Goal: Task Accomplishment & Management: Manage account settings

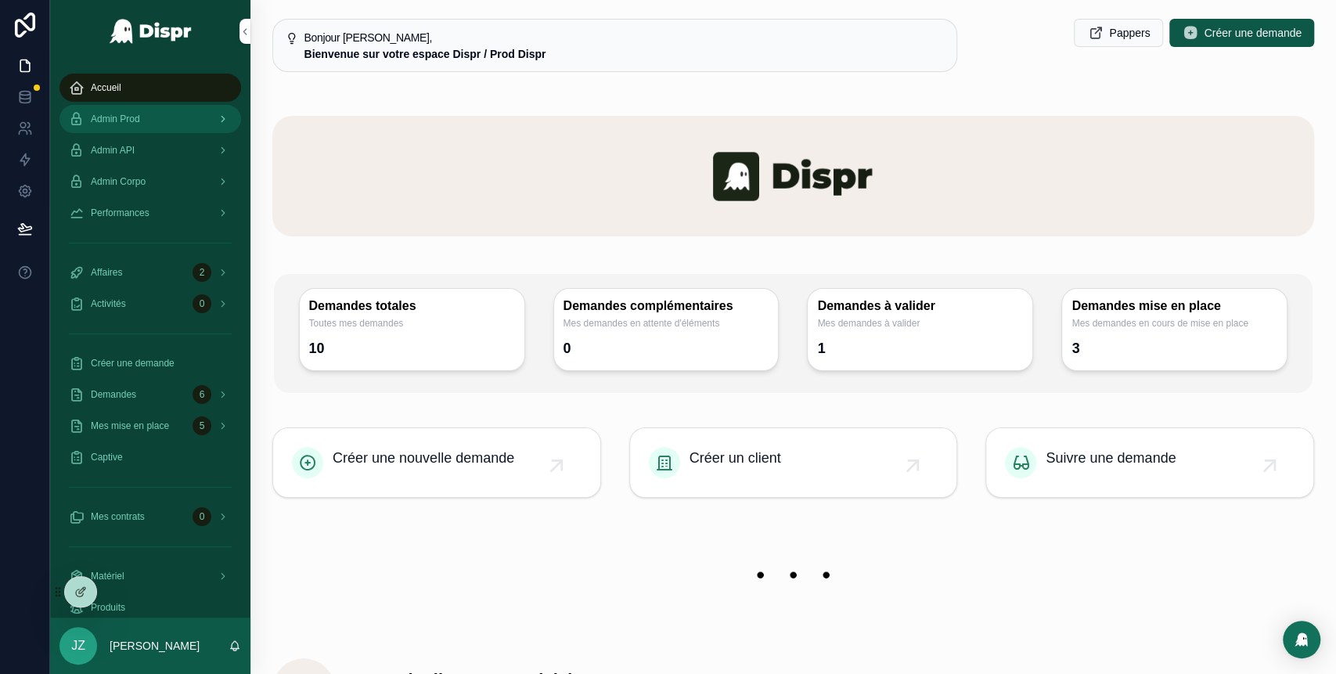
click at [175, 126] on div "Admin Prod" at bounding box center [150, 118] width 163 height 25
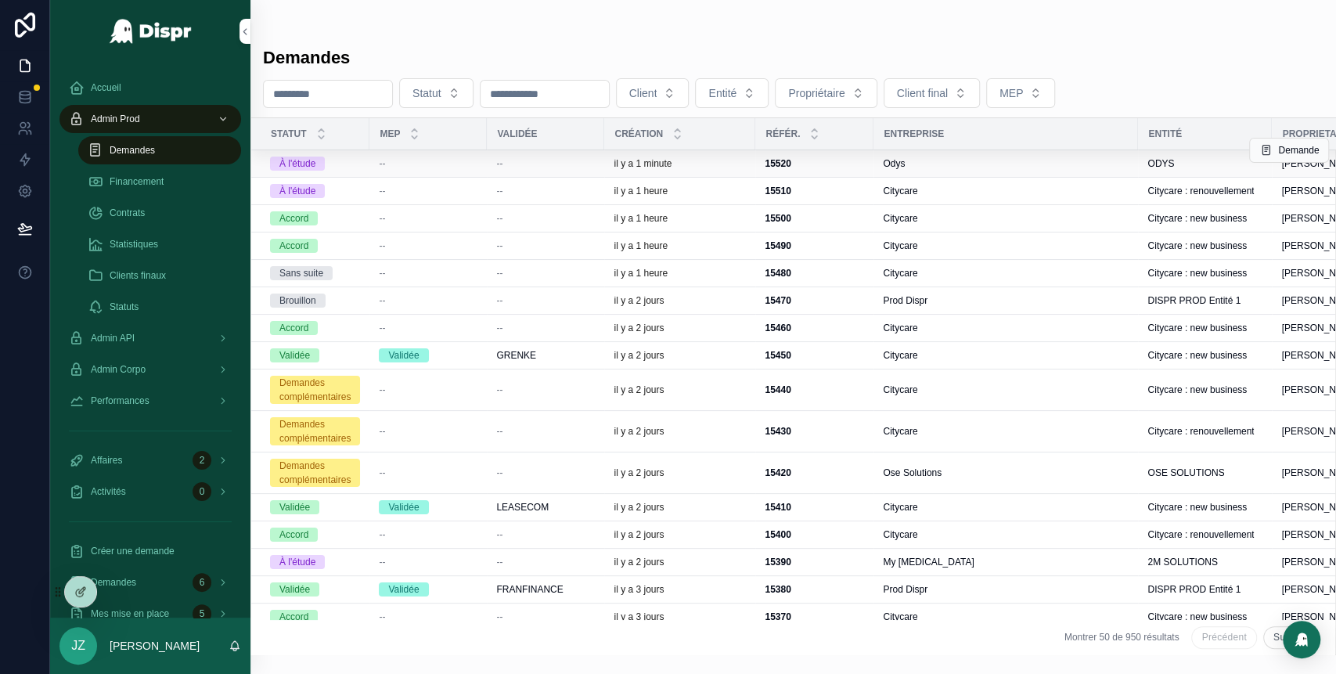
click at [716, 164] on div "il y a 1 minute" at bounding box center [680, 163] width 132 height 13
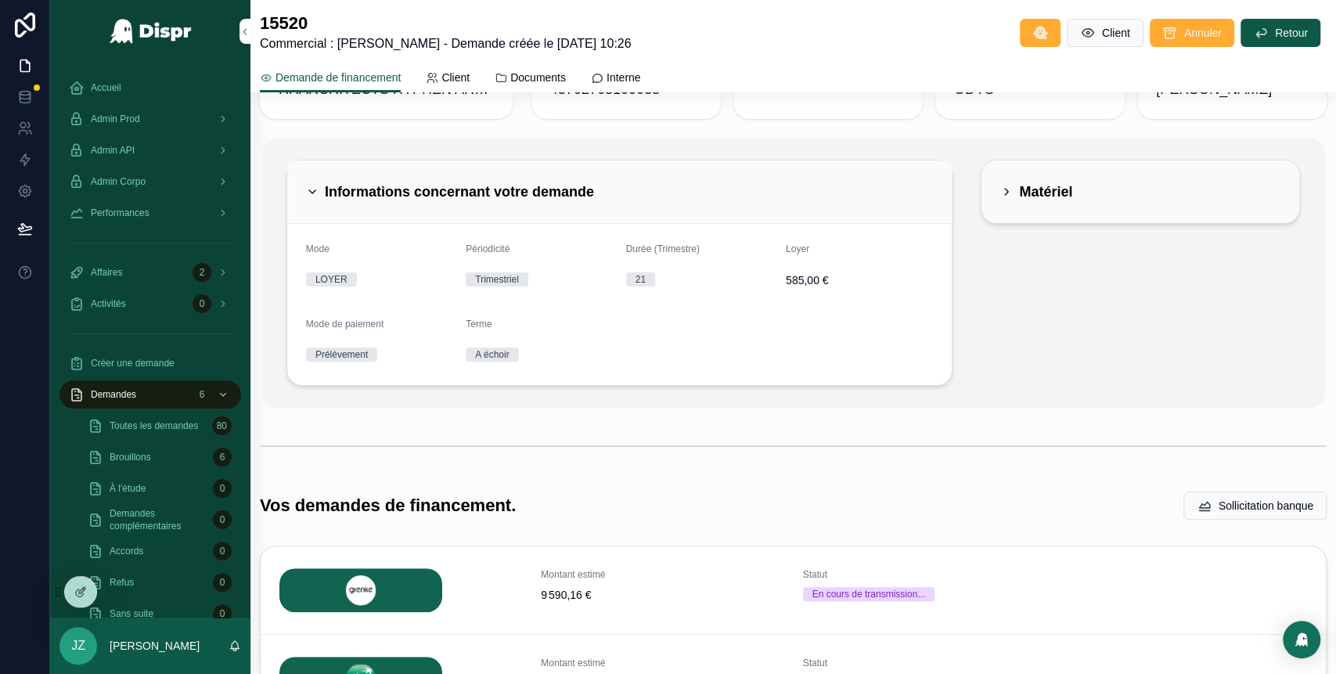
scroll to position [74, 0]
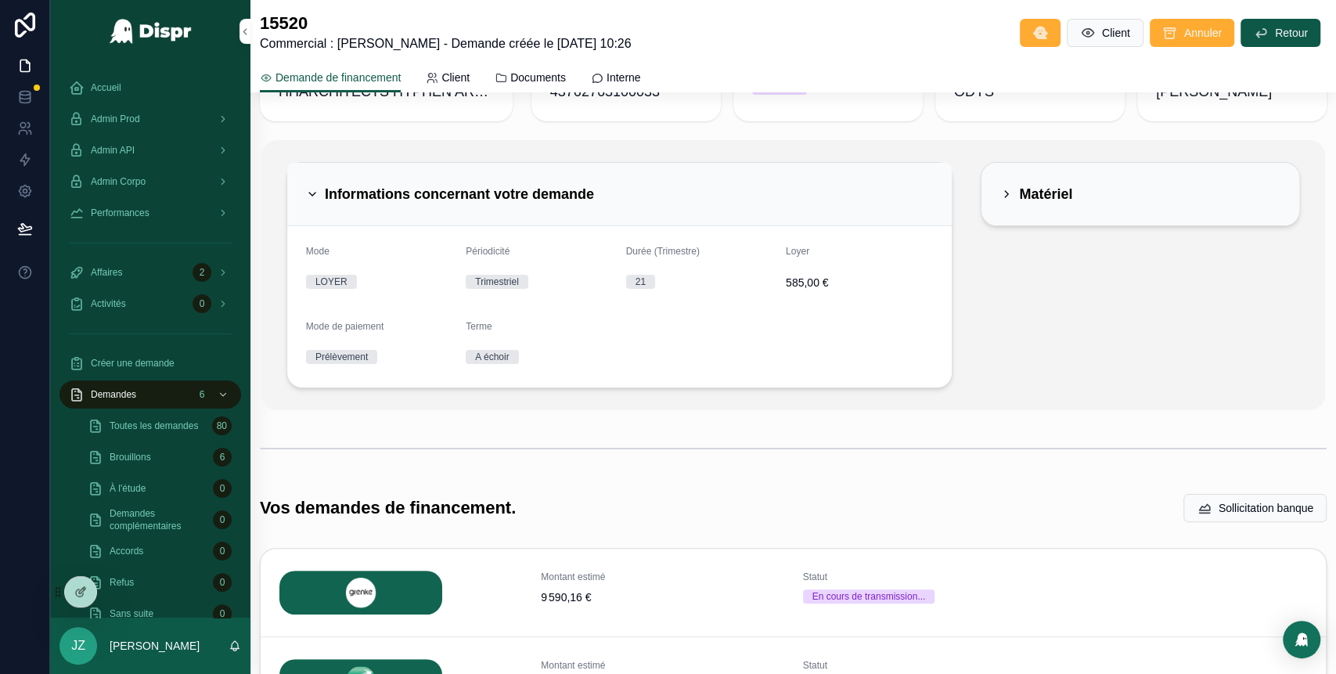
click at [308, 193] on icon "scrollable content" at bounding box center [312, 194] width 13 height 13
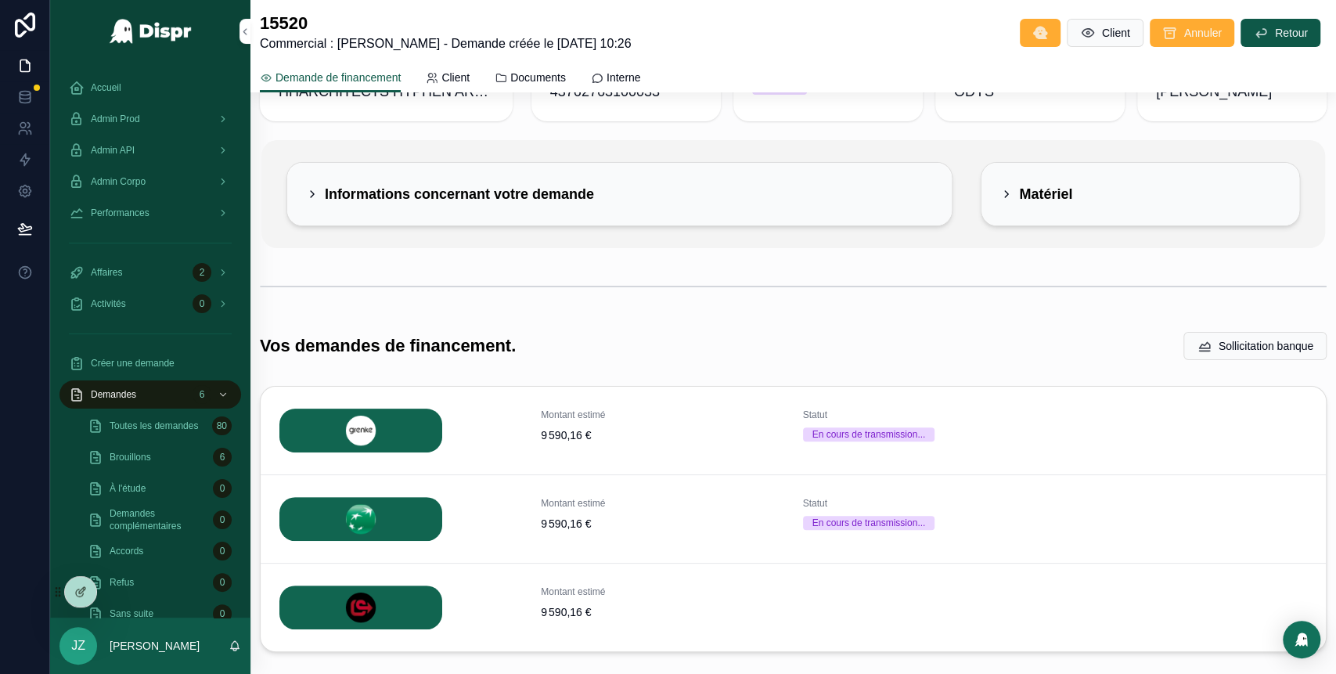
click at [1000, 200] on div "Matériel" at bounding box center [1036, 194] width 72 height 25
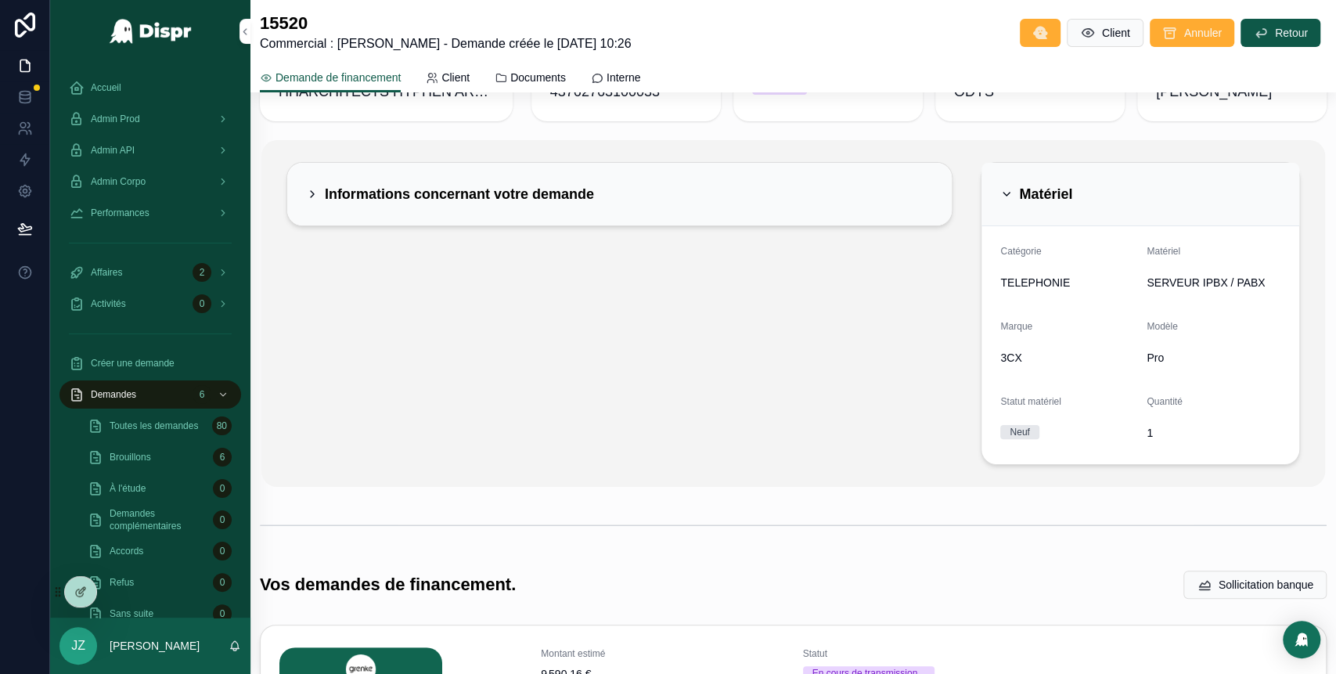
click at [1000, 200] on div "Matériel" at bounding box center [1036, 194] width 72 height 25
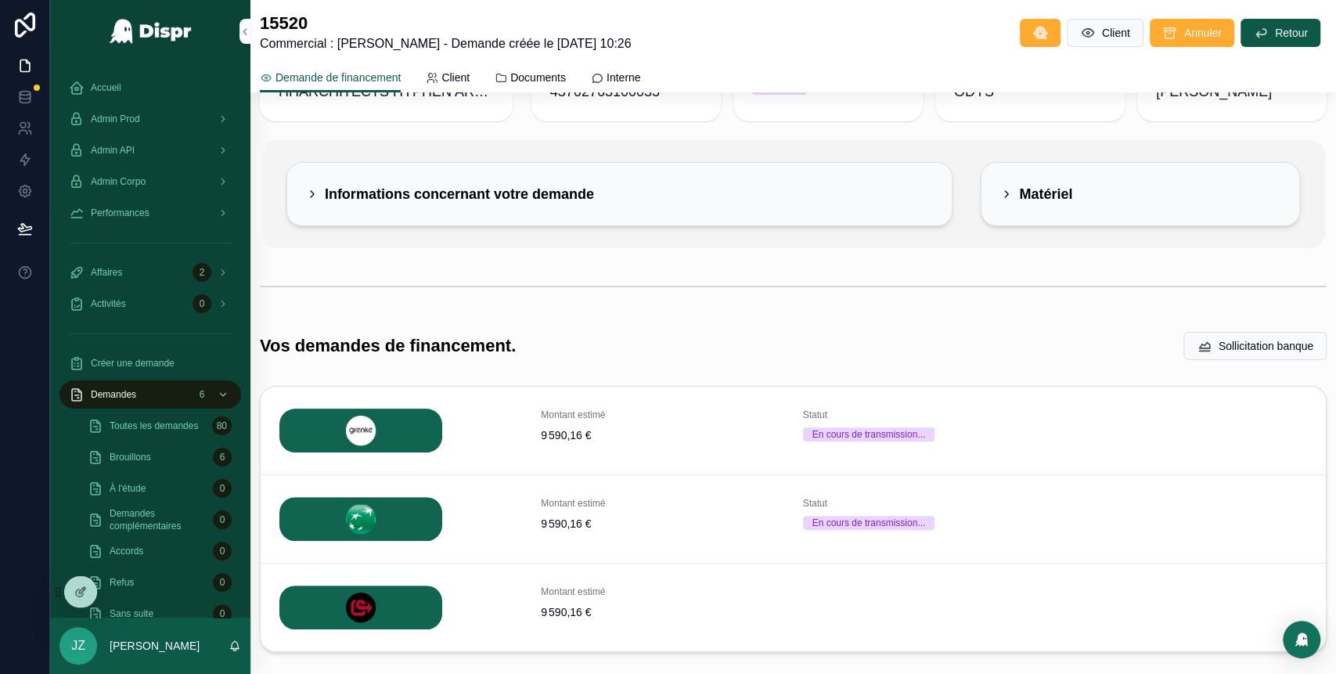
scroll to position [0, 0]
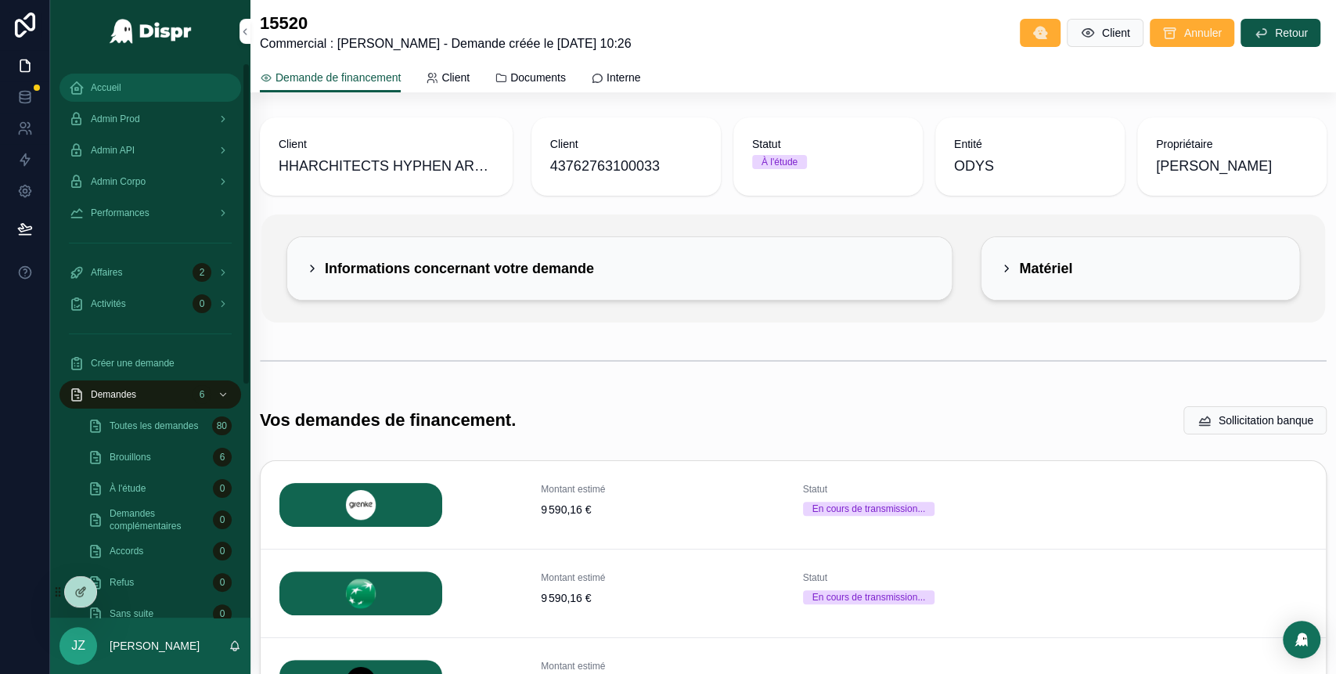
click at [134, 76] on div "Accueil" at bounding box center [150, 87] width 163 height 25
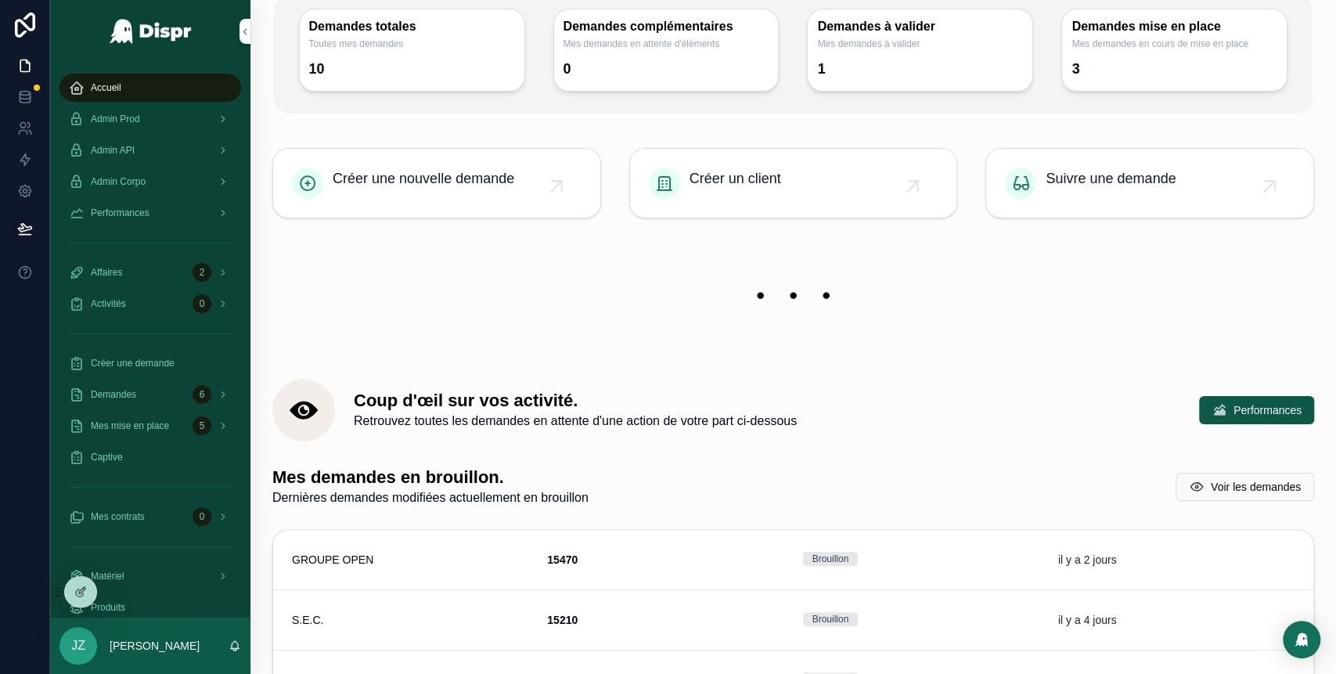
scroll to position [269, 0]
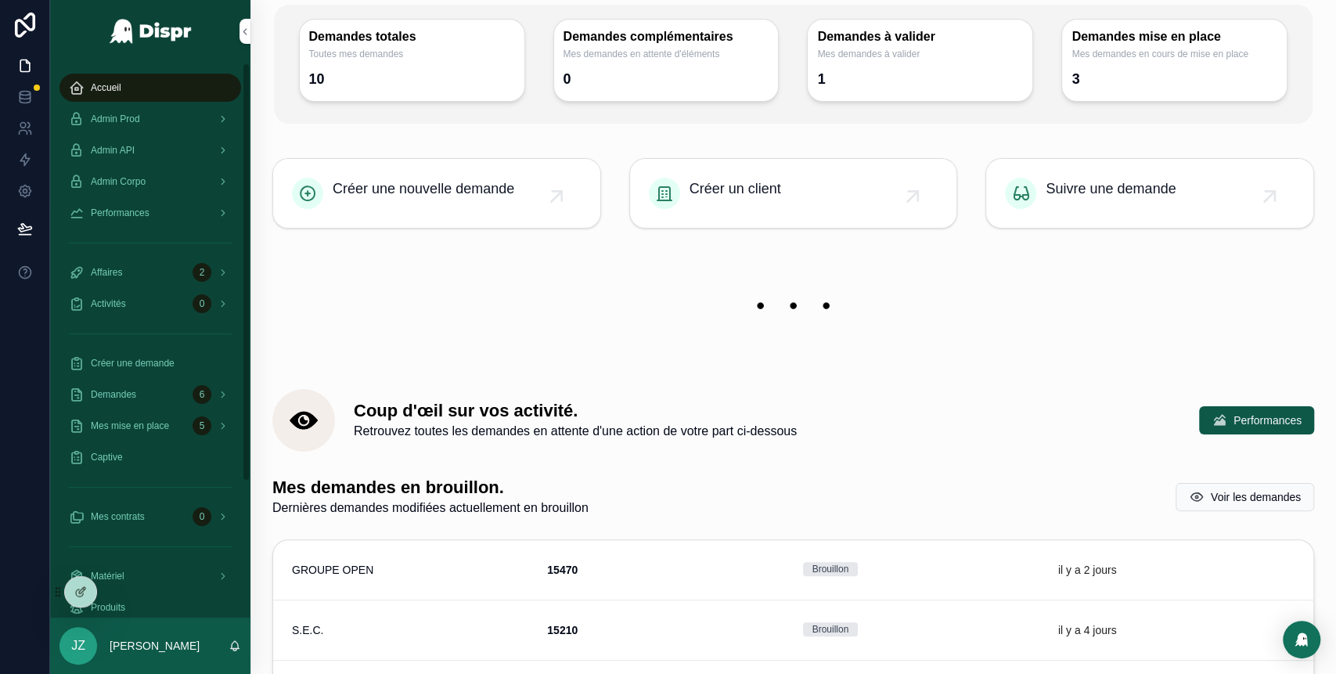
click at [138, 85] on div "Accueil" at bounding box center [150, 87] width 163 height 25
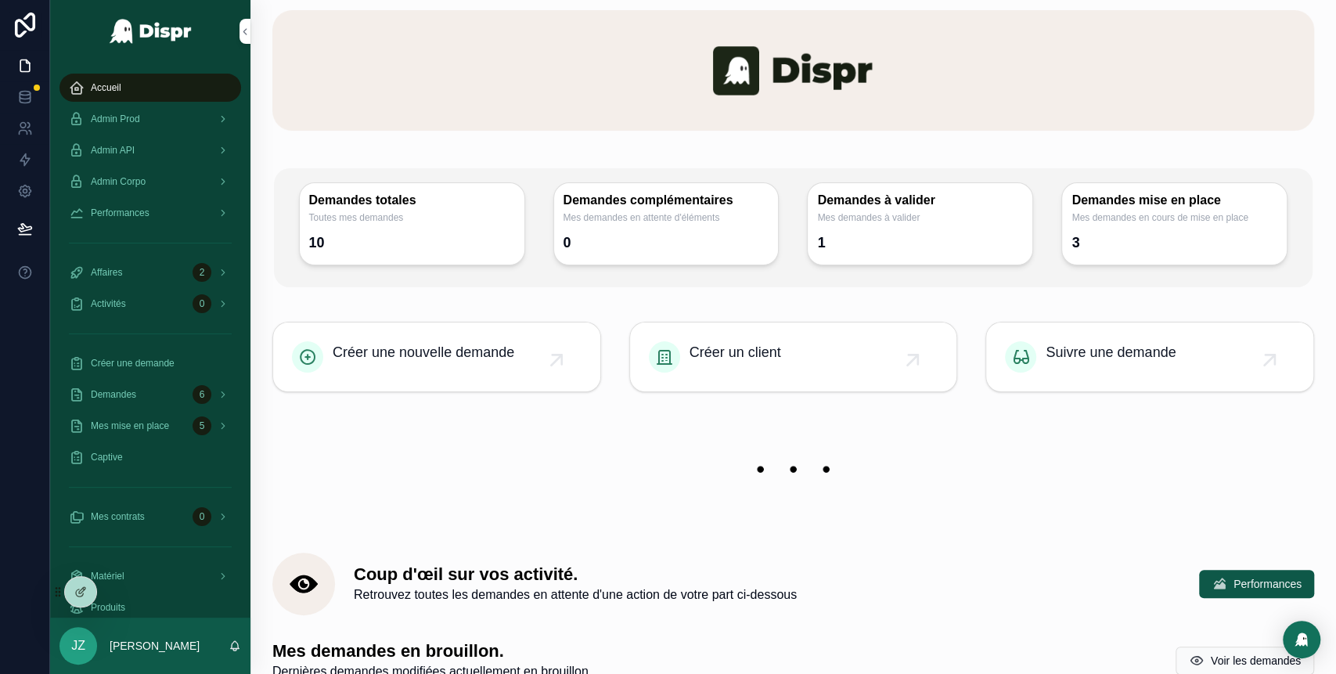
scroll to position [81, 0]
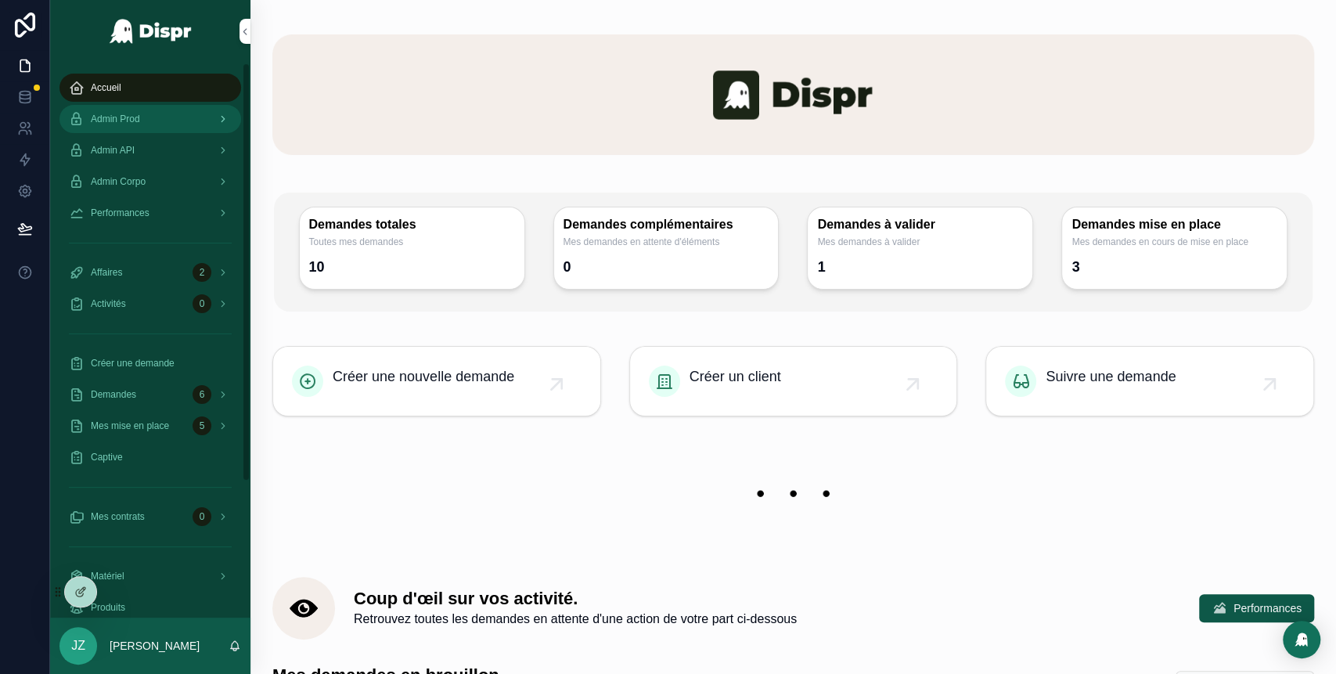
click at [163, 114] on div "Admin Prod" at bounding box center [150, 118] width 163 height 25
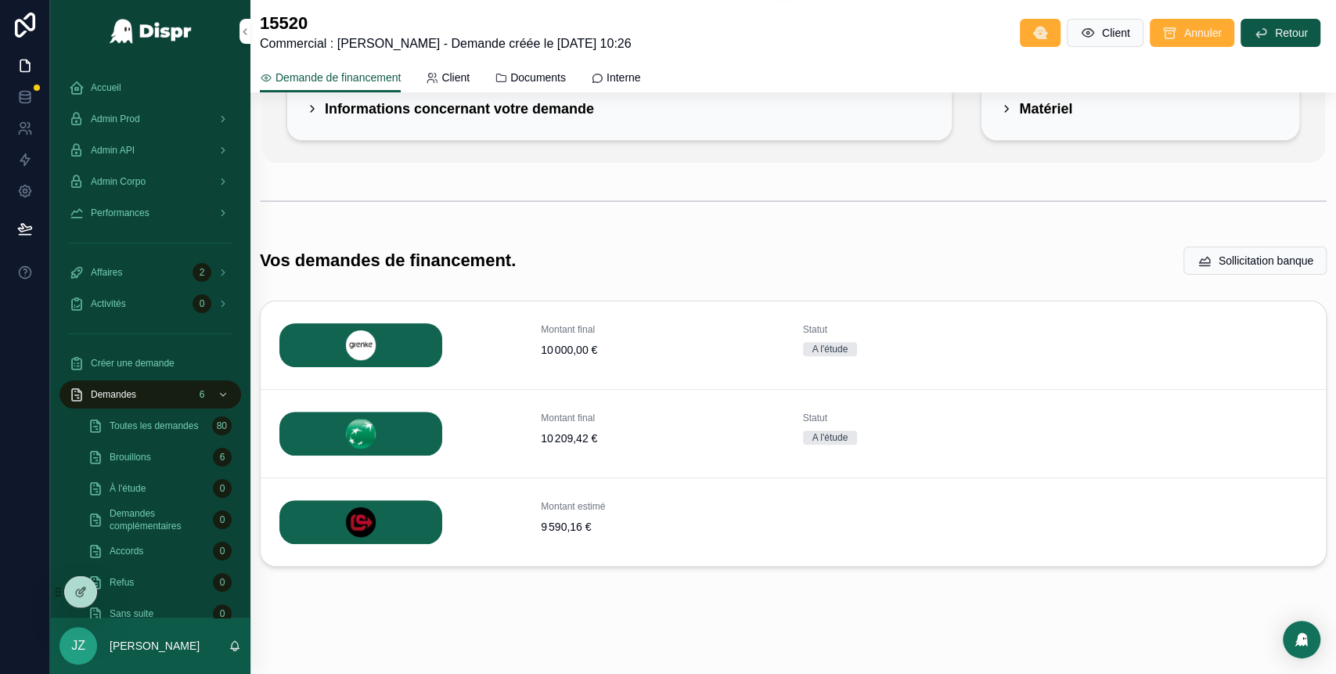
scroll to position [164, 0]
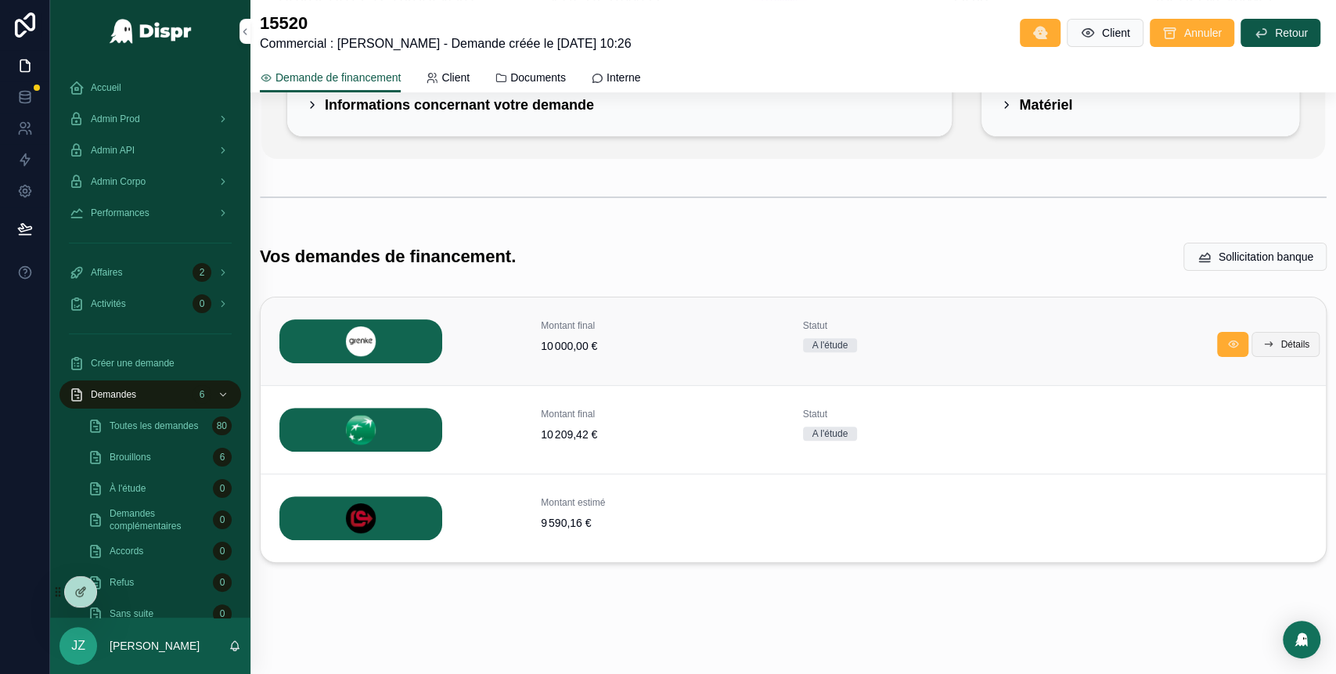
click at [1281, 345] on span "Détails" at bounding box center [1295, 344] width 29 height 13
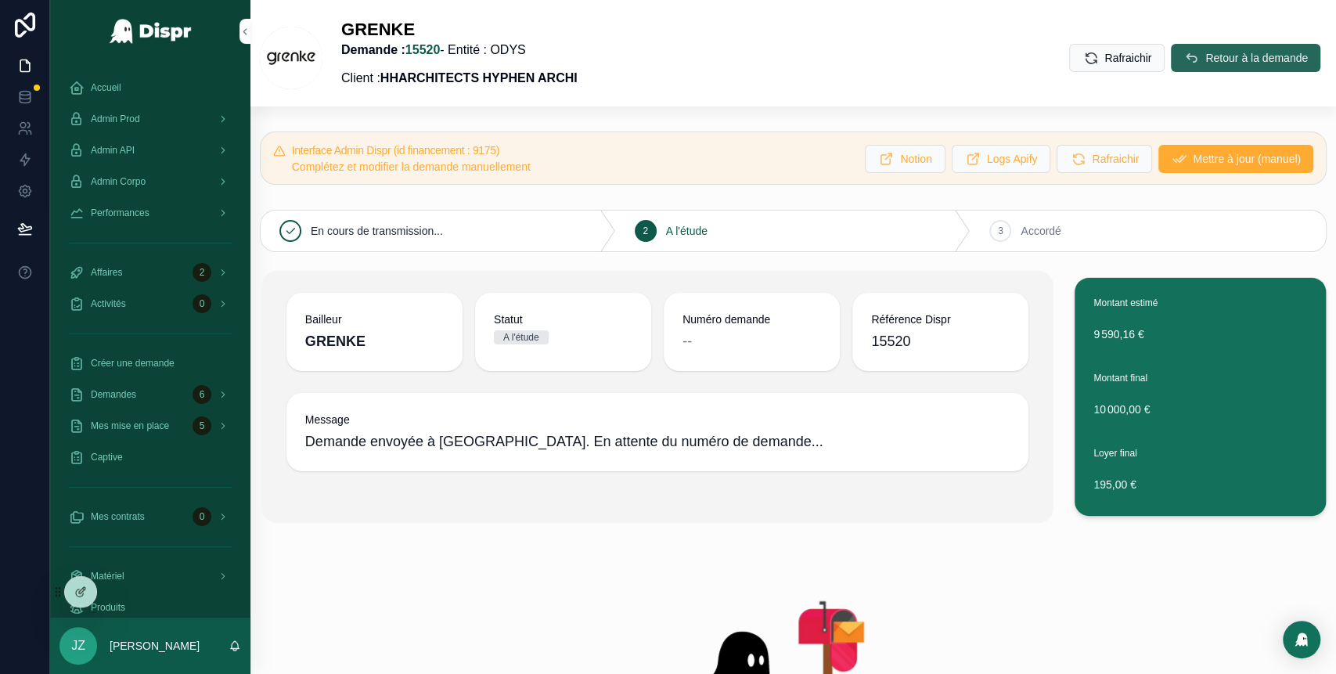
click at [1184, 56] on icon "scrollable content" at bounding box center [1192, 58] width 16 height 16
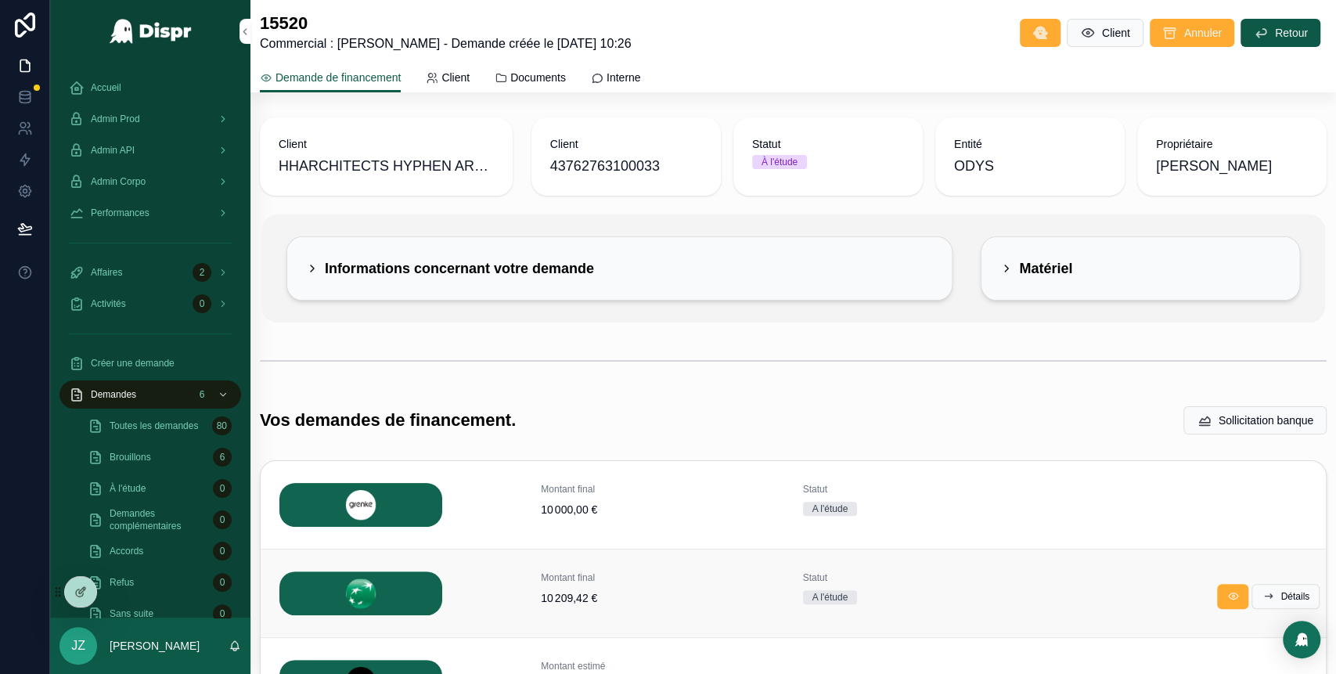
scroll to position [164, 0]
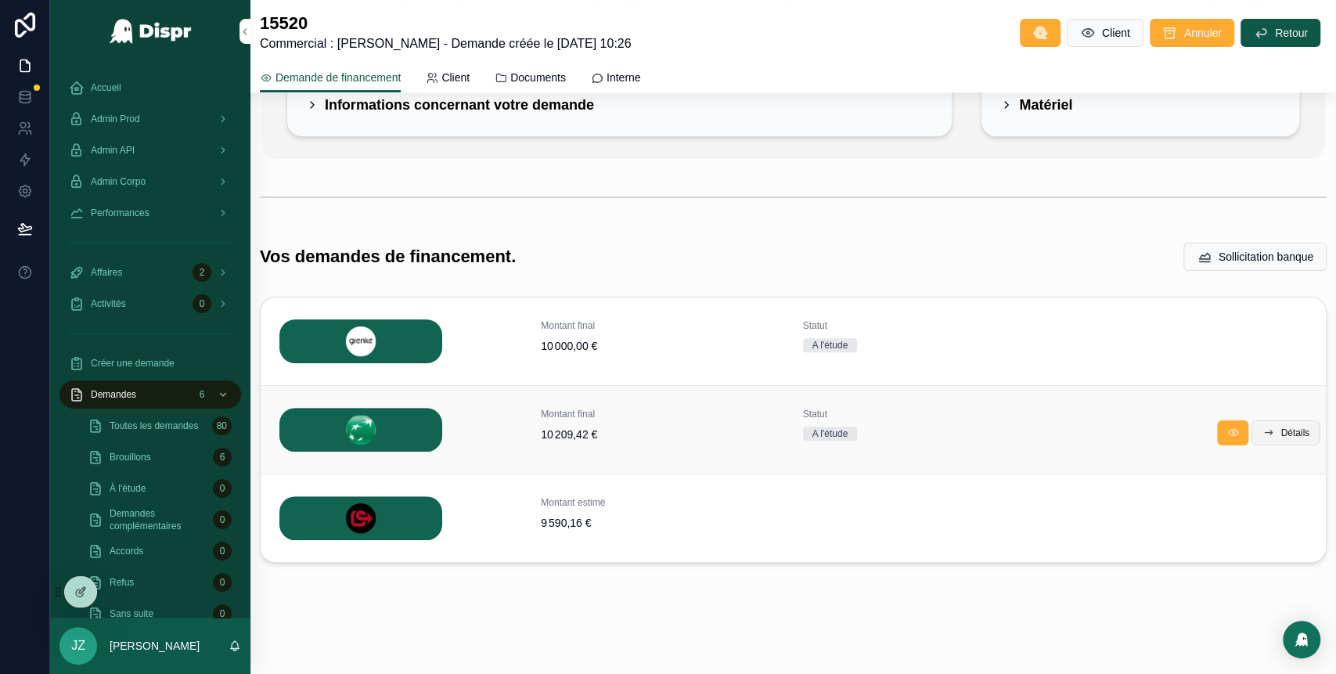
click at [1281, 434] on span "Détails" at bounding box center [1295, 433] width 29 height 13
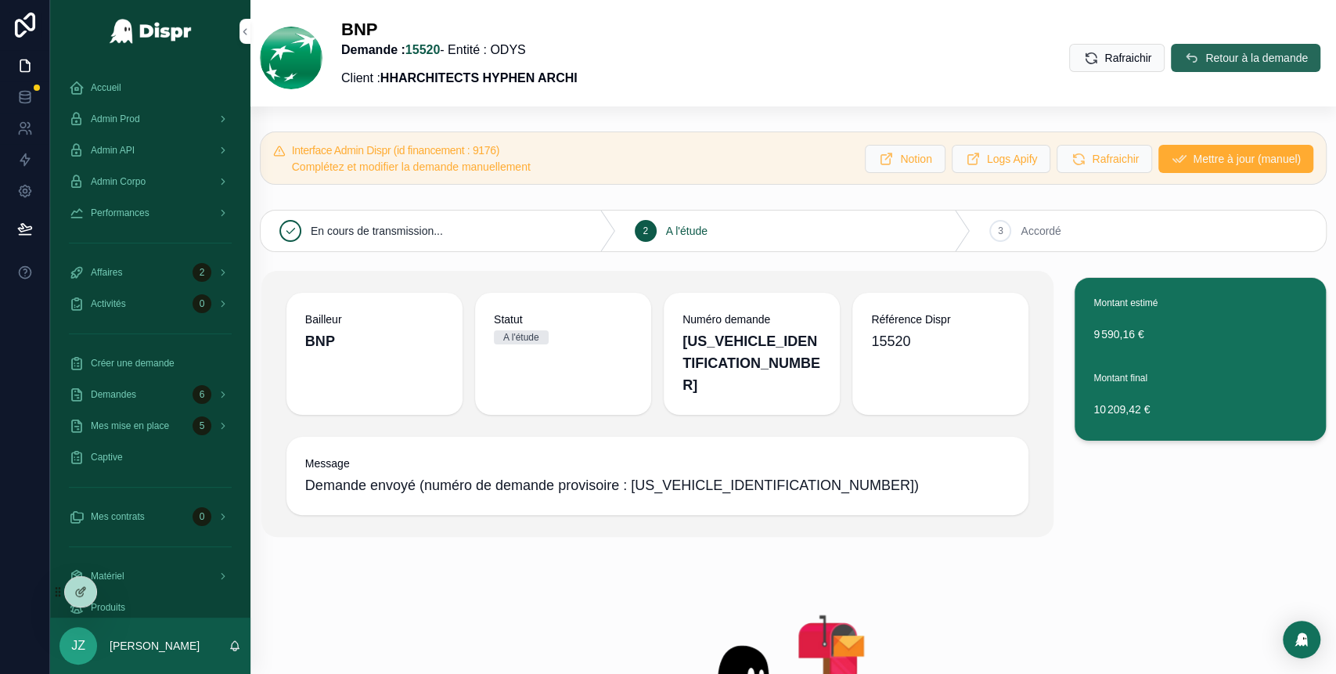
click at [1206, 50] on span "Retour à la demande" at bounding box center [1257, 58] width 103 height 16
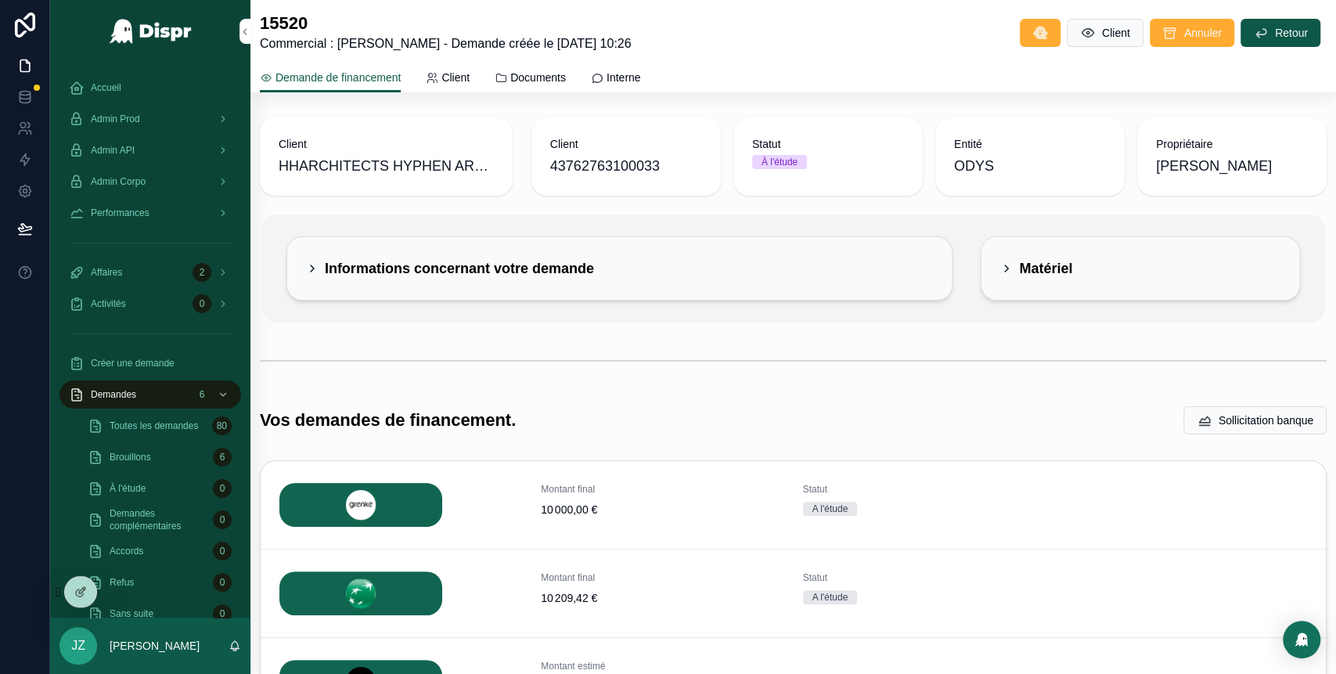
click at [318, 276] on div "Informations concernant votre demande" at bounding box center [450, 268] width 288 height 25
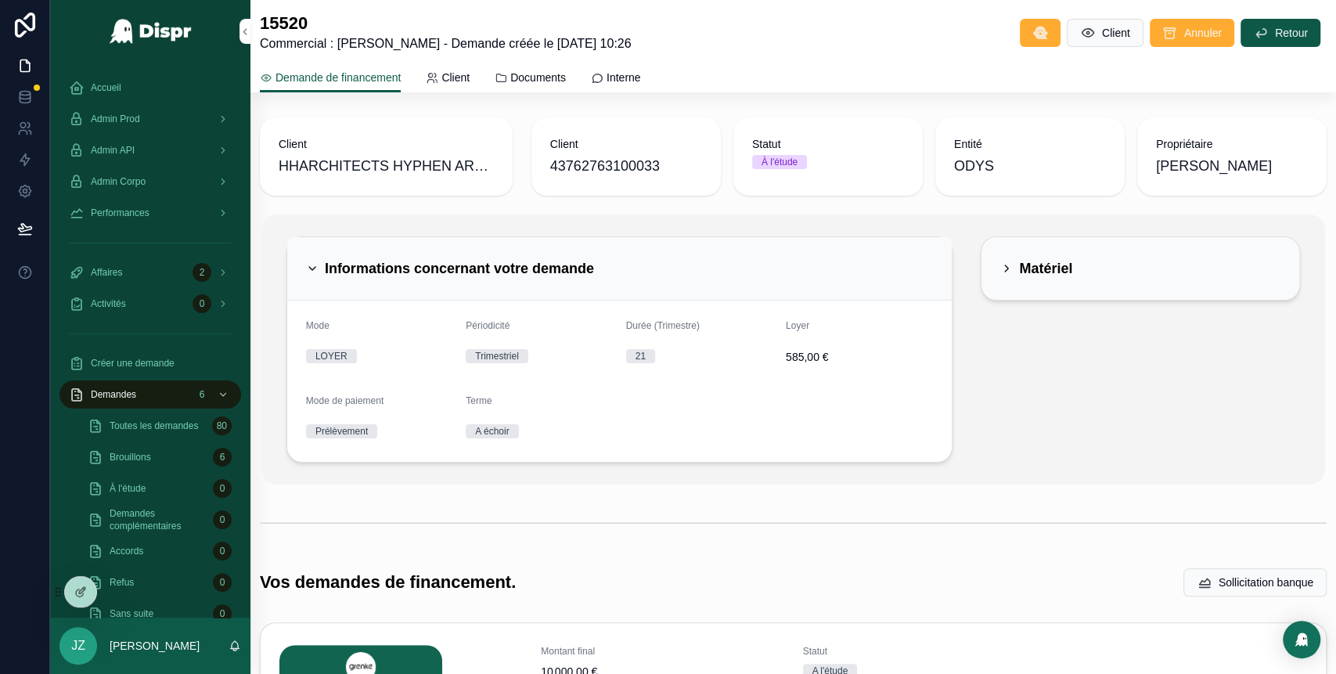
click at [1005, 269] on icon "scrollable content" at bounding box center [1006, 268] width 3 height 6
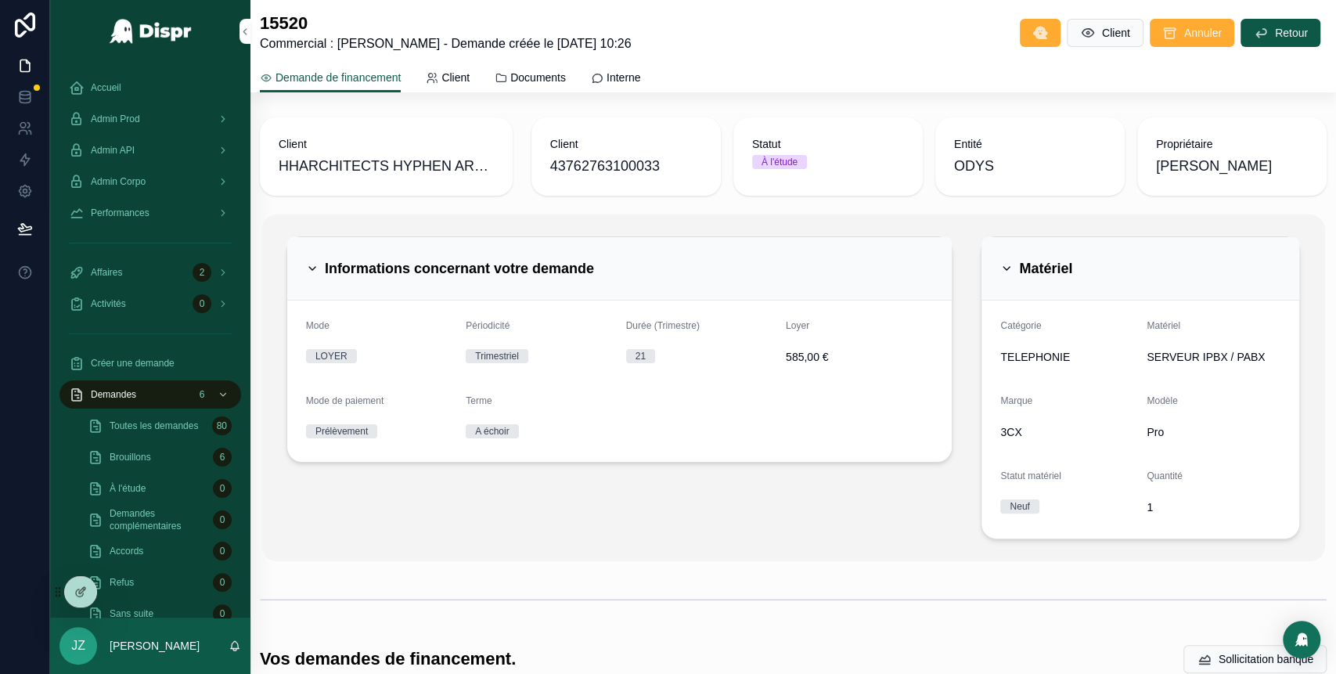
click at [1000, 269] on icon "scrollable content" at bounding box center [1006, 268] width 13 height 13
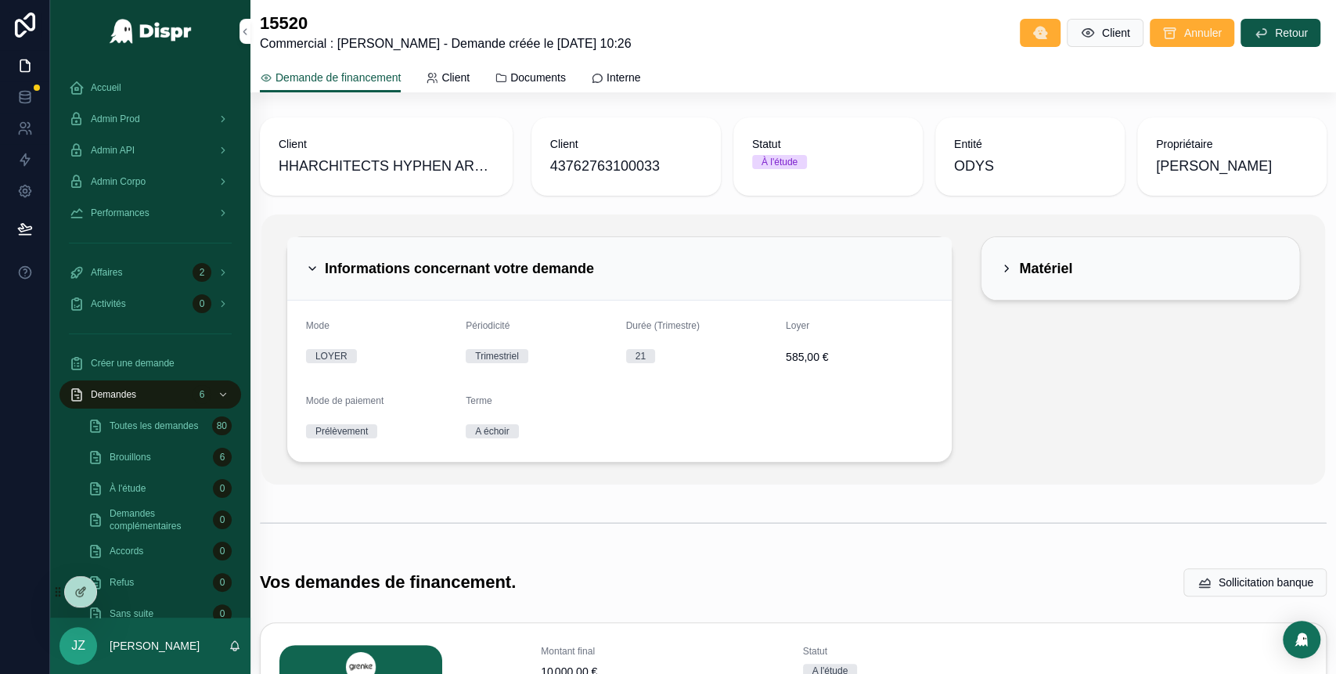
click at [312, 268] on icon "scrollable content" at bounding box center [312, 268] width 13 height 13
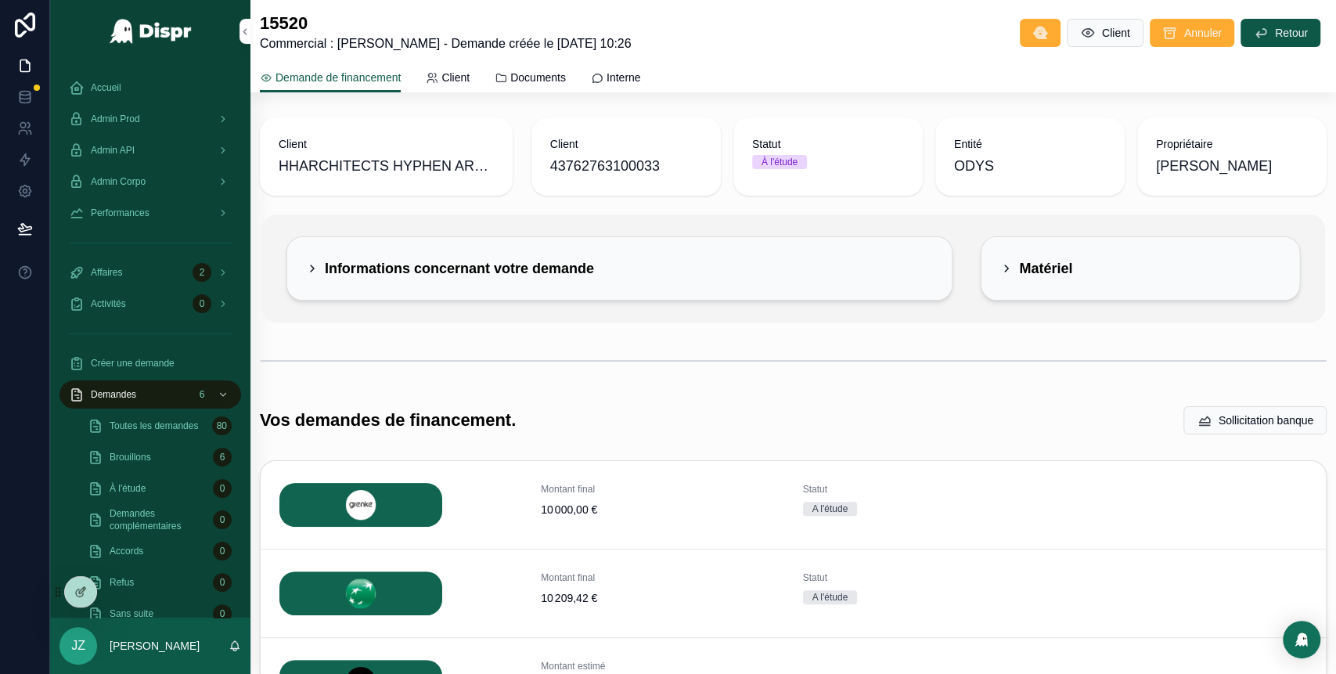
click at [1000, 267] on icon "scrollable content" at bounding box center [1006, 268] width 13 height 13
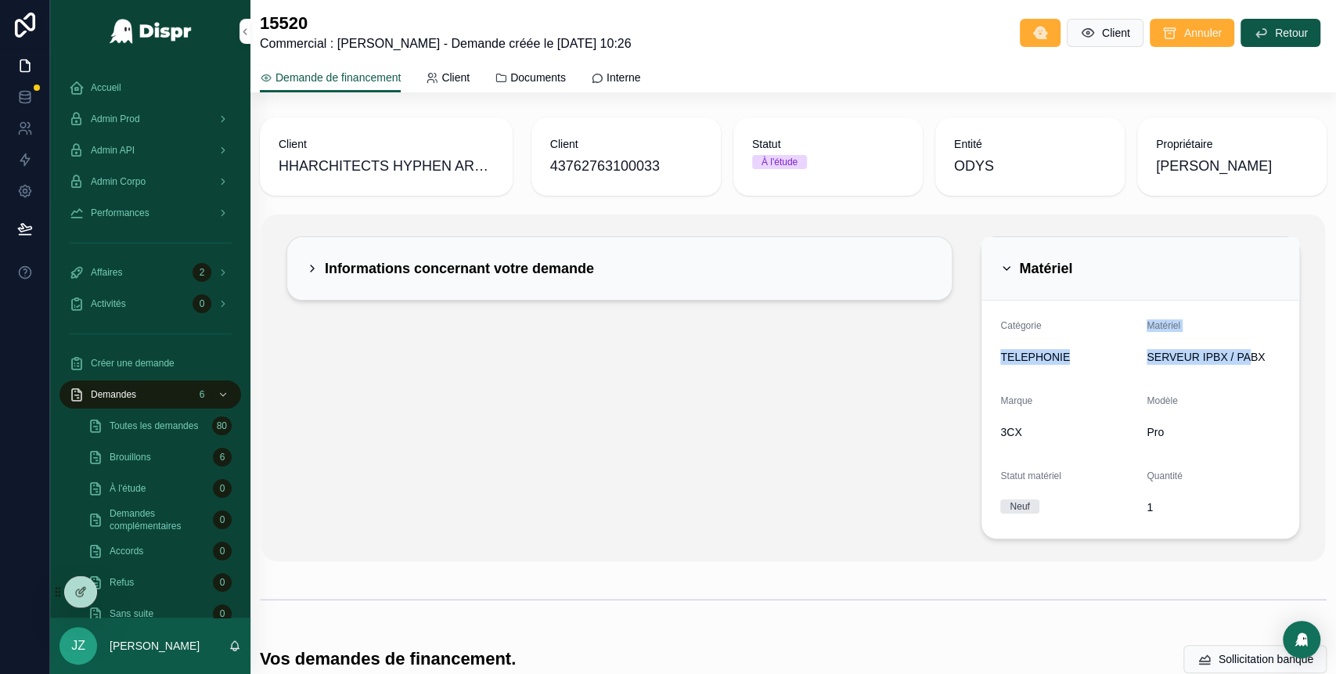
drag, startPoint x: 990, startPoint y: 359, endPoint x: 1246, endPoint y: 364, distance: 255.3
click at [1246, 364] on form "Catégorie TELEPHONIE Matériel SERVEUR IPBX / PABX Marque 3CX Modèle Pro Statut …" at bounding box center [1141, 420] width 318 height 238
click at [1184, 395] on div "Modèle" at bounding box center [1214, 404] width 134 height 19
click at [1000, 269] on icon "scrollable content" at bounding box center [1006, 268] width 13 height 13
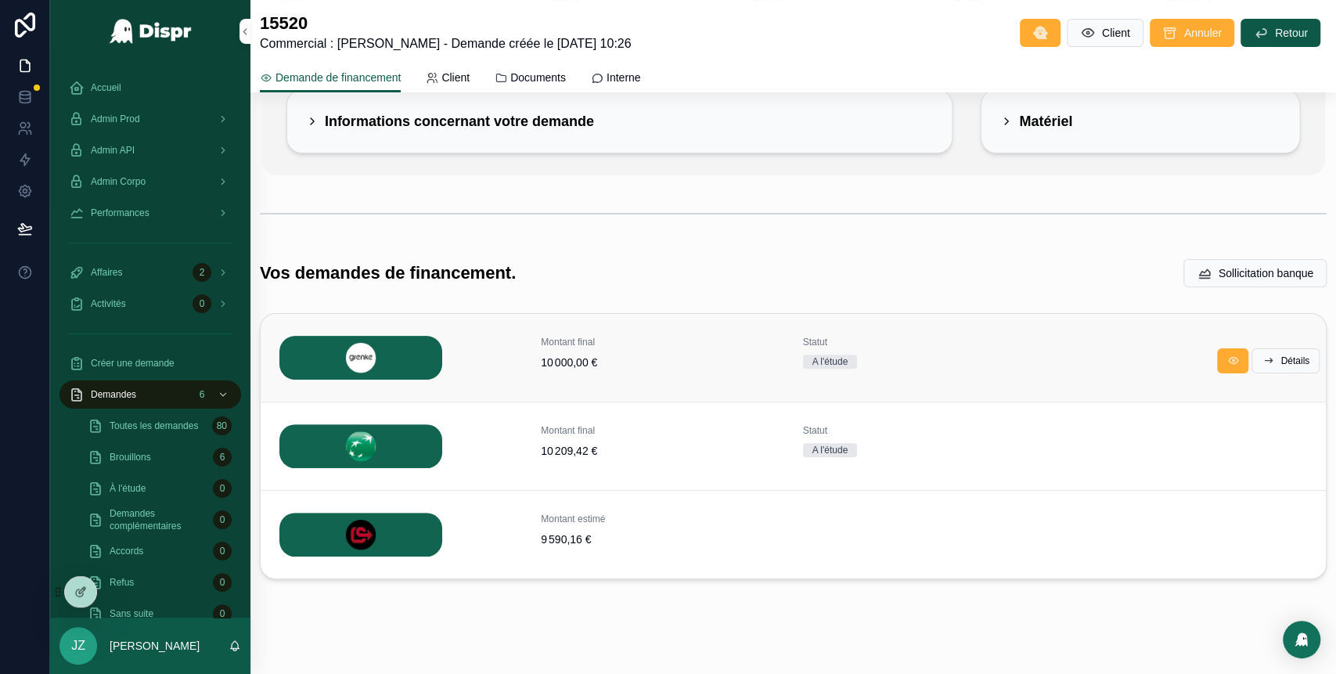
scroll to position [164, 0]
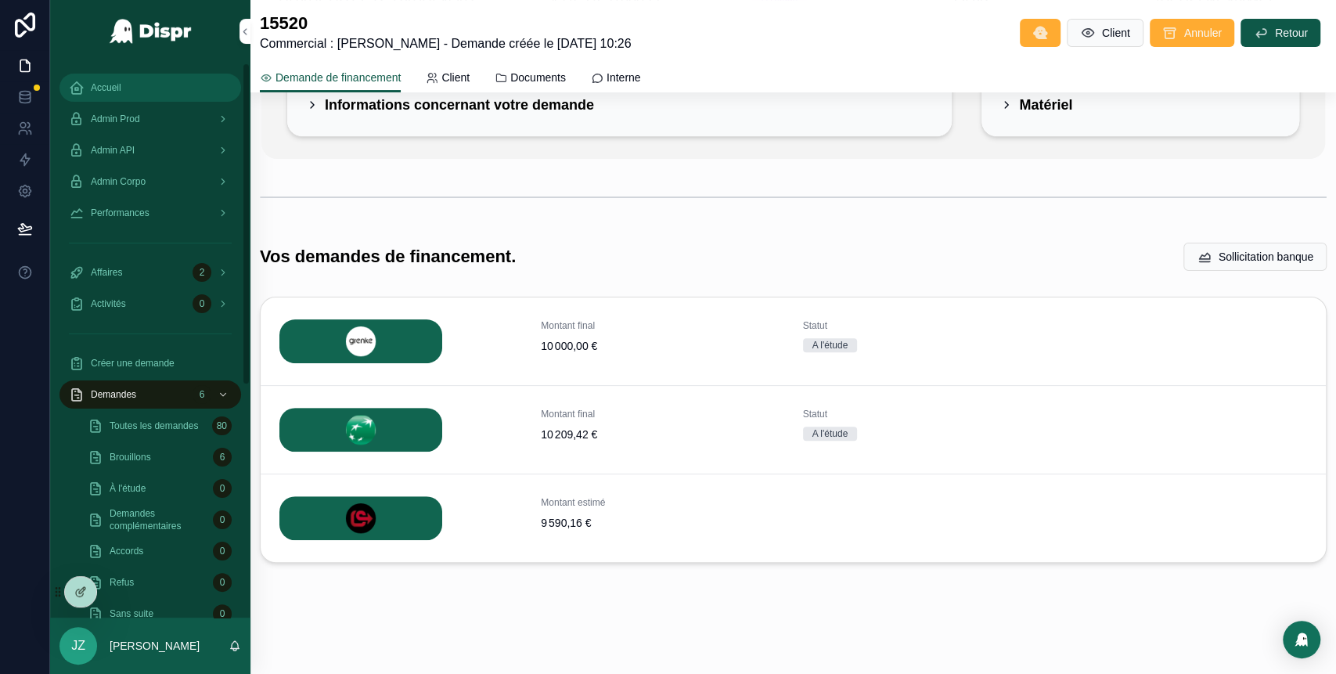
click at [111, 86] on span "Accueil" at bounding box center [106, 87] width 31 height 13
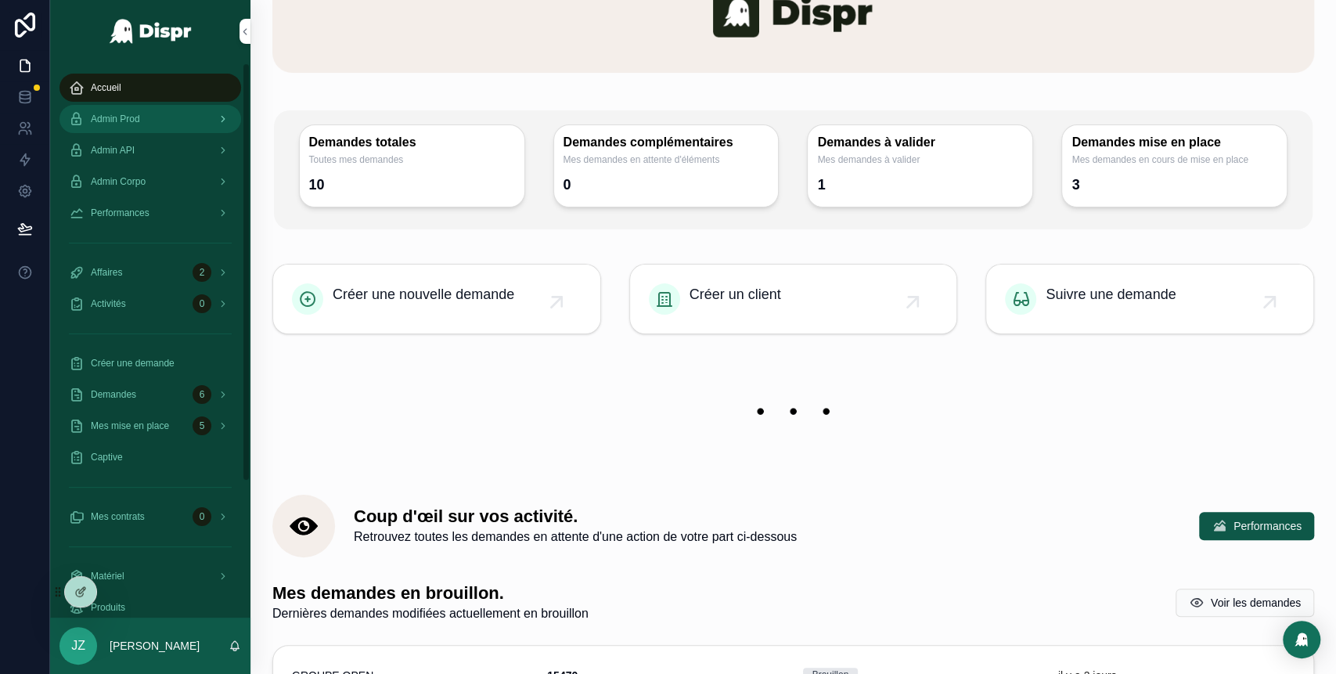
click at [140, 120] on span "Admin Prod" at bounding box center [115, 119] width 49 height 13
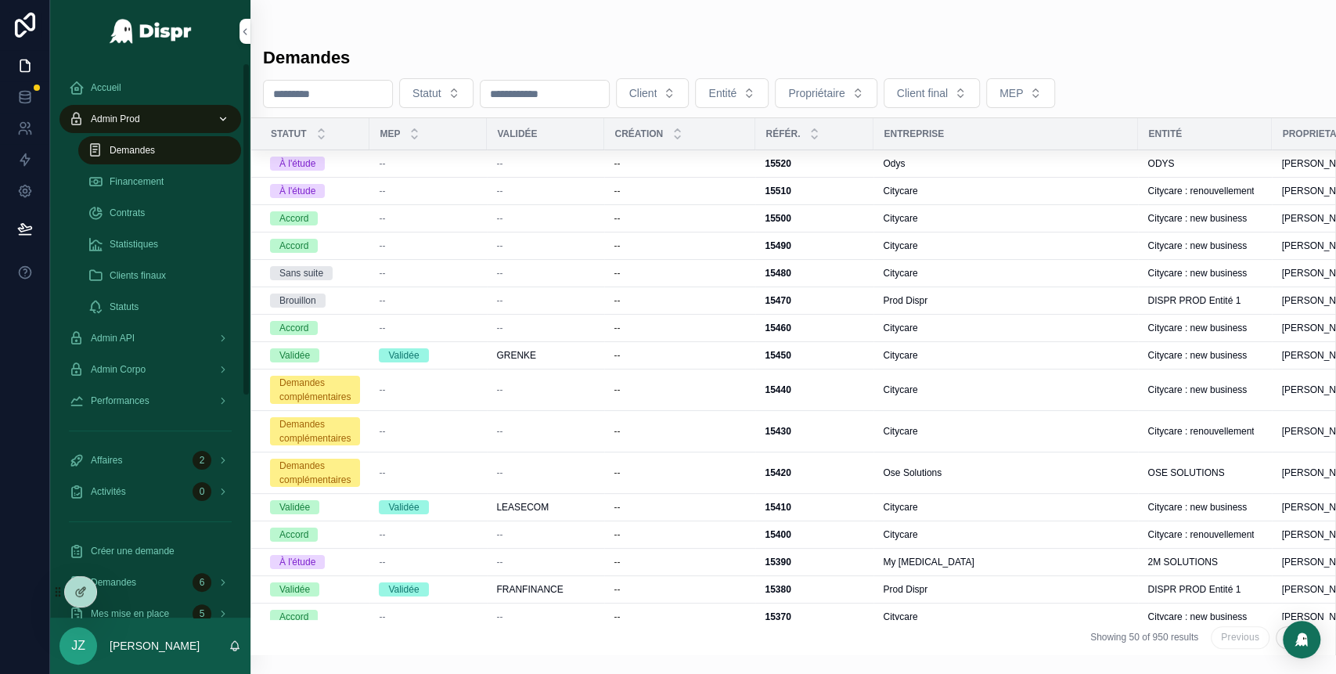
click at [167, 163] on link "Demandes" at bounding box center [159, 150] width 163 height 28
click at [140, 142] on div "Demandes" at bounding box center [160, 150] width 144 height 25
click at [446, 169] on div "--" at bounding box center [428, 163] width 99 height 13
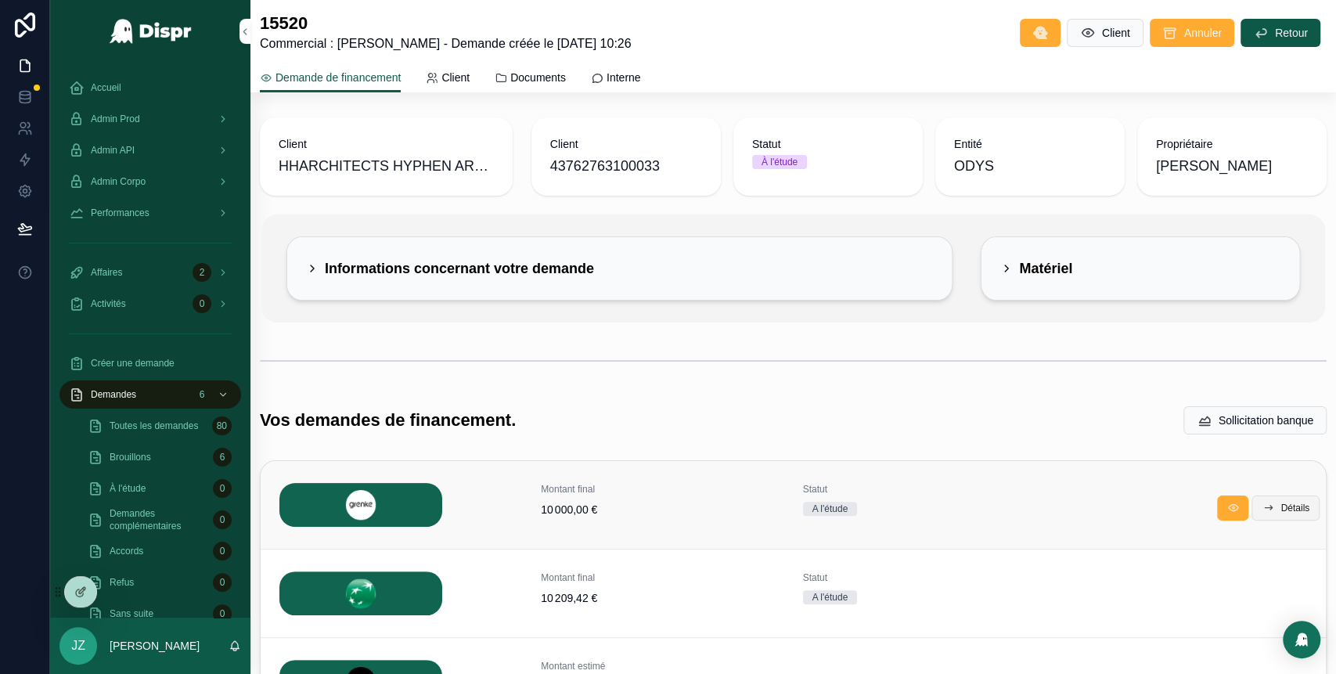
click at [1281, 508] on span "Détails" at bounding box center [1295, 508] width 29 height 13
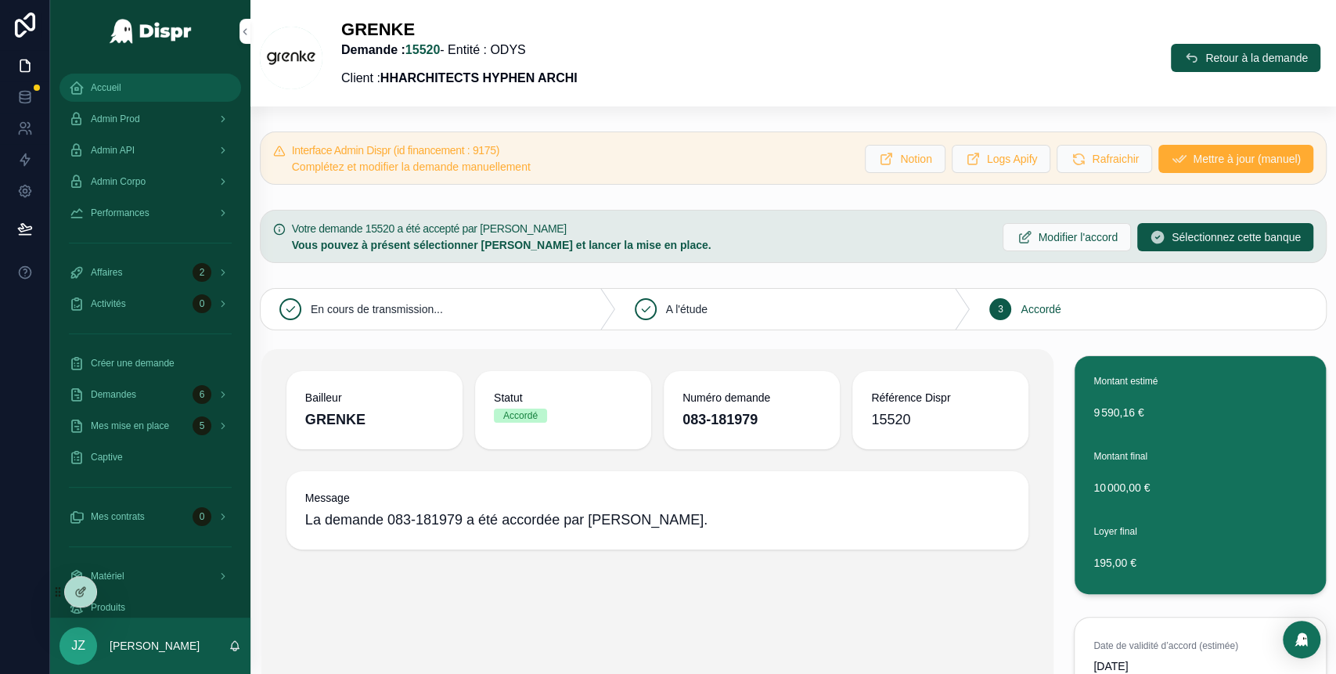
click at [130, 74] on link "Accueil" at bounding box center [150, 88] width 182 height 28
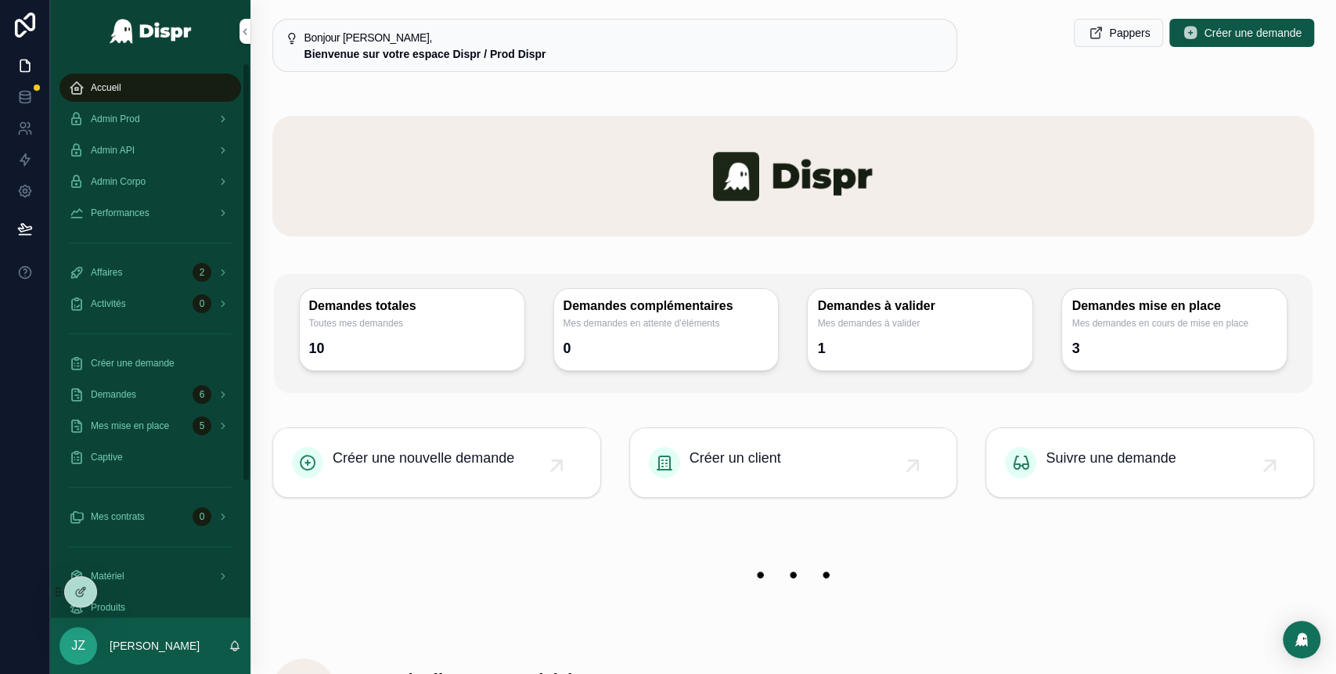
click at [116, 94] on div "Accueil" at bounding box center [150, 87] width 163 height 25
click at [128, 118] on span "Admin Prod" at bounding box center [115, 119] width 49 height 13
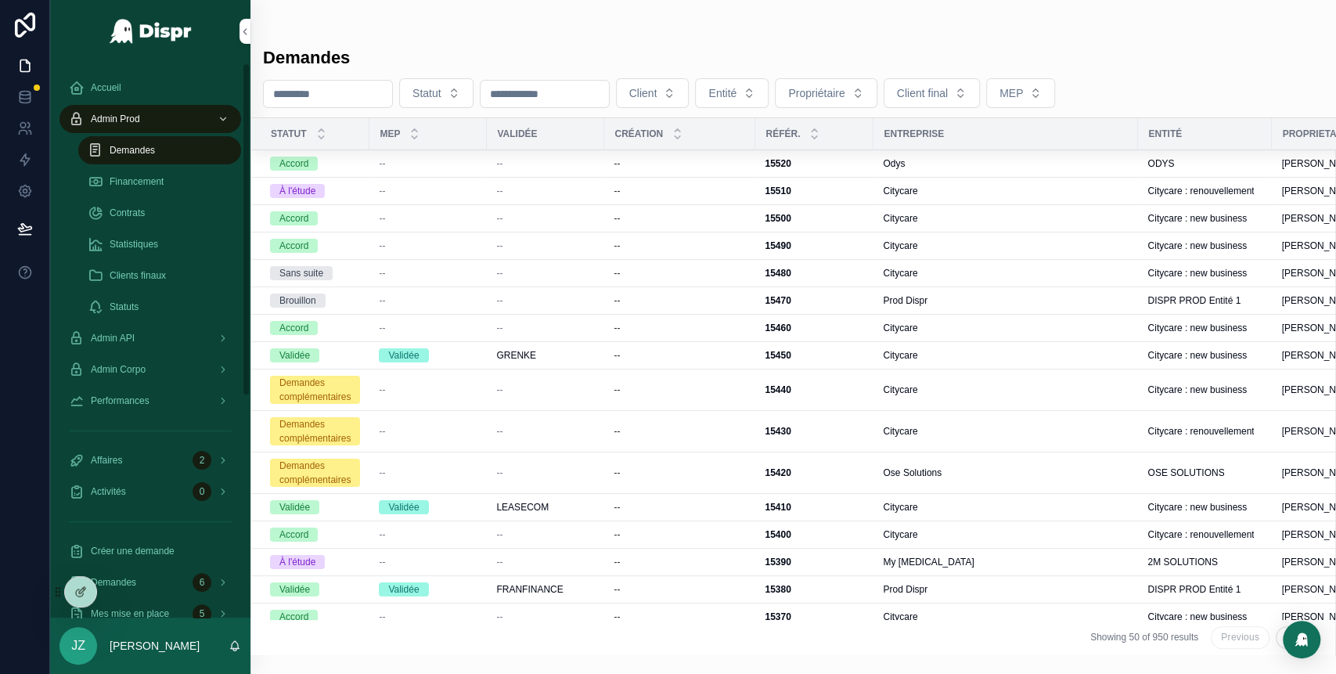
click at [103, 160] on div "Demandes" at bounding box center [160, 150] width 144 height 25
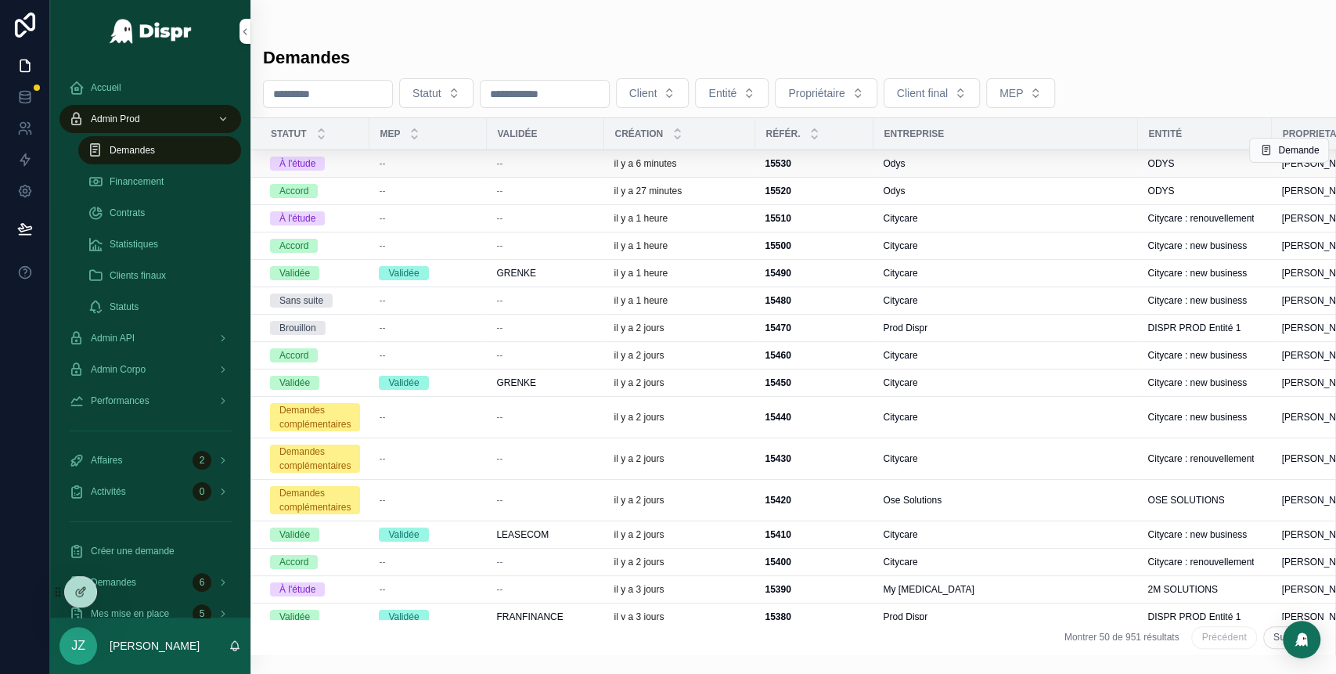
click at [972, 164] on div "Odys" at bounding box center [1006, 163] width 246 height 13
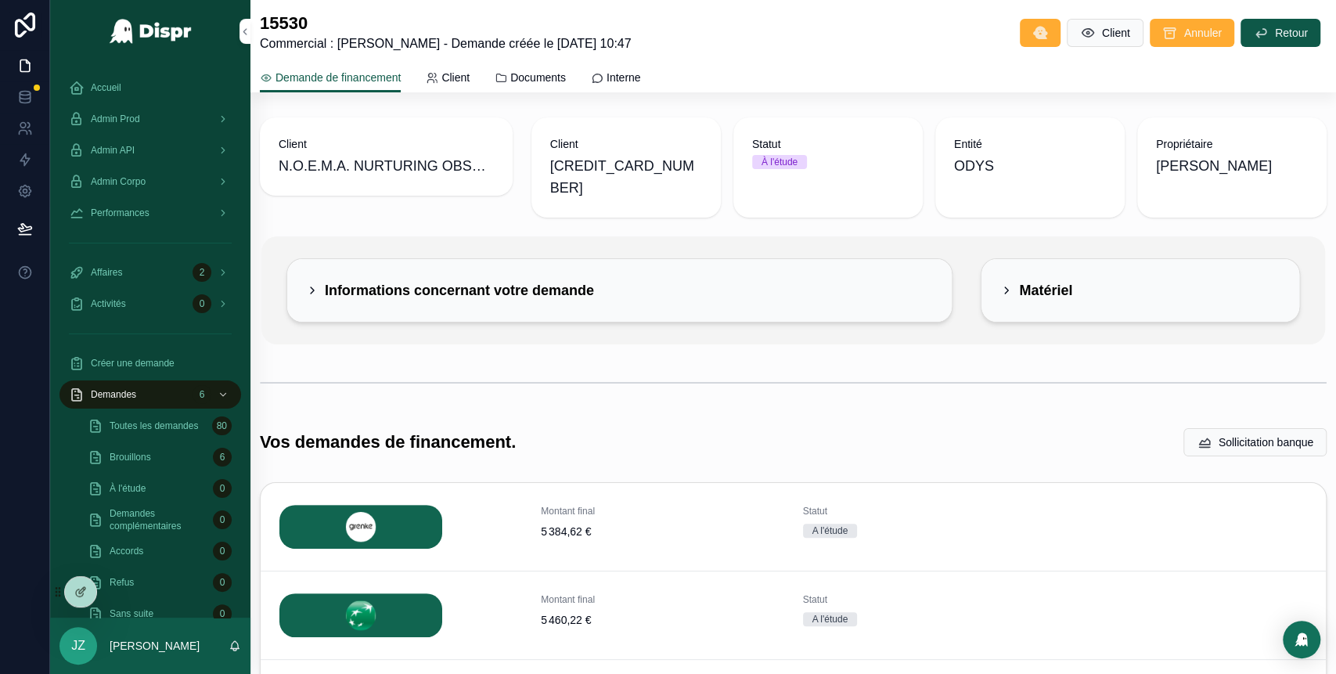
scroll to position [164, 0]
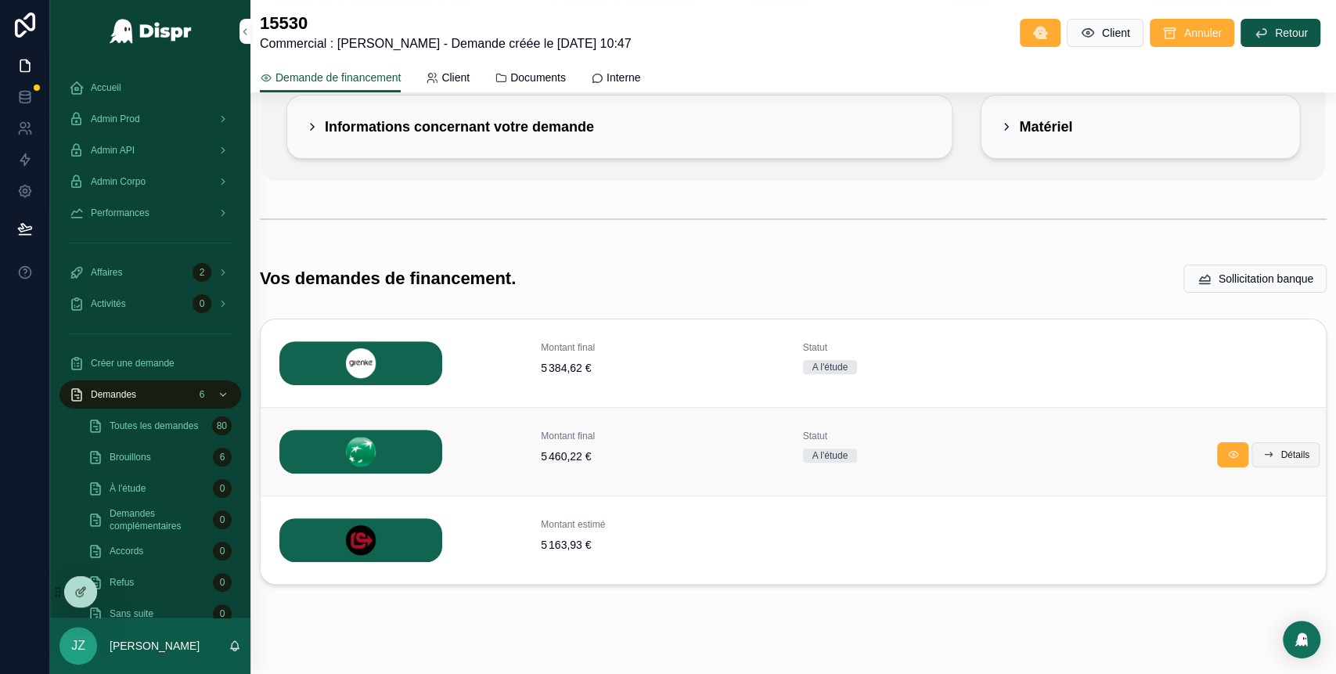
click at [1259, 442] on button "Détails" at bounding box center [1286, 454] width 68 height 25
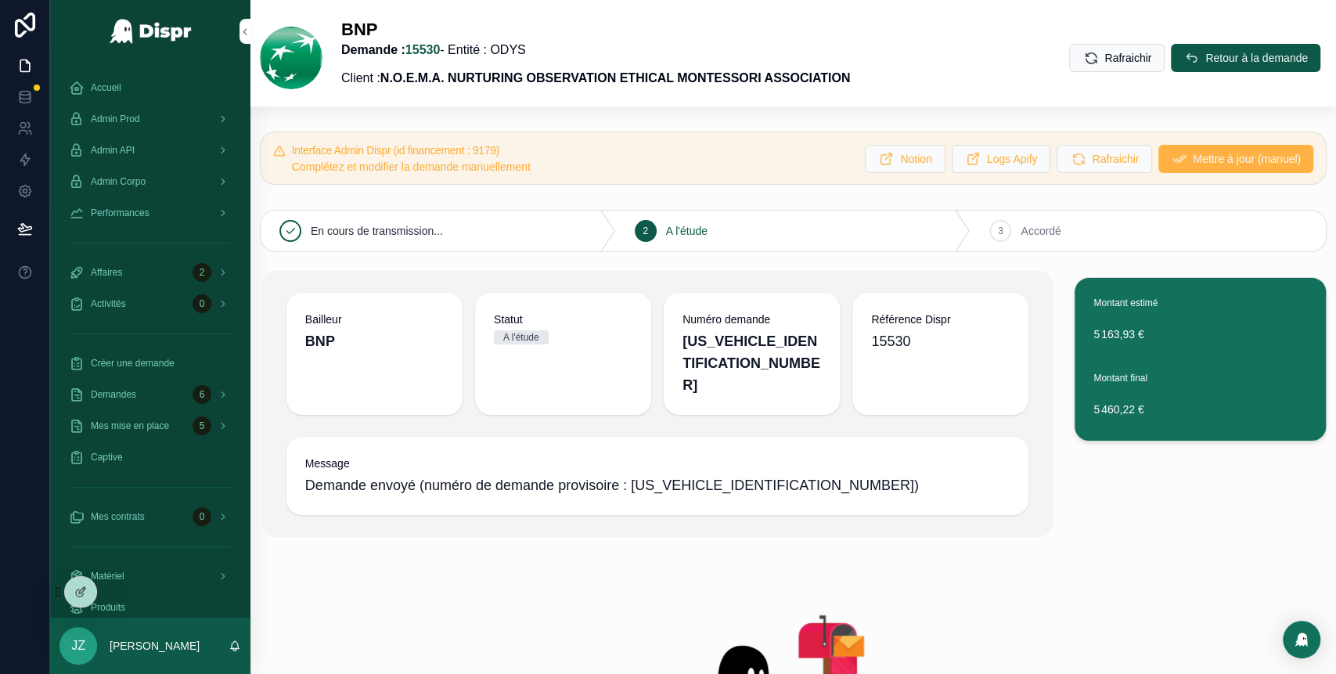
click at [1193, 157] on span "Mettre à jour (manuel)" at bounding box center [1247, 159] width 108 height 16
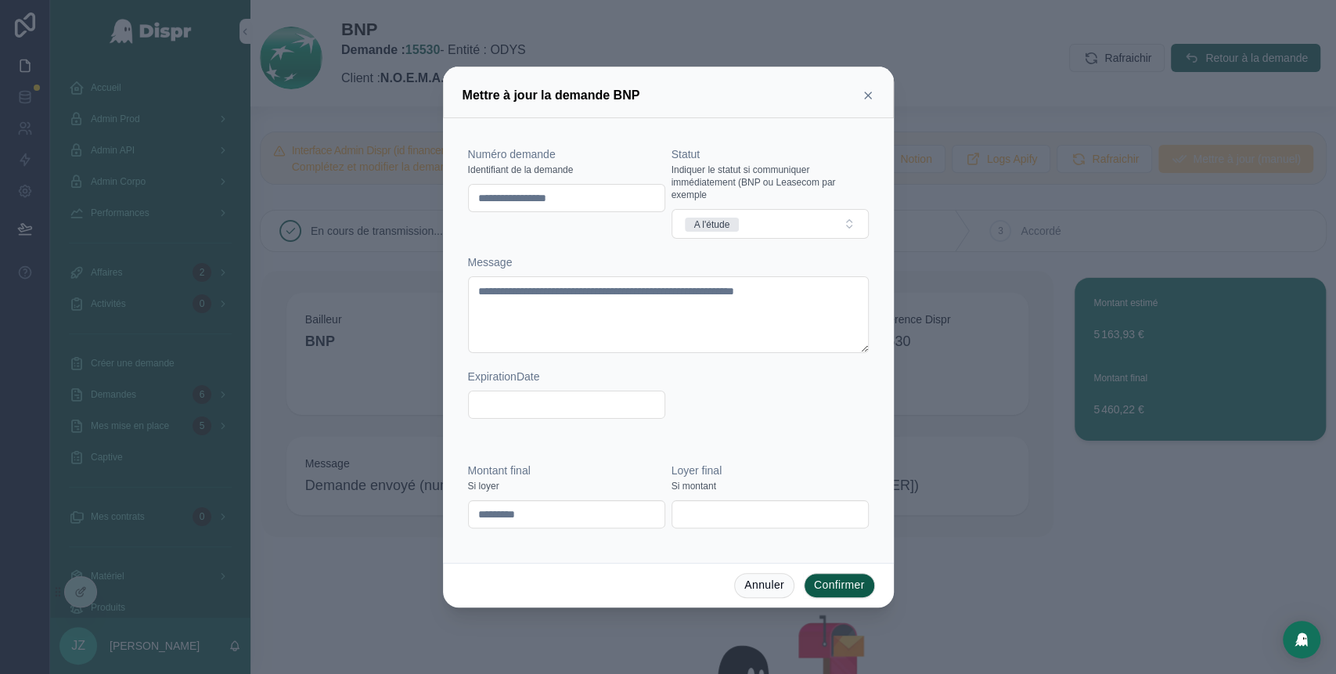
drag, startPoint x: 607, startPoint y: 195, endPoint x: 417, endPoint y: 211, distance: 190.9
click at [417, 211] on div "**********" at bounding box center [668, 337] width 1336 height 674
paste input "text"
type input "********"
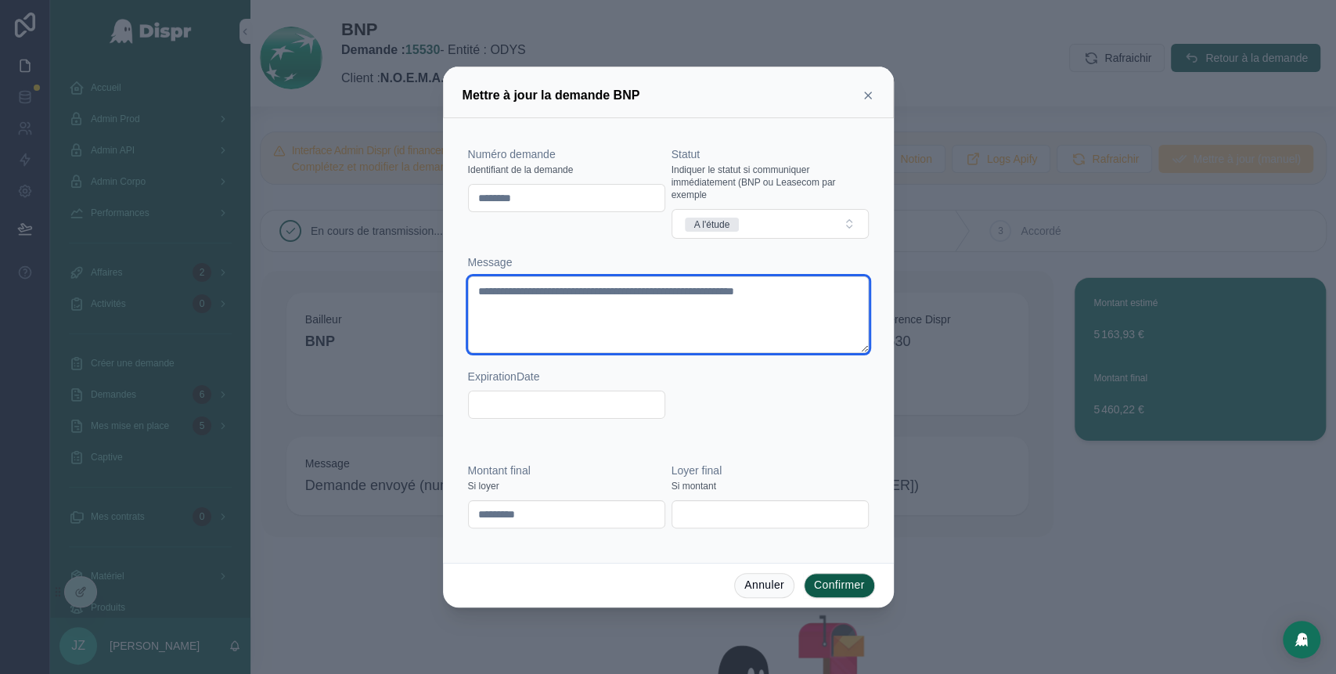
drag, startPoint x: 650, startPoint y: 314, endPoint x: 426, endPoint y: 287, distance: 225.6
click at [426, 287] on div "**********" at bounding box center [668, 337] width 1336 height 674
paste textarea
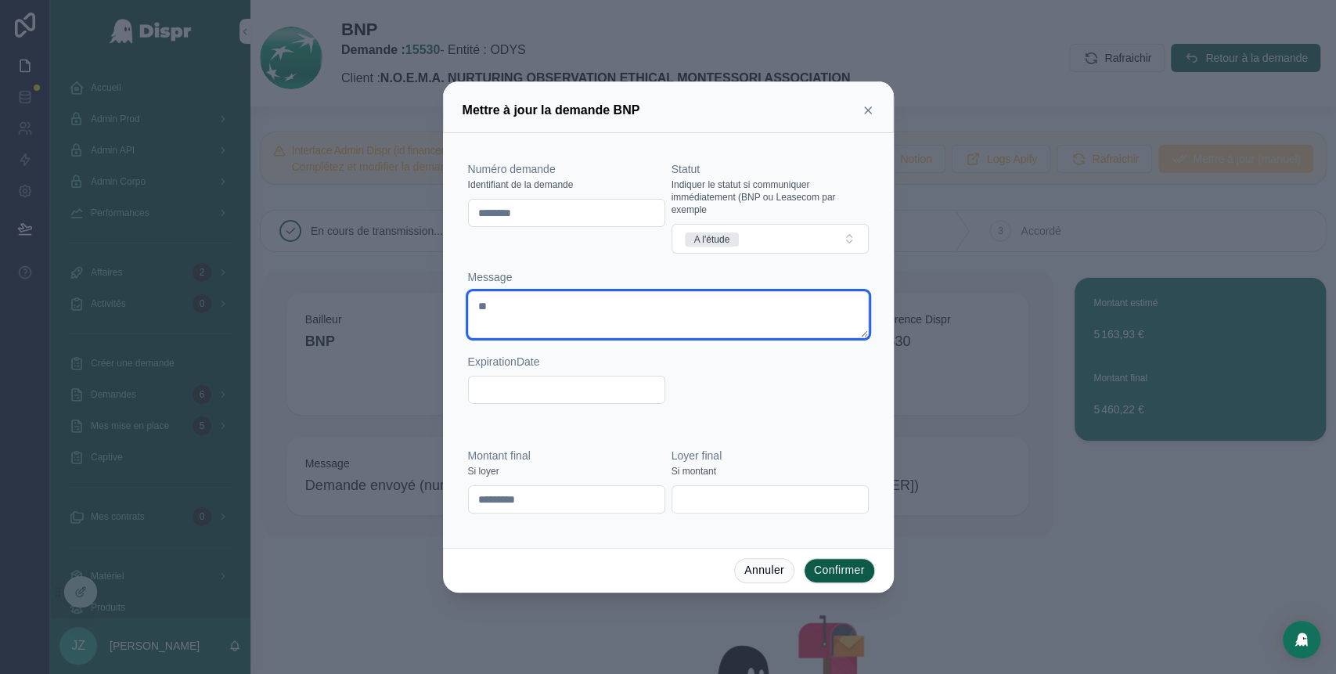
type textarea "*"
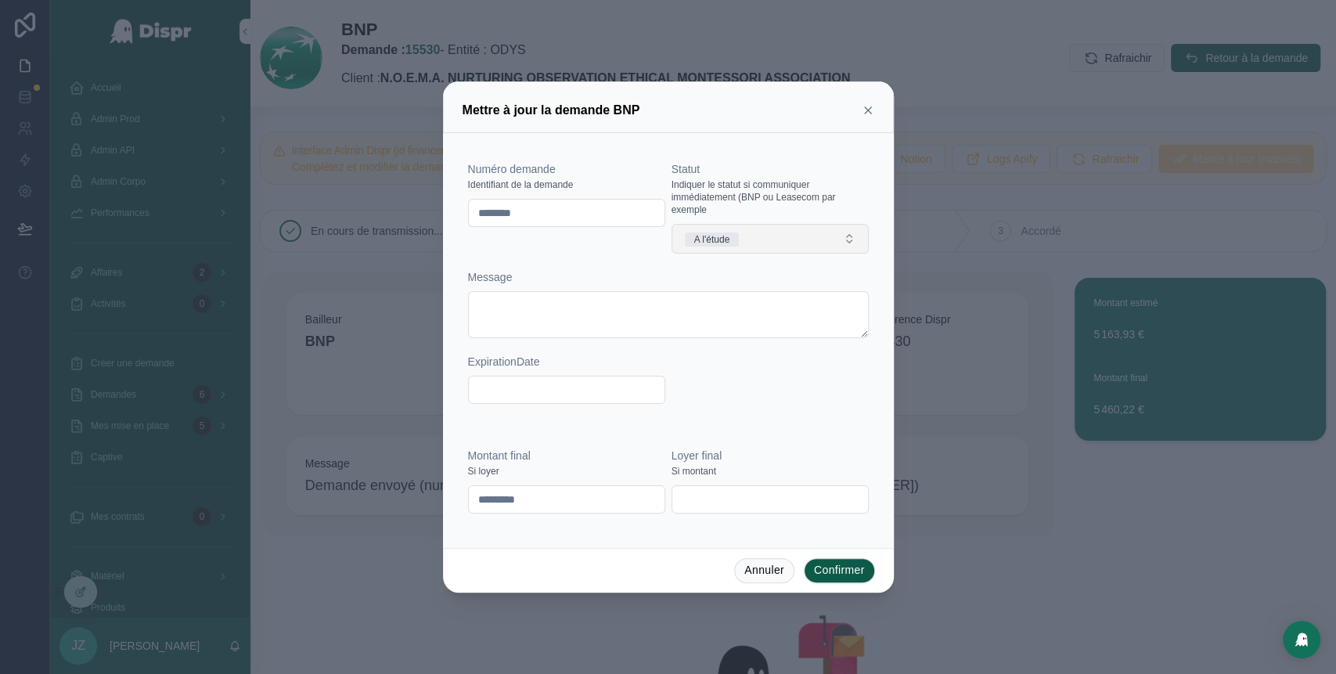
click at [781, 240] on button "A l'étude" at bounding box center [770, 239] width 197 height 30
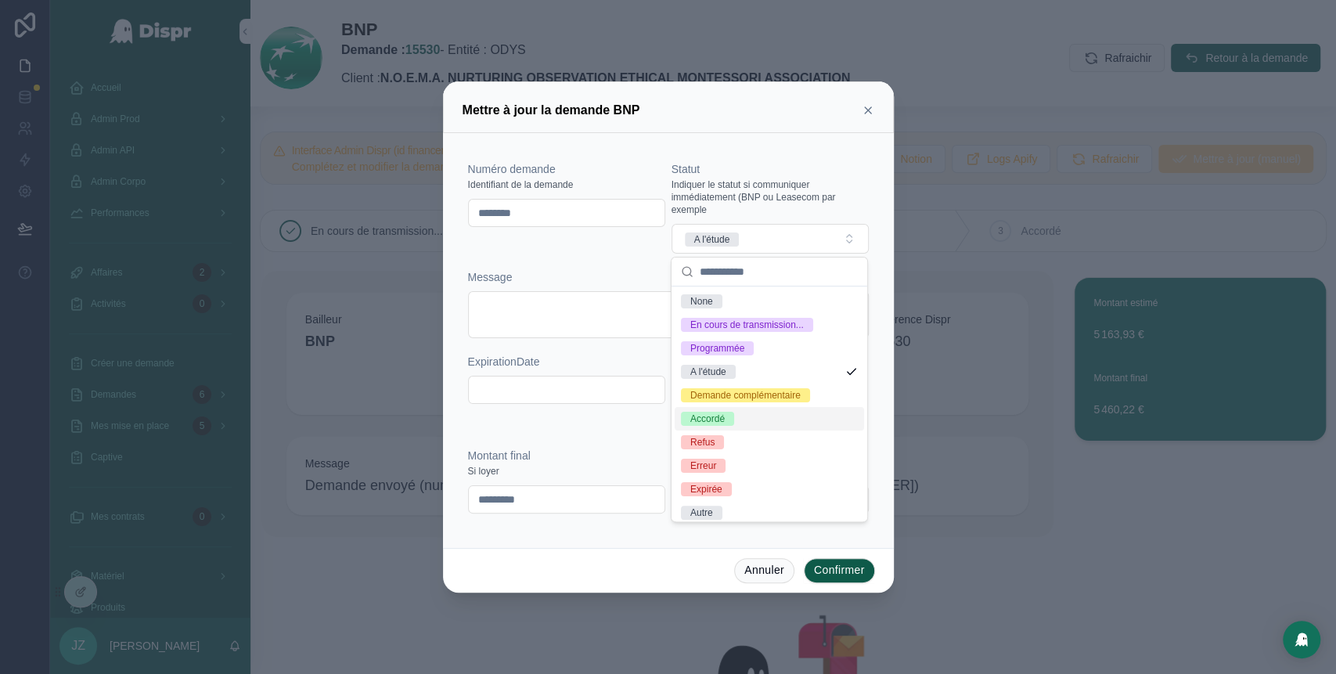
click at [737, 431] on div "Accordé" at bounding box center [769, 418] width 189 height 23
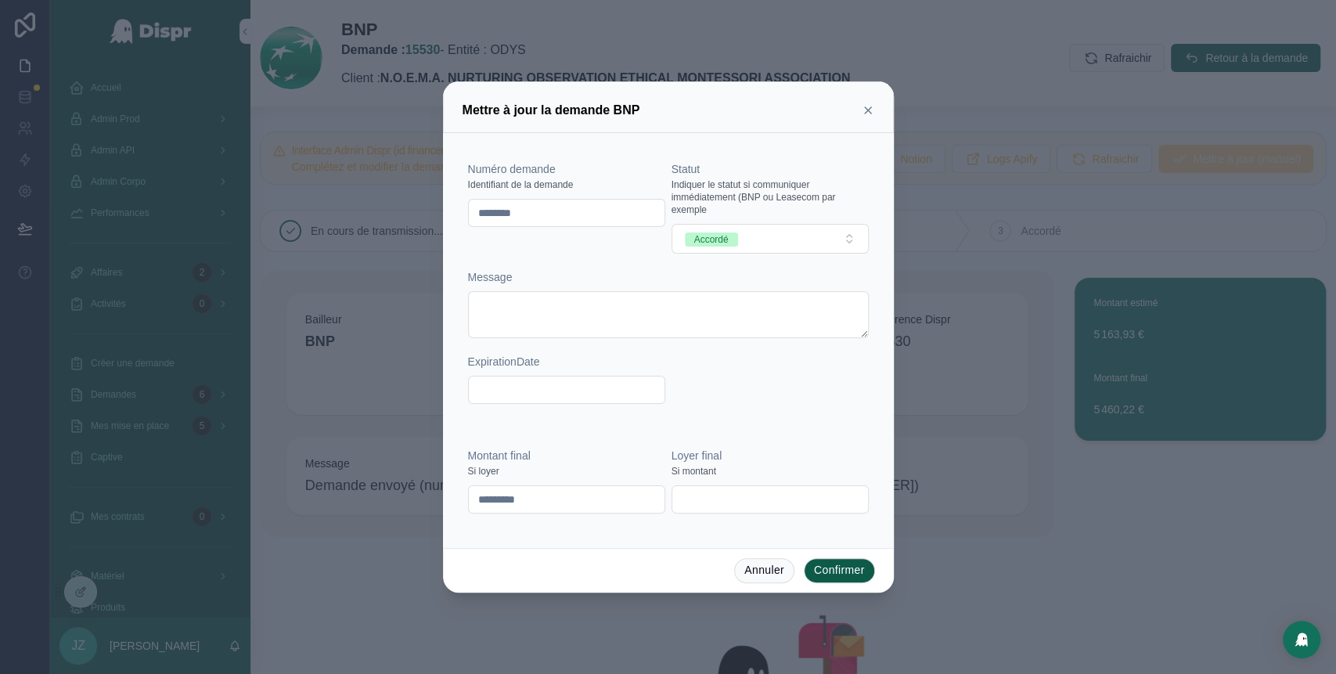
click at [831, 576] on button "Confirmer" at bounding box center [839, 570] width 71 height 25
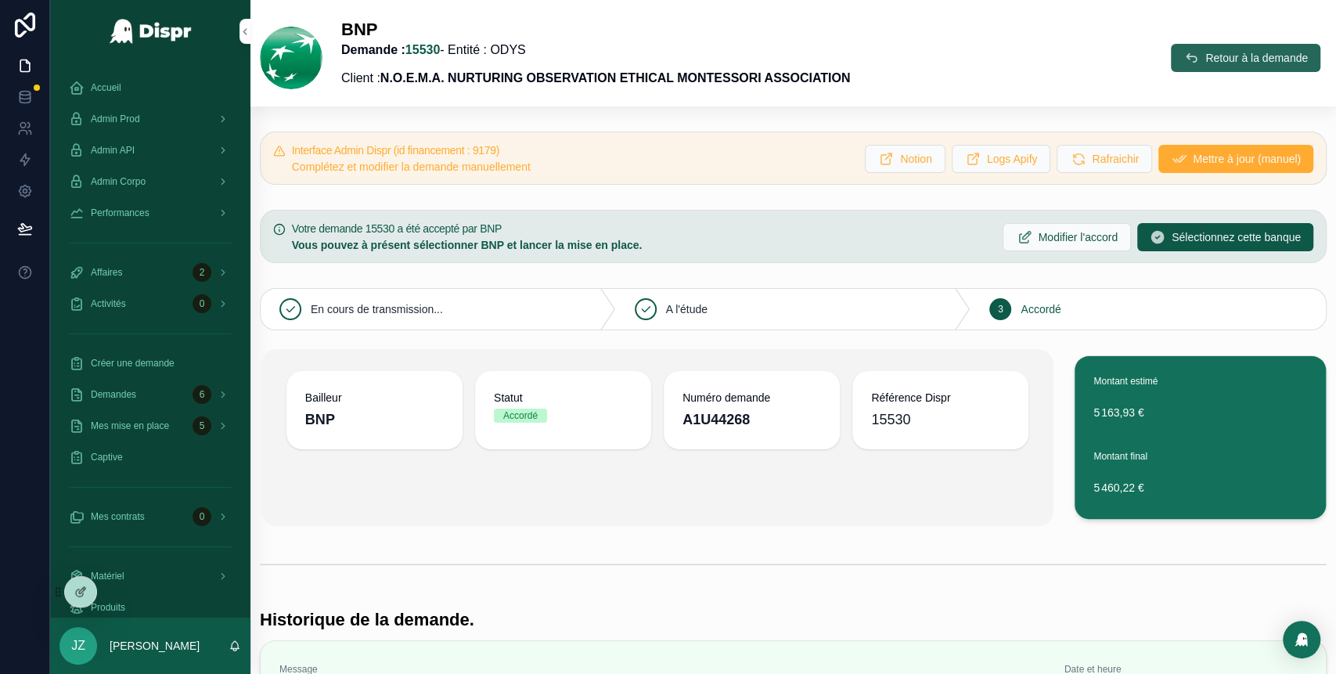
click at [1172, 59] on button "Retour à la demande" at bounding box center [1246, 58] width 150 height 28
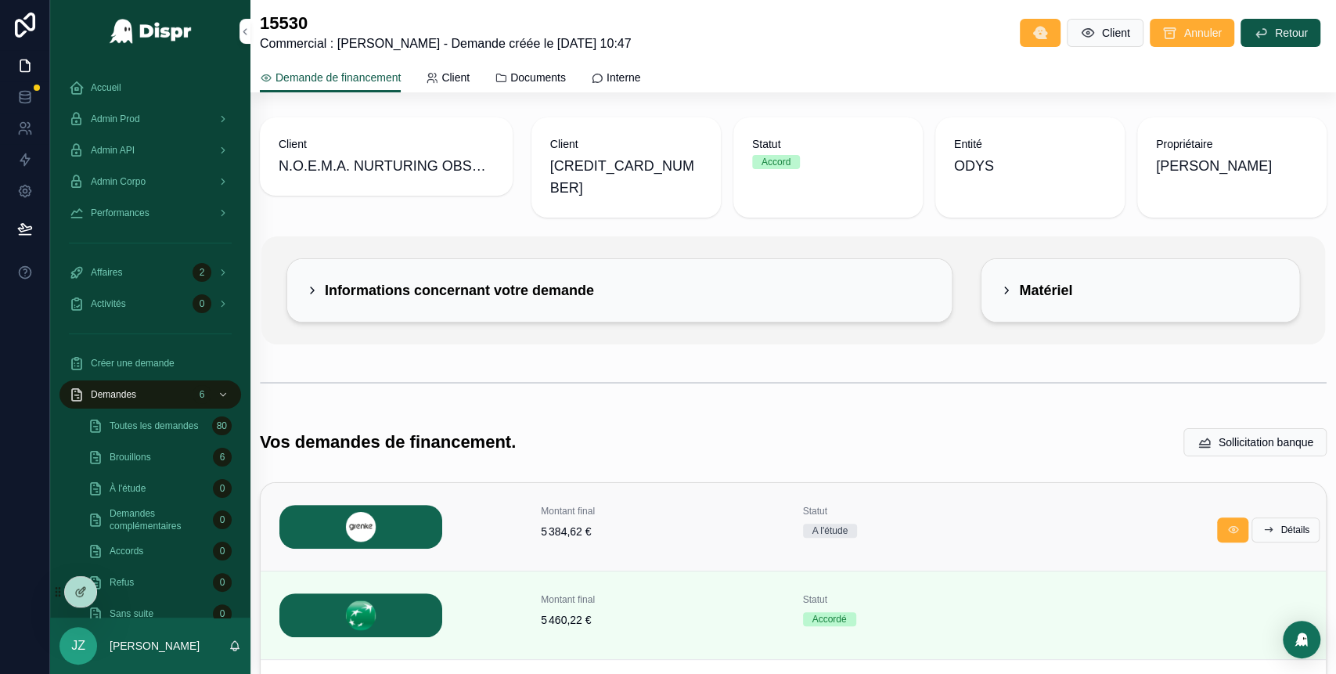
scroll to position [164, 0]
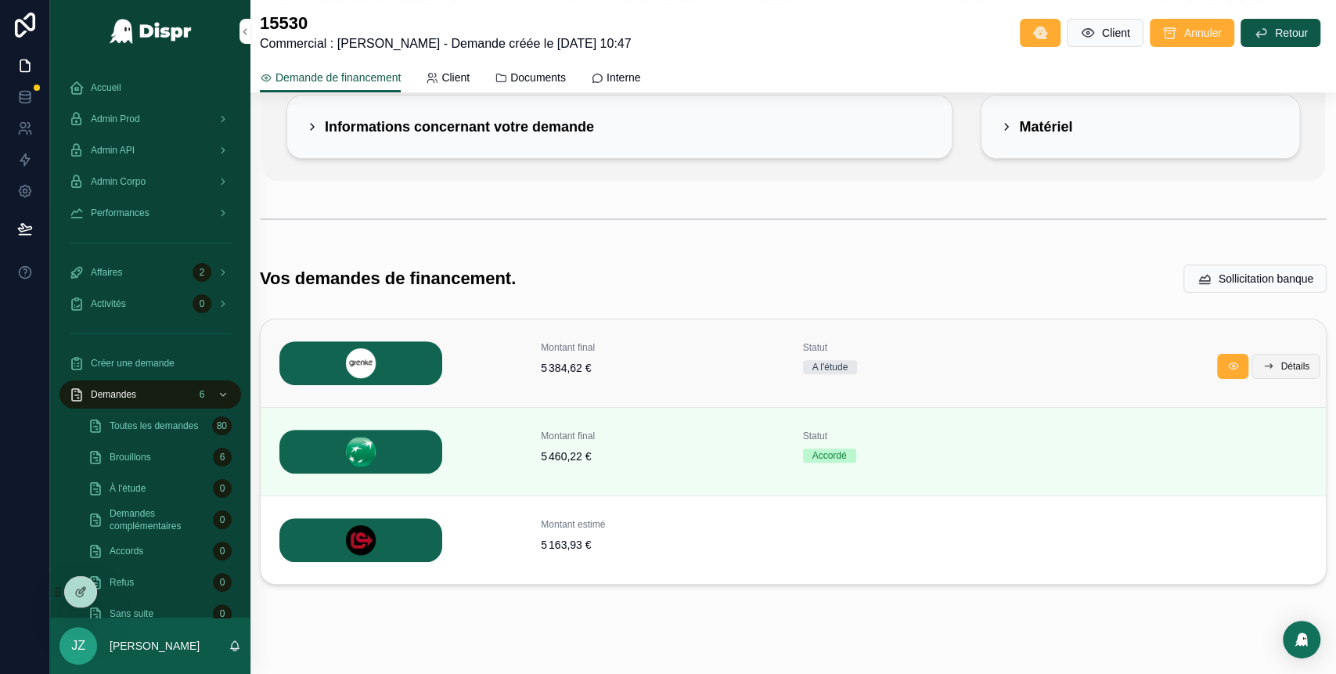
click at [1253, 354] on button "Détails" at bounding box center [1286, 366] width 68 height 25
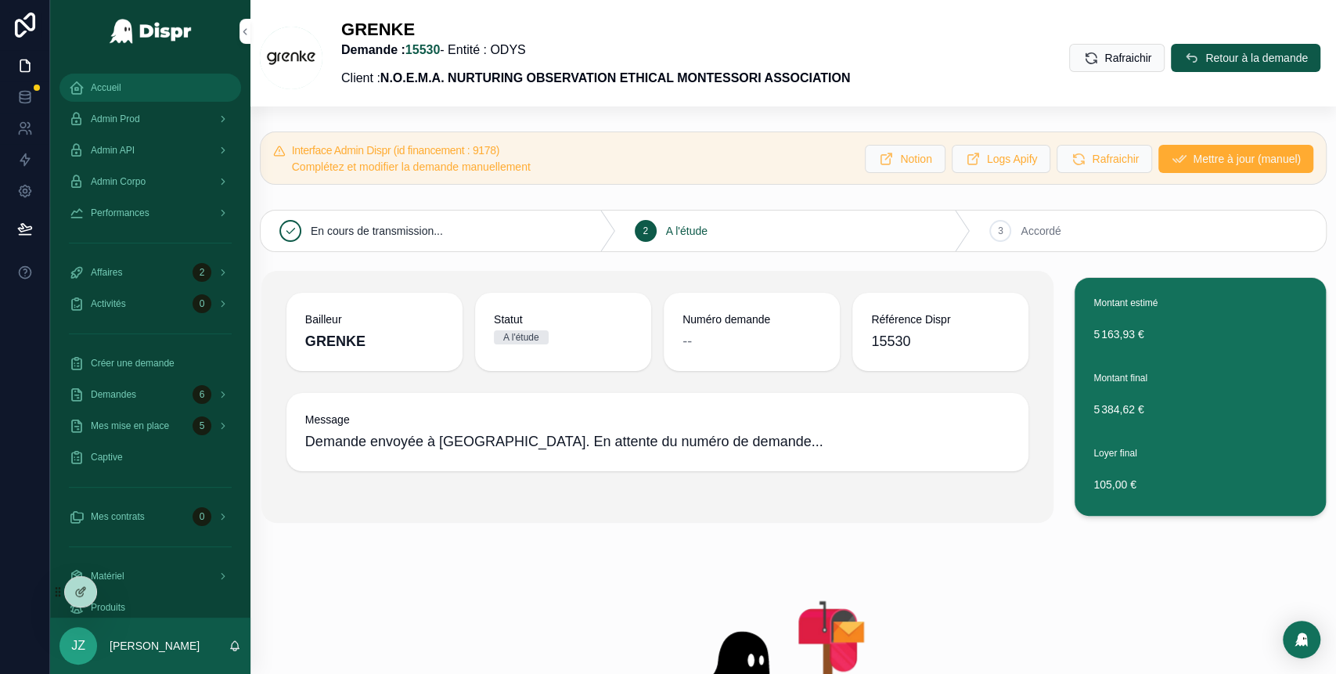
click at [121, 87] on span "Accueil" at bounding box center [106, 87] width 31 height 13
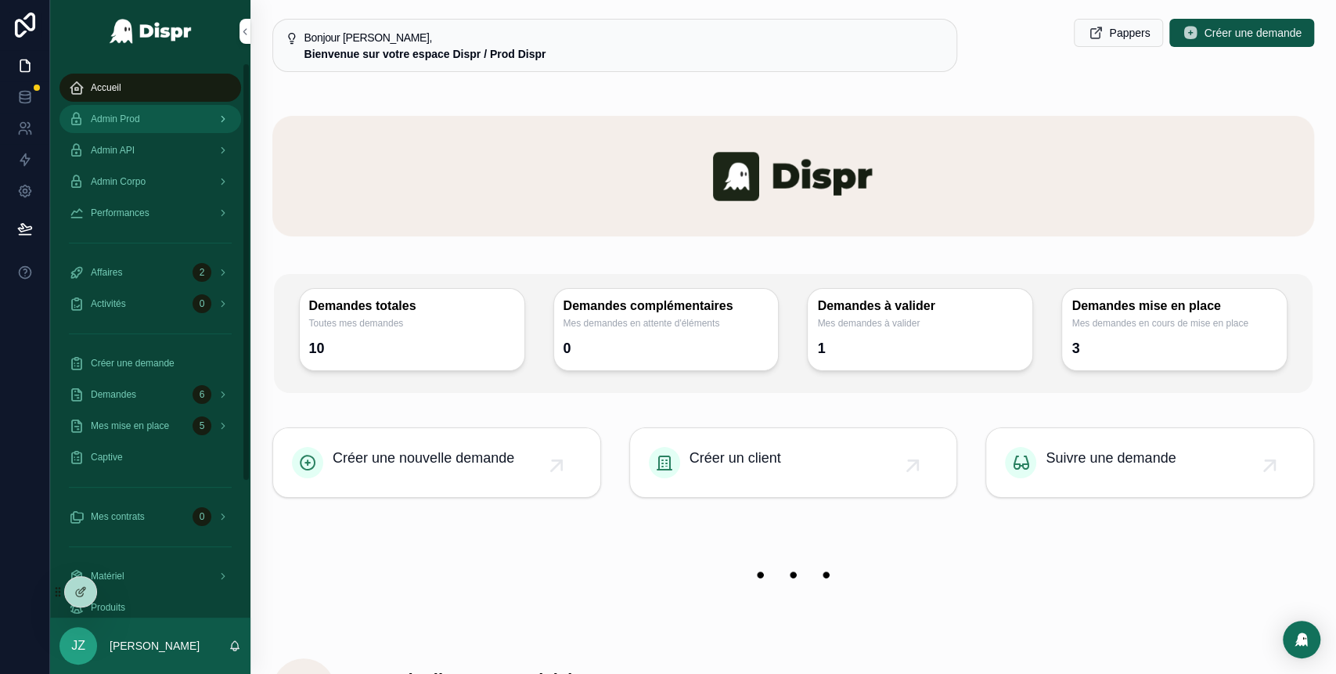
click at [161, 122] on div "Admin Prod" at bounding box center [150, 118] width 163 height 25
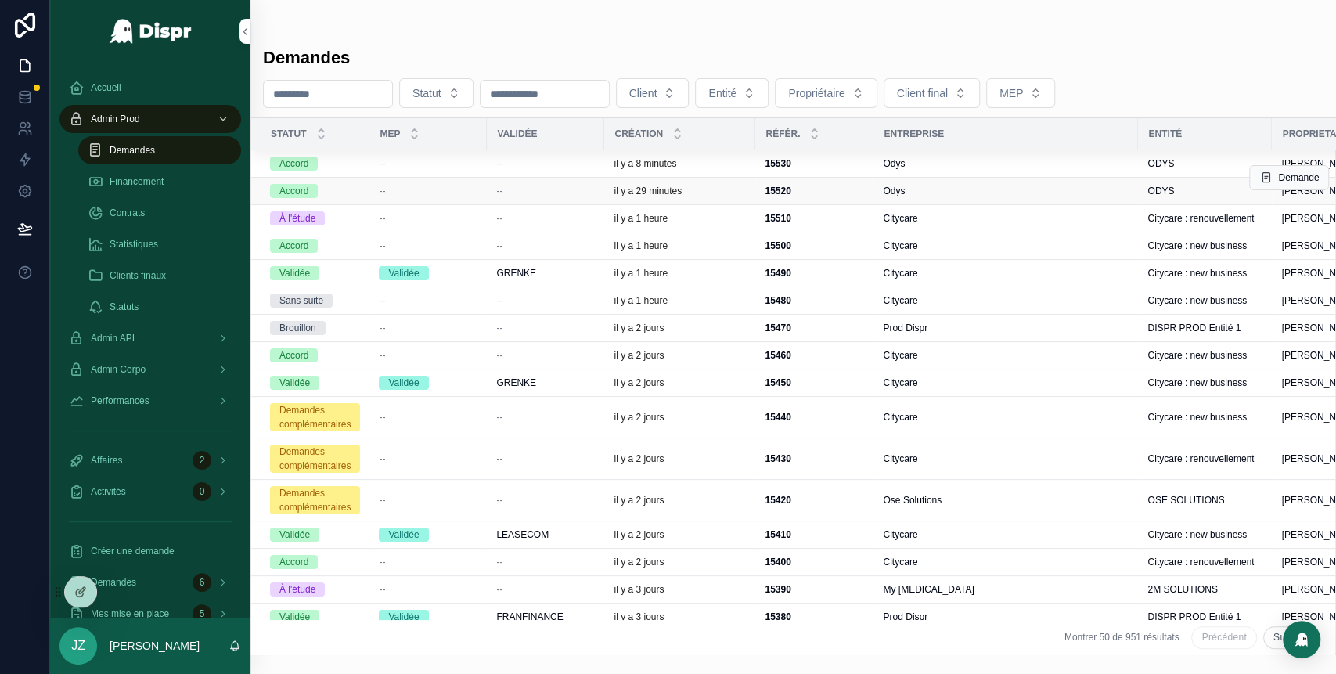
click at [921, 193] on div "Odys" at bounding box center [1006, 191] width 246 height 13
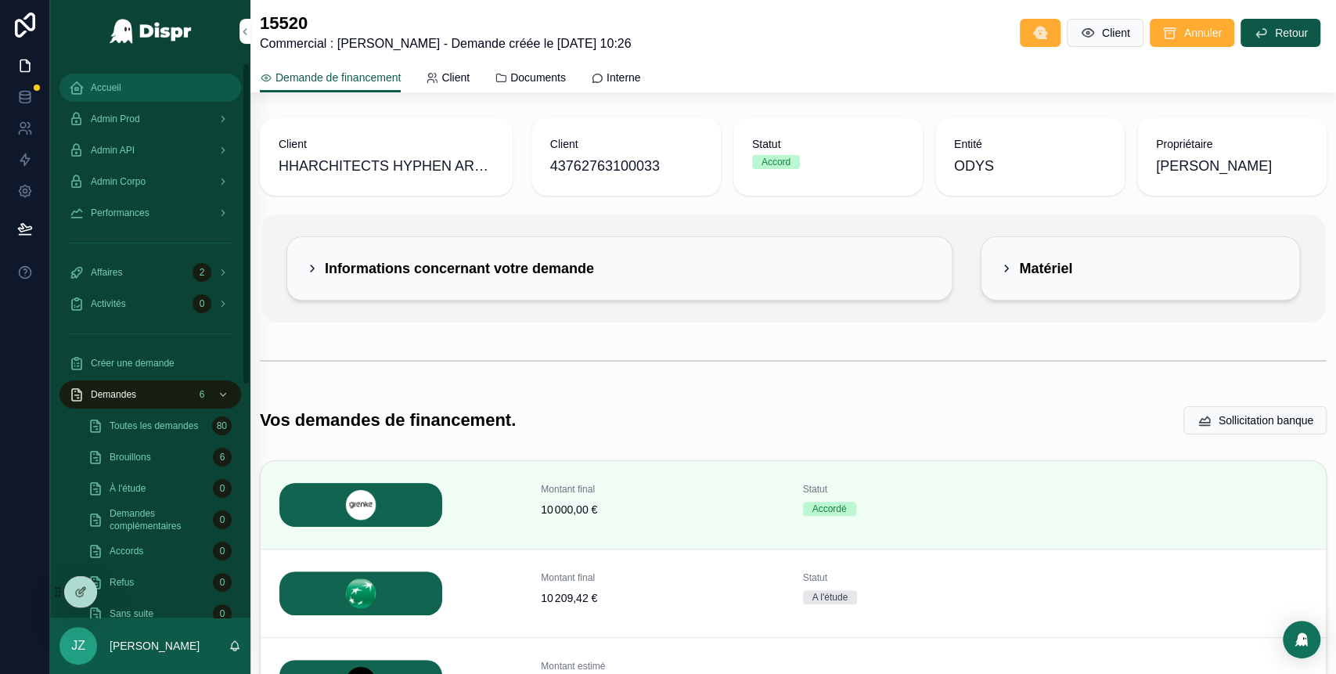
click at [127, 90] on div "Accueil" at bounding box center [150, 87] width 163 height 25
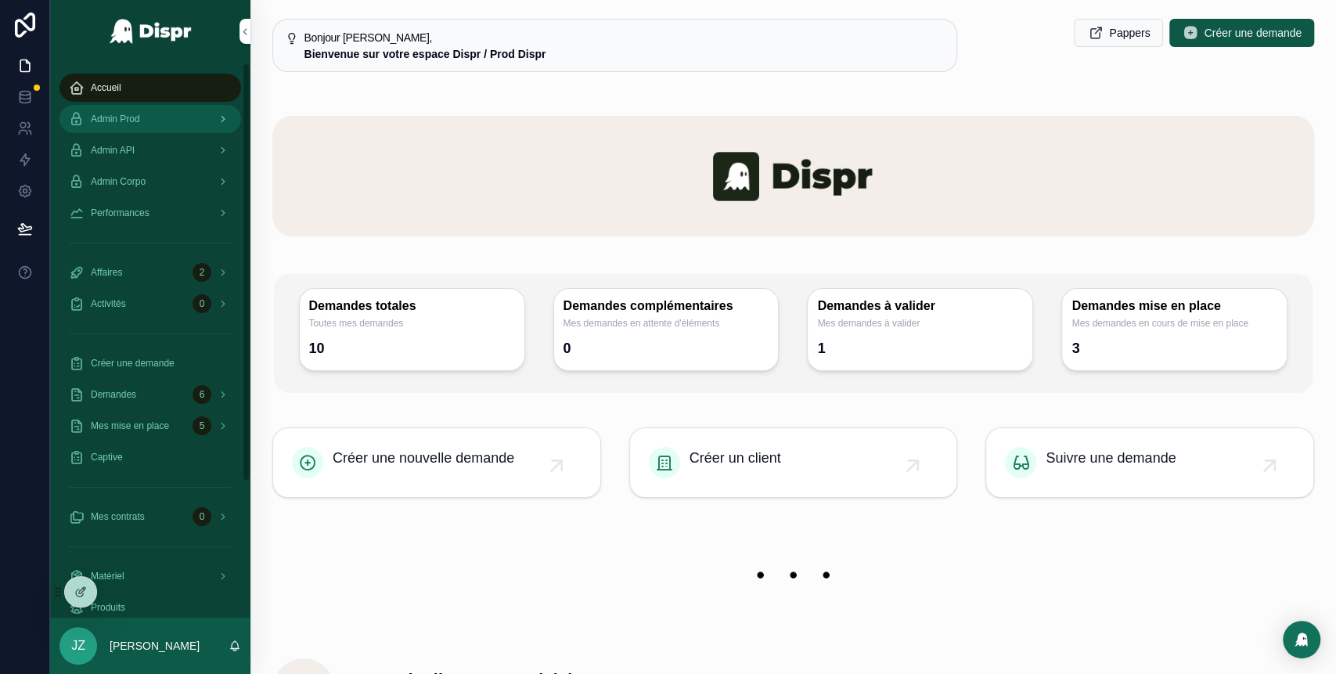
click at [194, 124] on div "Admin Prod" at bounding box center [150, 118] width 163 height 25
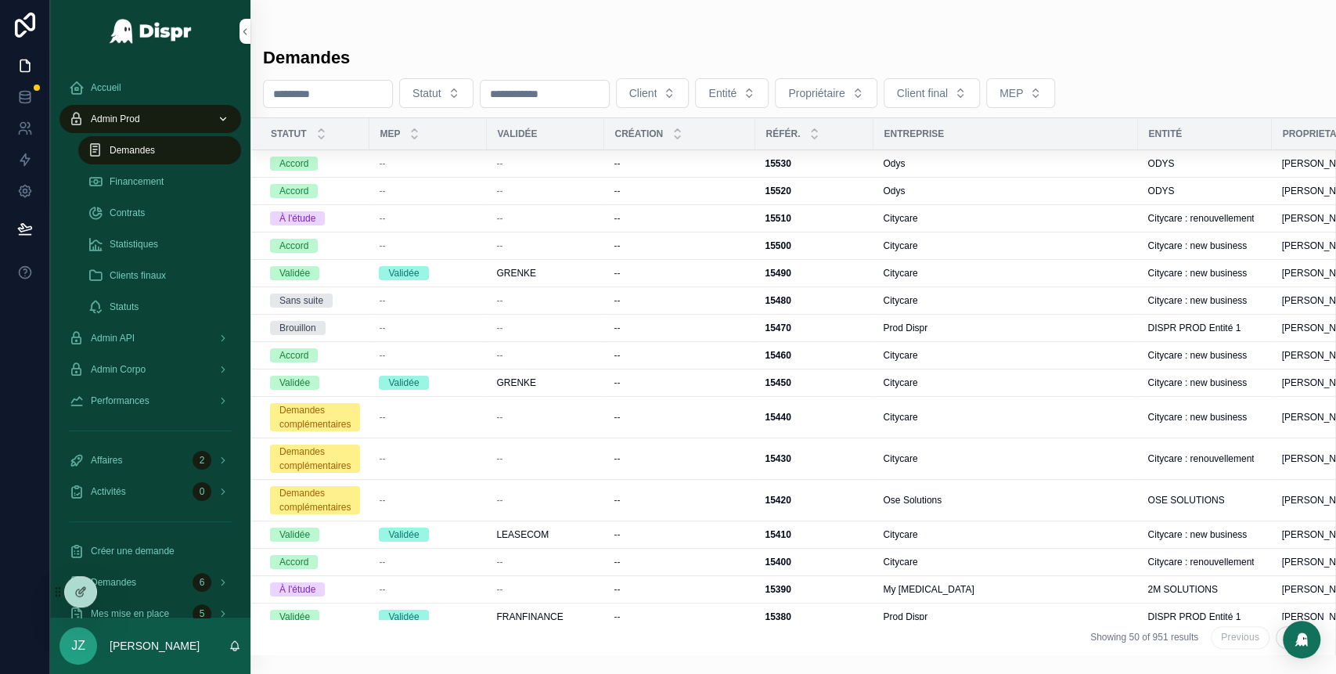
click at [746, 165] on div "--" at bounding box center [680, 163] width 132 height 13
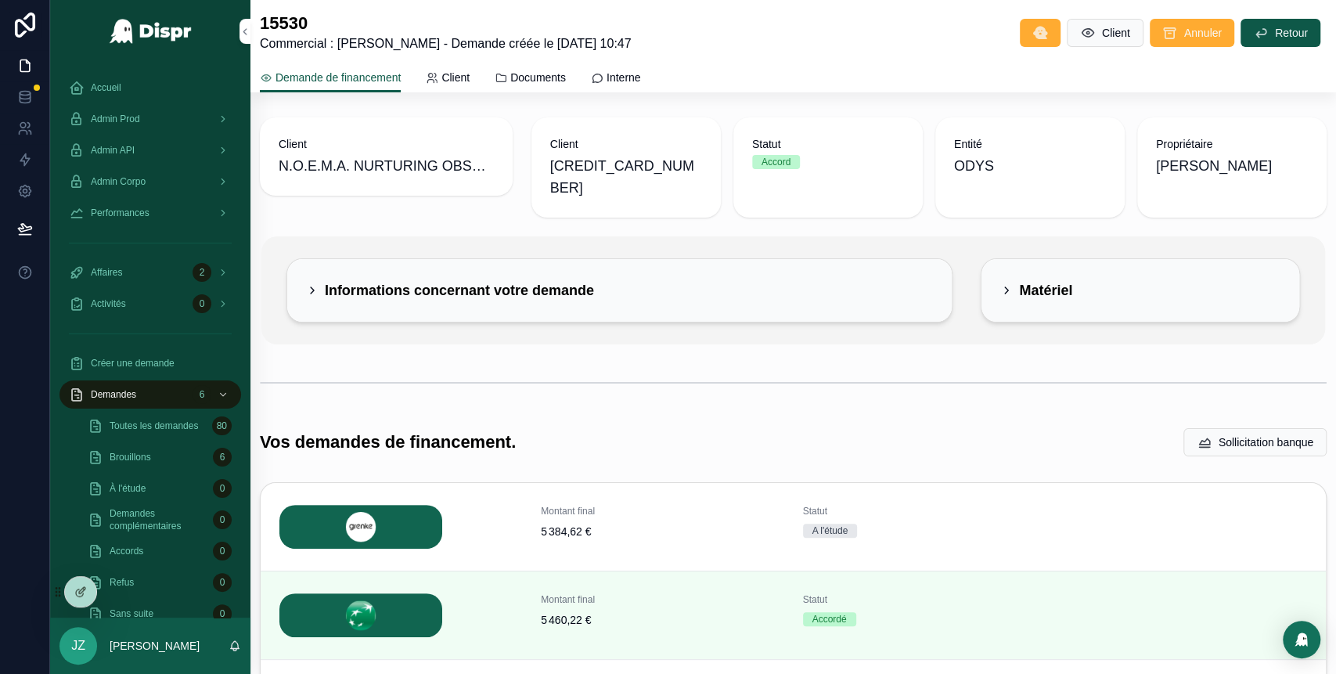
click at [306, 284] on icon "scrollable content" at bounding box center [312, 290] width 13 height 13
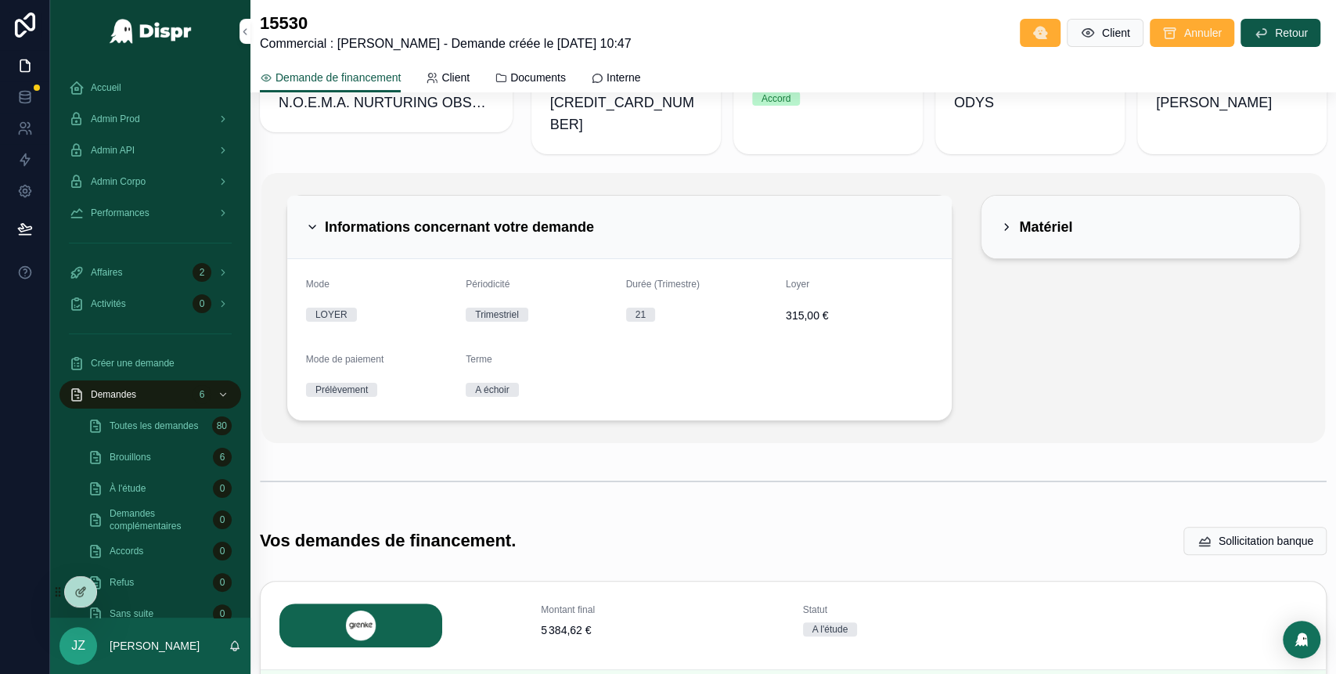
scroll to position [64, 0]
click at [1000, 220] on icon "scrollable content" at bounding box center [1006, 226] width 13 height 13
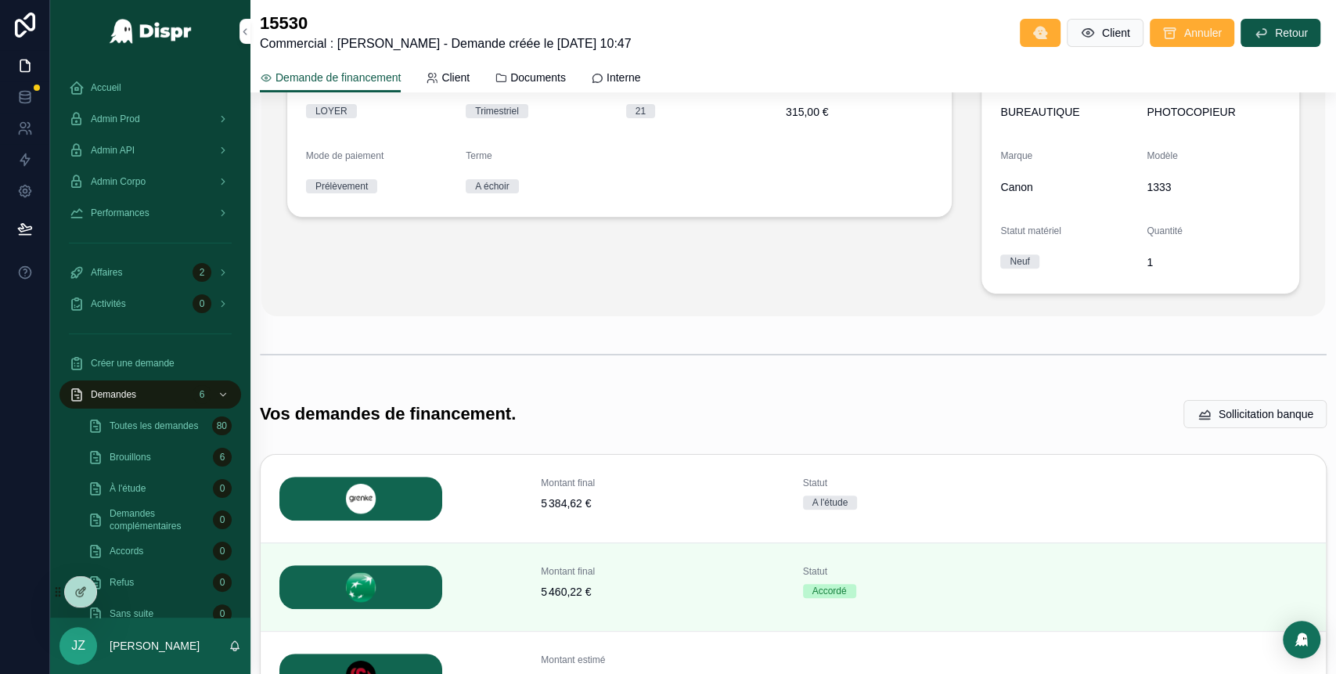
scroll to position [402, 0]
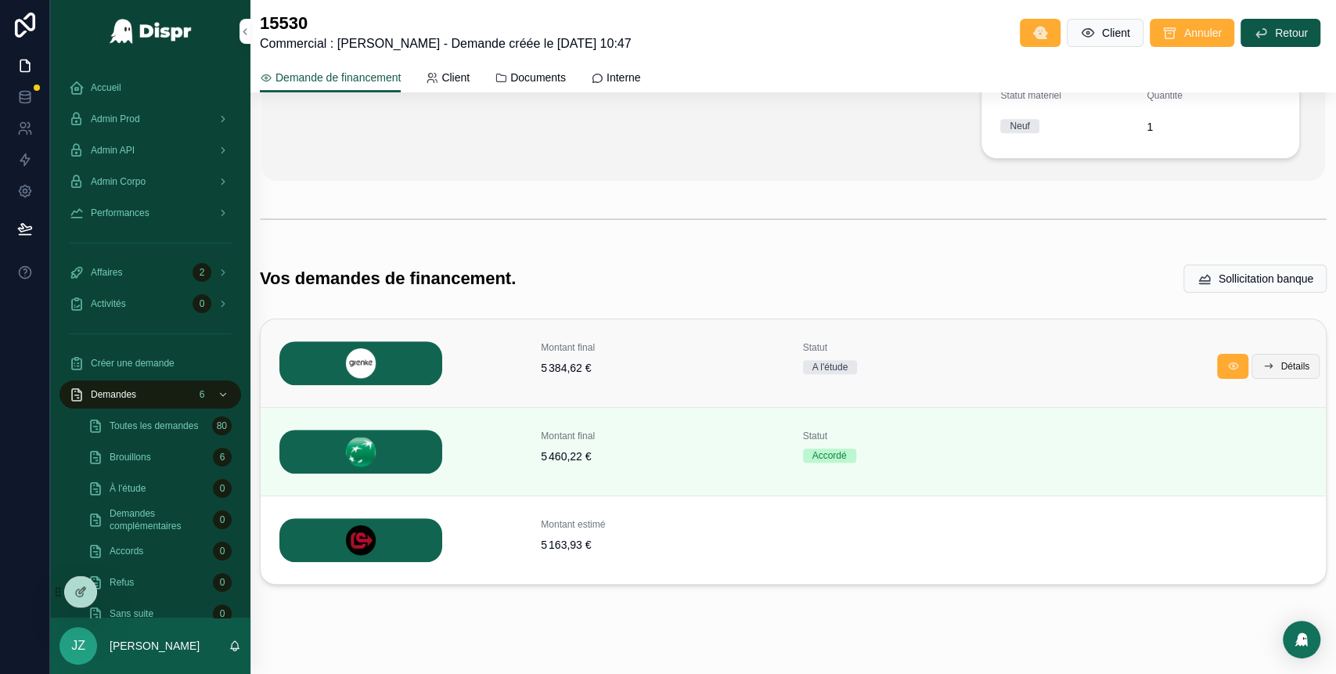
click at [1281, 360] on span "Détails" at bounding box center [1295, 366] width 29 height 13
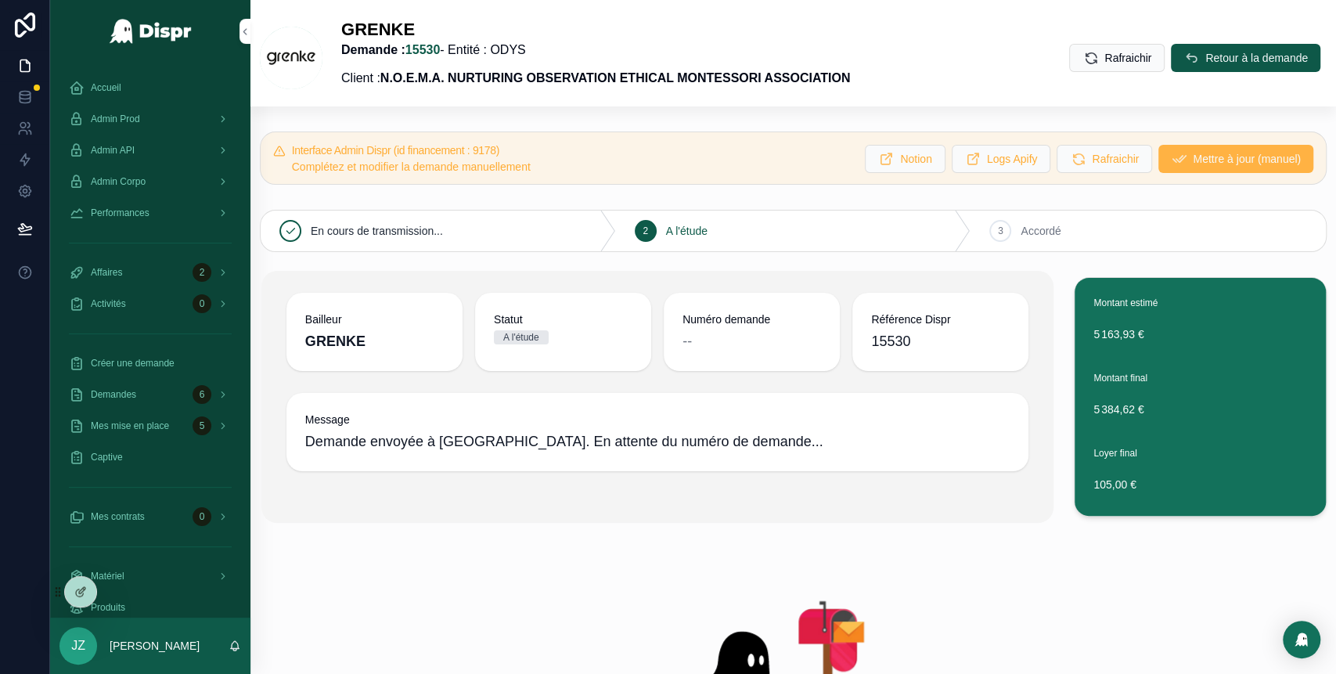
click at [1194, 164] on span "Mettre à jour (manuel)" at bounding box center [1247, 159] width 108 height 16
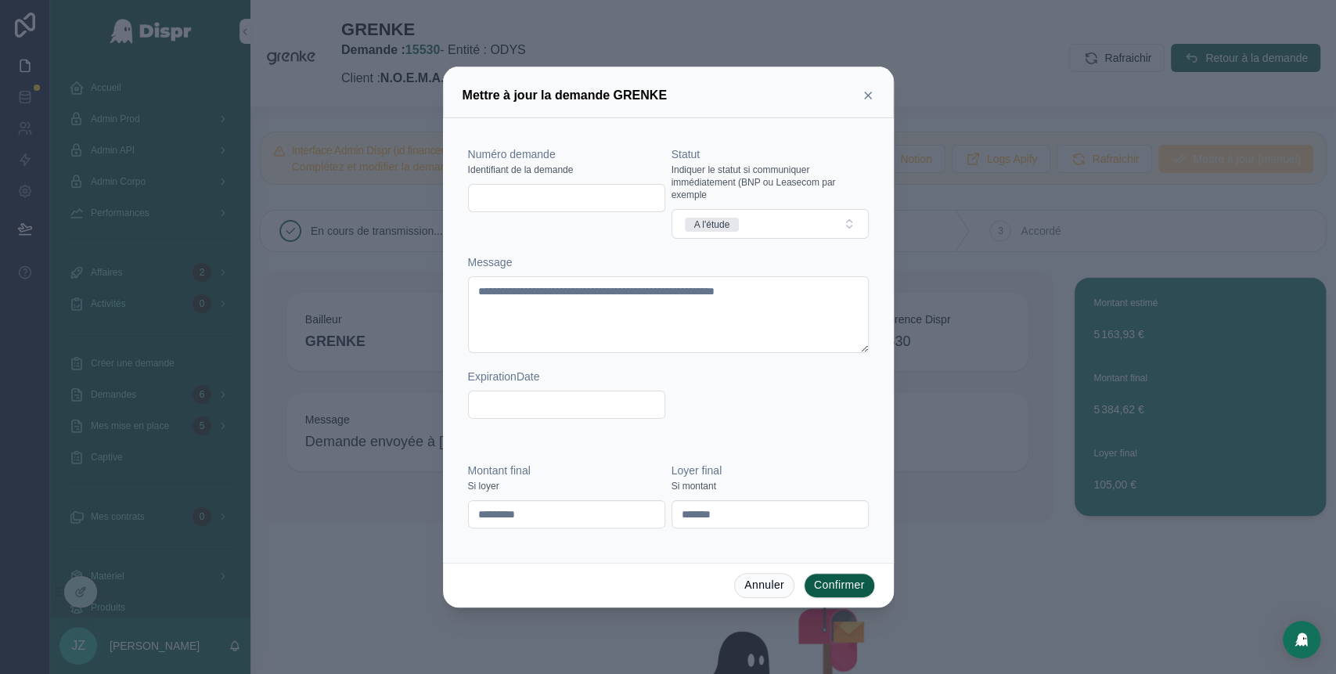
click at [551, 200] on input "text" at bounding box center [567, 198] width 196 height 22
type input "**********"
click at [762, 229] on button "A l'étude" at bounding box center [770, 224] width 197 height 30
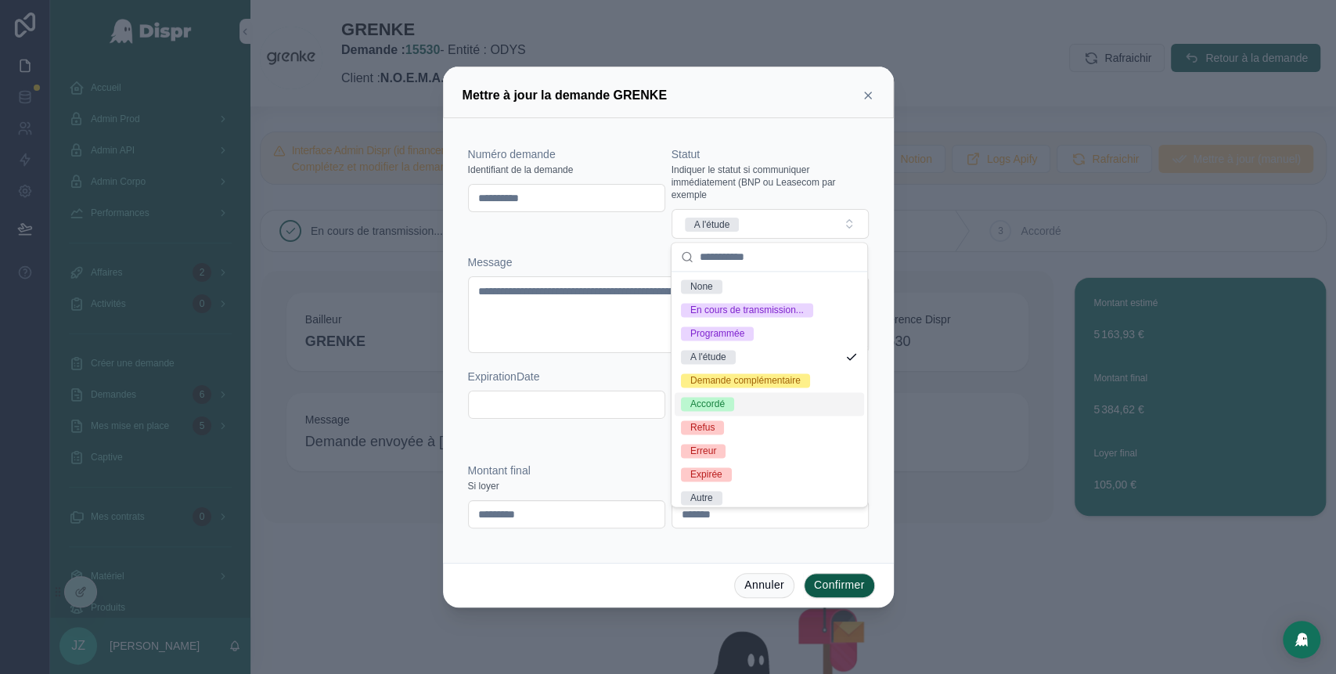
click at [723, 416] on div "Accordé" at bounding box center [769, 403] width 189 height 23
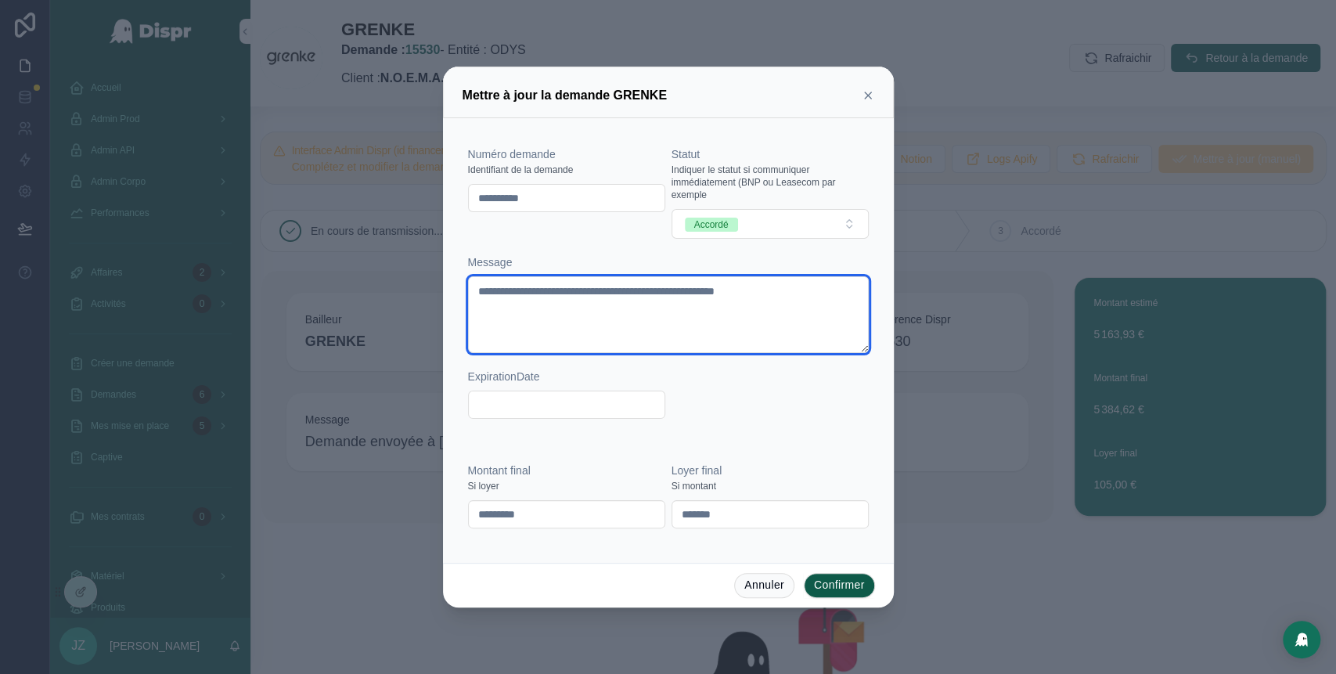
drag, startPoint x: 860, startPoint y: 297, endPoint x: 501, endPoint y: 288, distance: 359.4
click at [501, 288] on textarea "**********" at bounding box center [668, 314] width 401 height 77
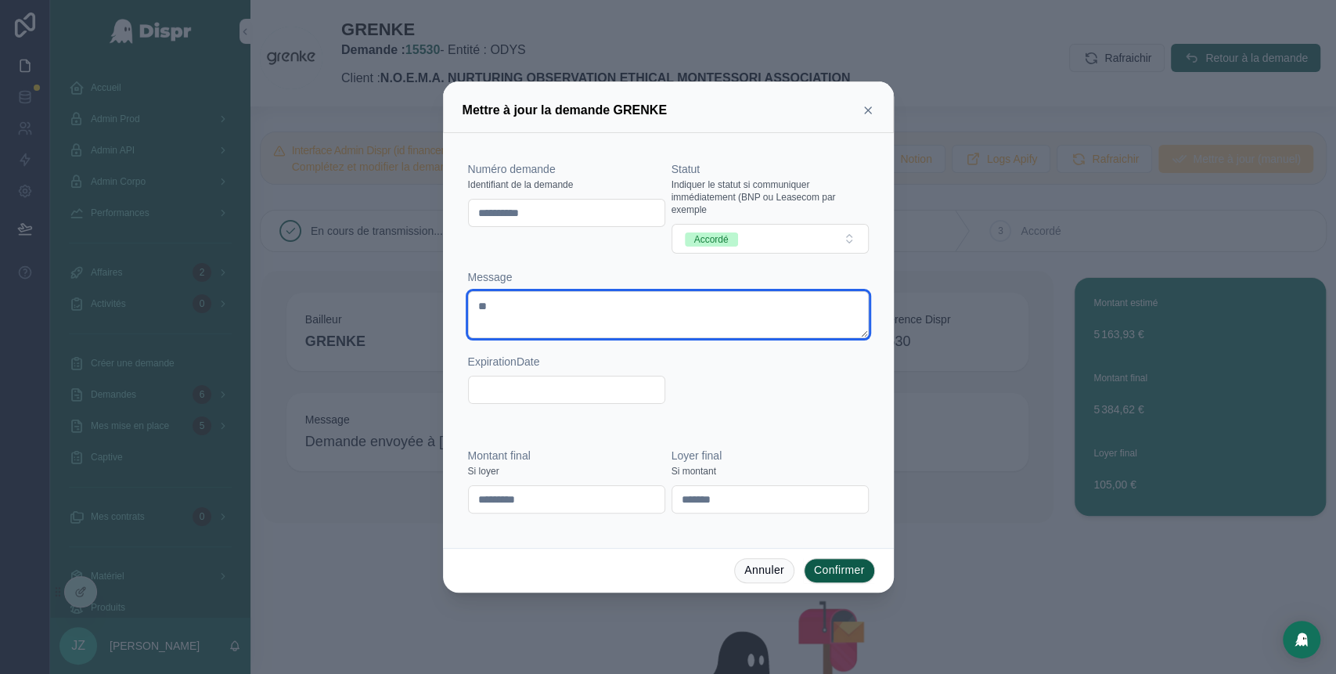
type textarea "*"
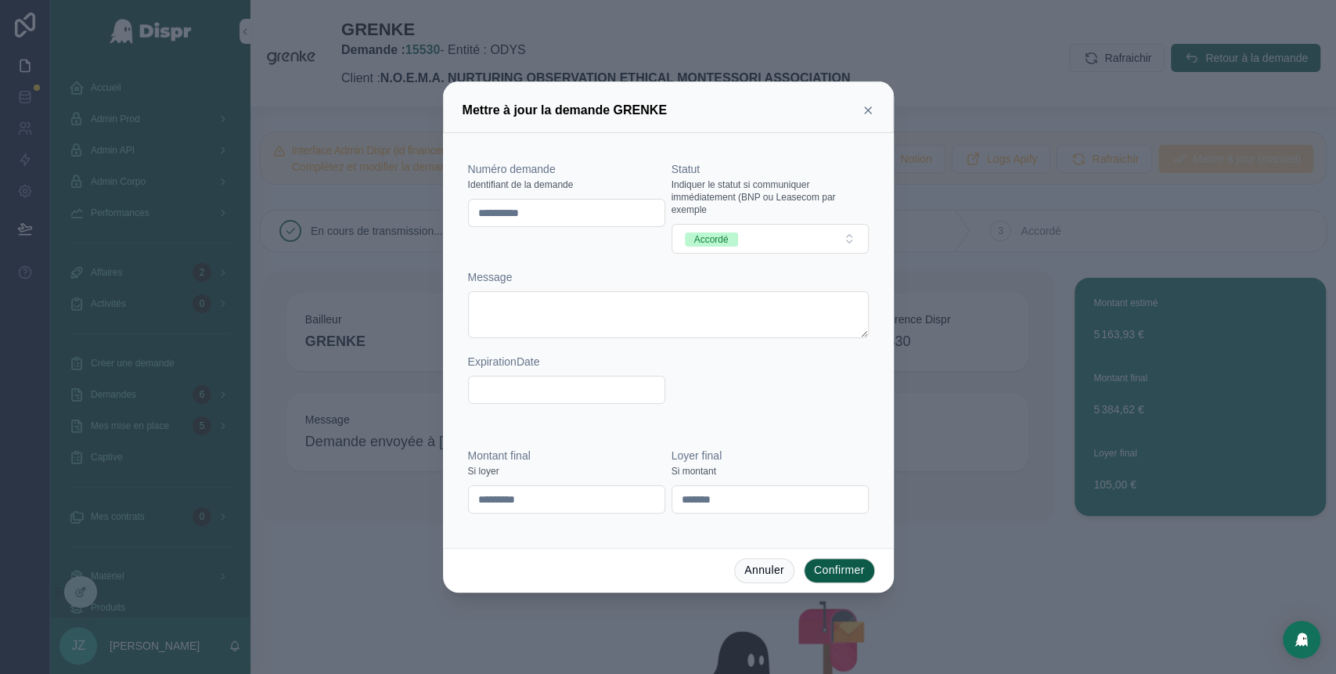
click at [843, 573] on button "Confirmer" at bounding box center [839, 570] width 71 height 25
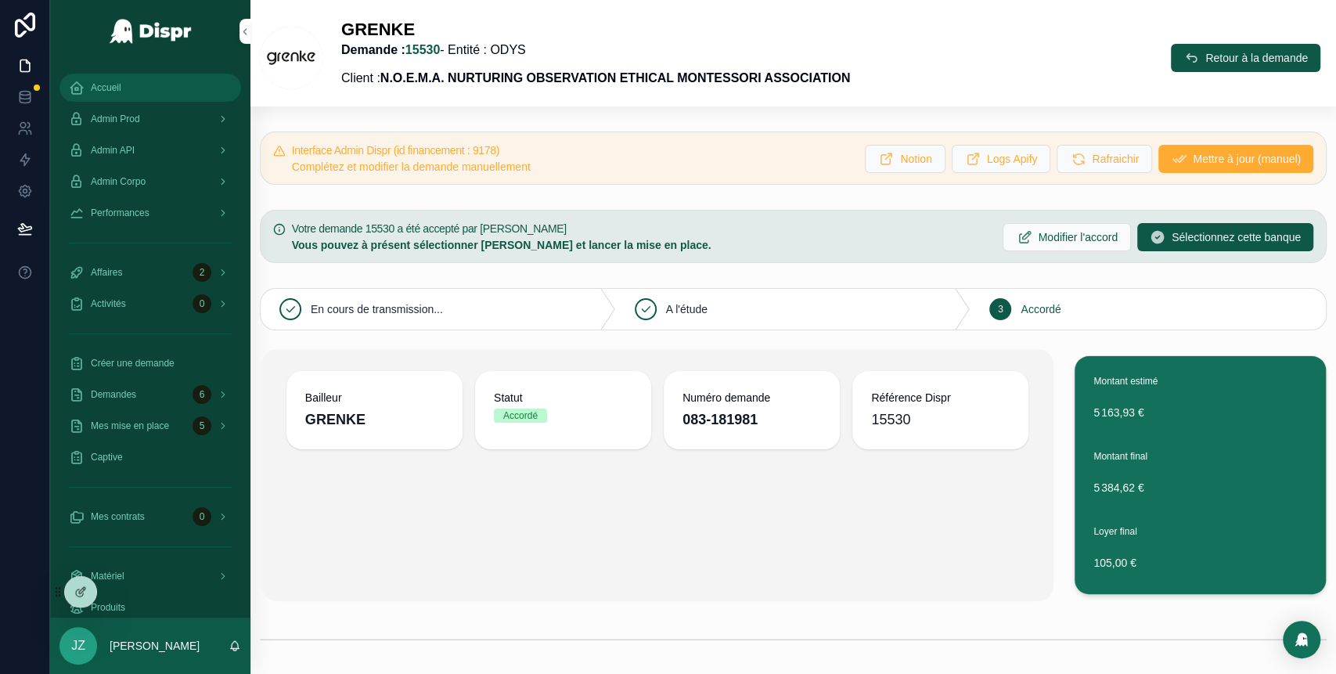
click at [142, 88] on div "Accueil" at bounding box center [150, 87] width 163 height 25
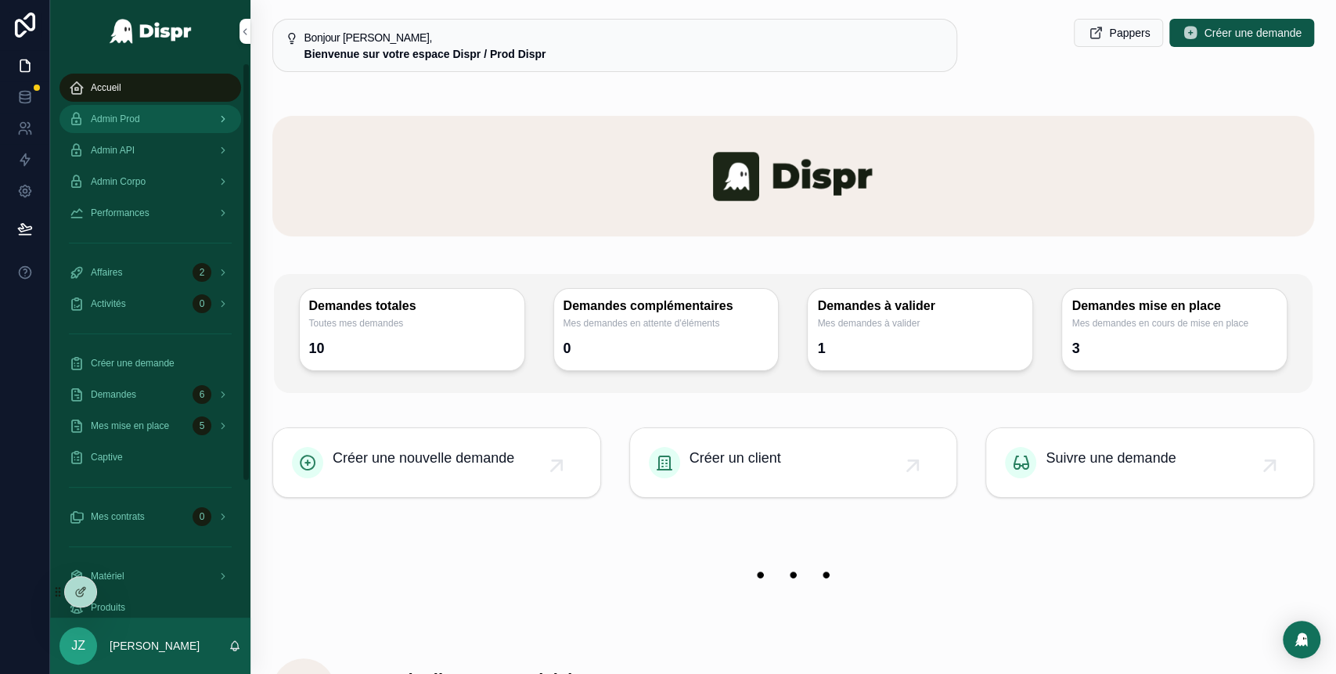
click at [139, 115] on span "Admin Prod" at bounding box center [115, 119] width 49 height 13
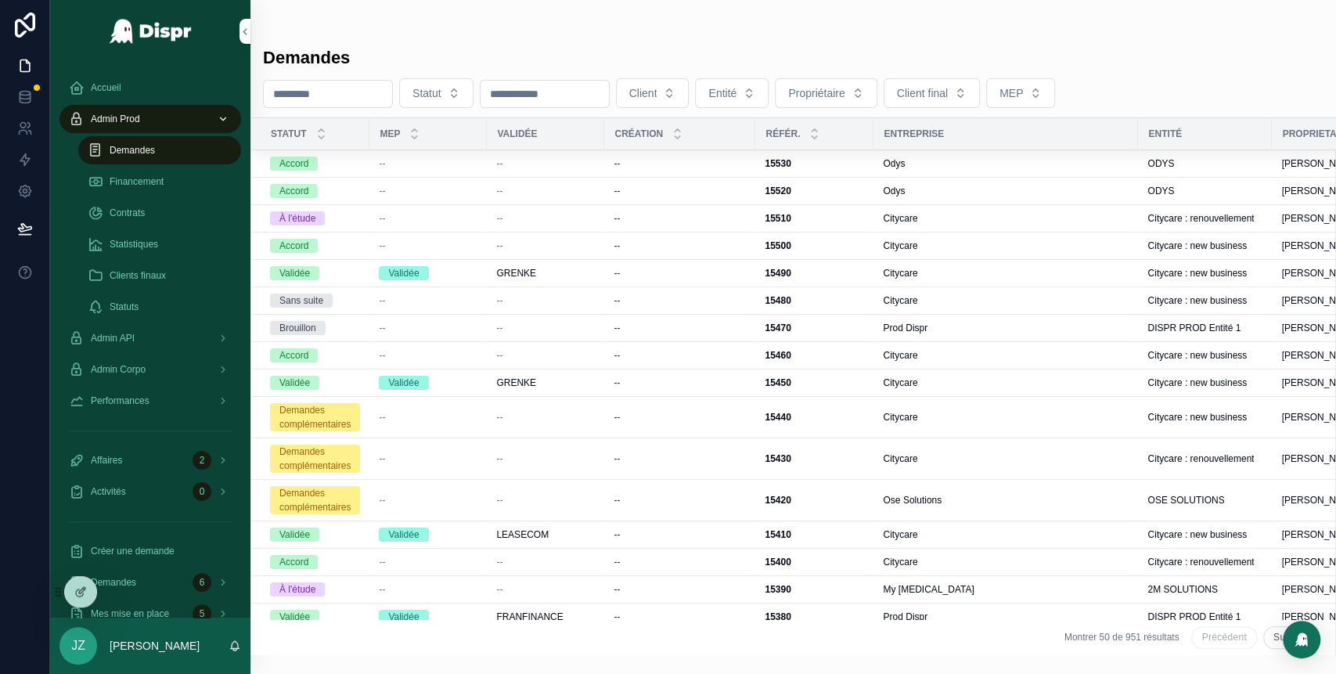
click at [155, 150] on span "Demandes" at bounding box center [132, 150] width 45 height 13
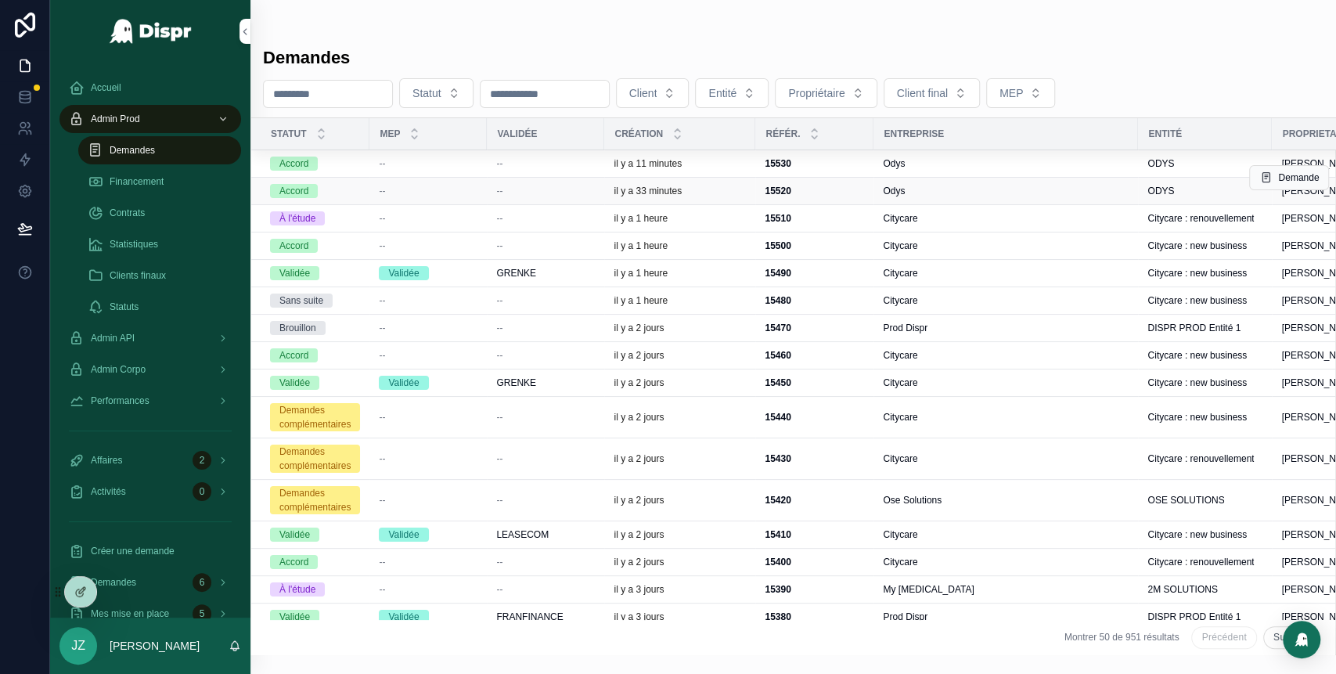
click at [589, 190] on div "--" at bounding box center [545, 191] width 99 height 13
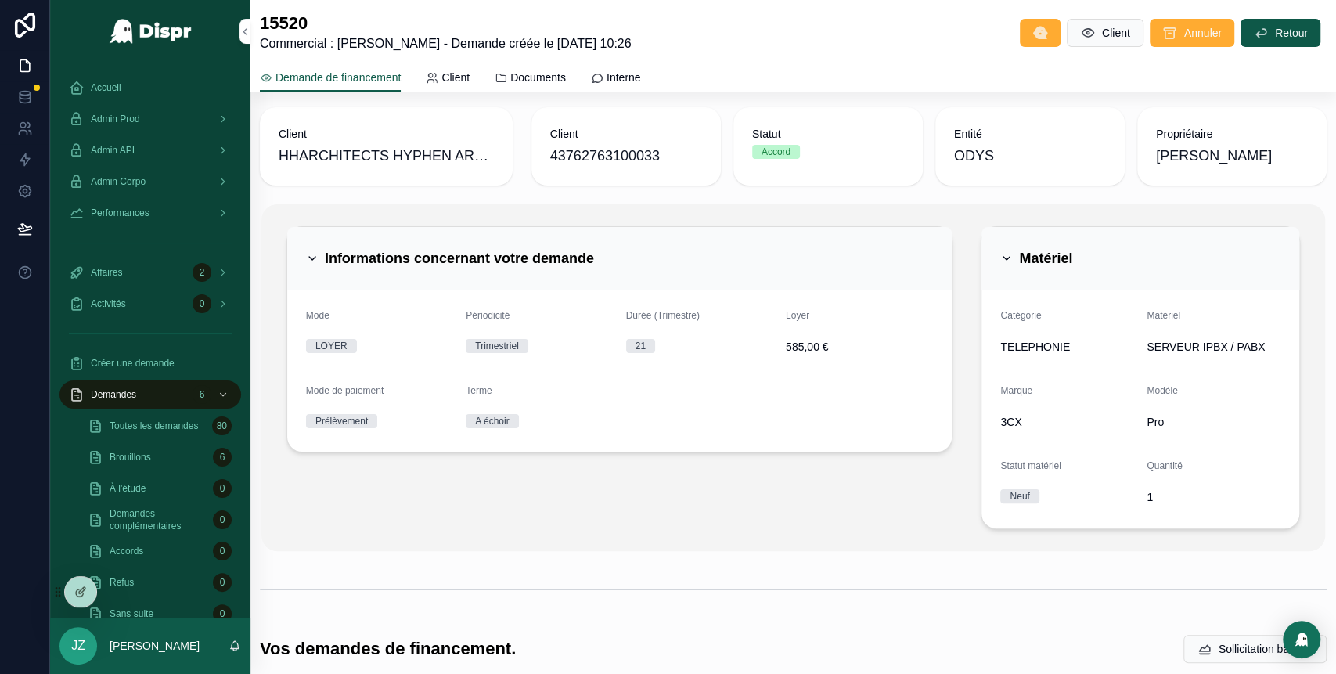
scroll to position [8, 0]
click at [1004, 259] on icon "scrollable content" at bounding box center [1007, 260] width 6 height 3
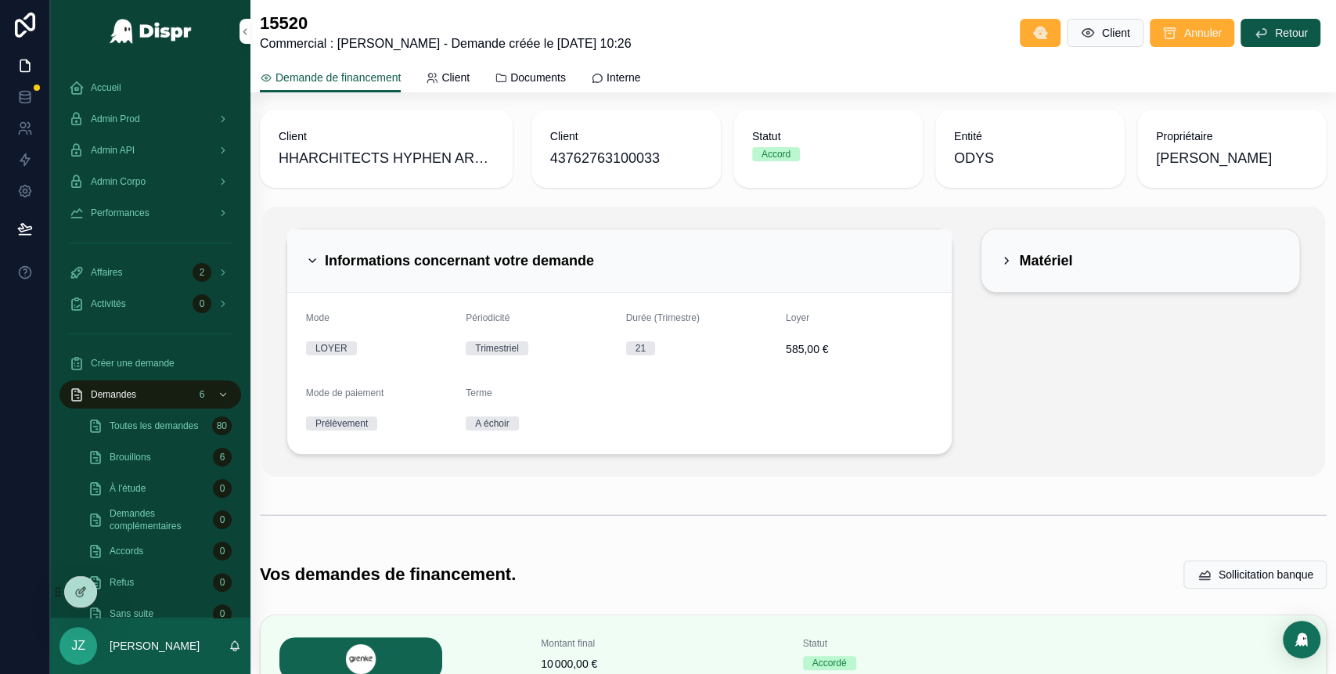
click at [315, 251] on div "Informations concernant votre demande" at bounding box center [450, 260] width 288 height 25
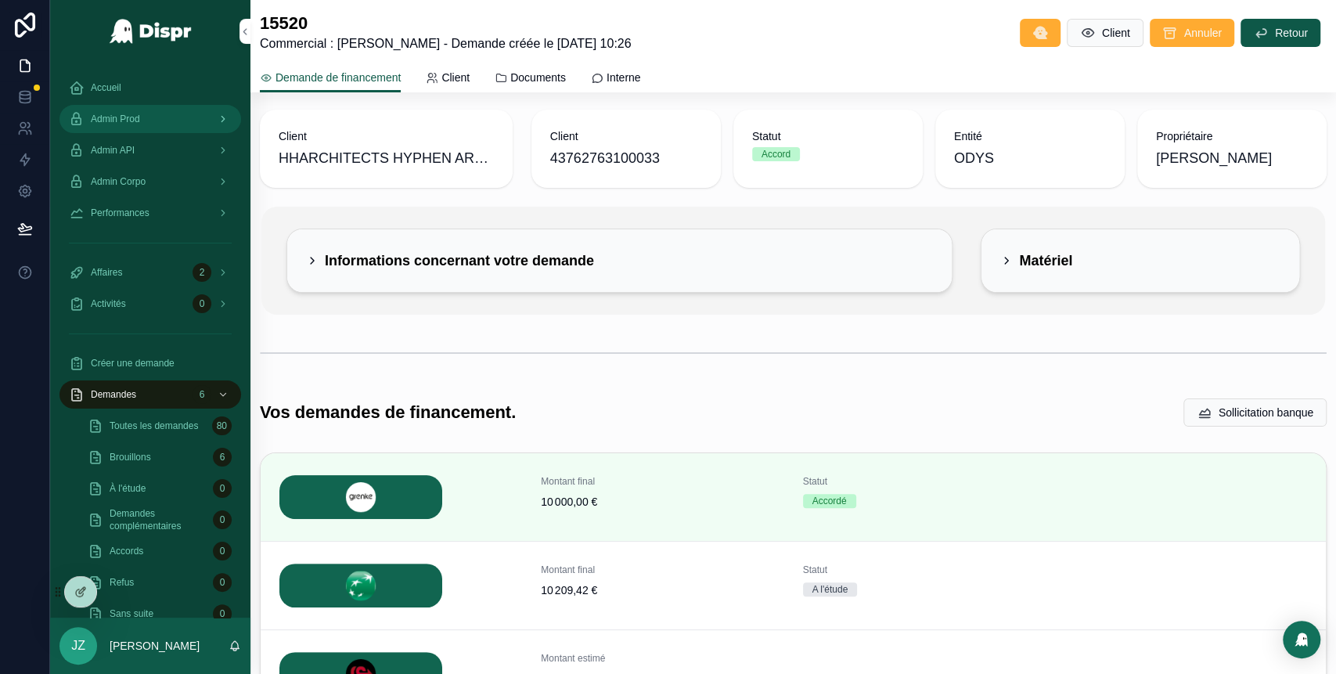
click at [160, 120] on div "Admin Prod" at bounding box center [150, 118] width 163 height 25
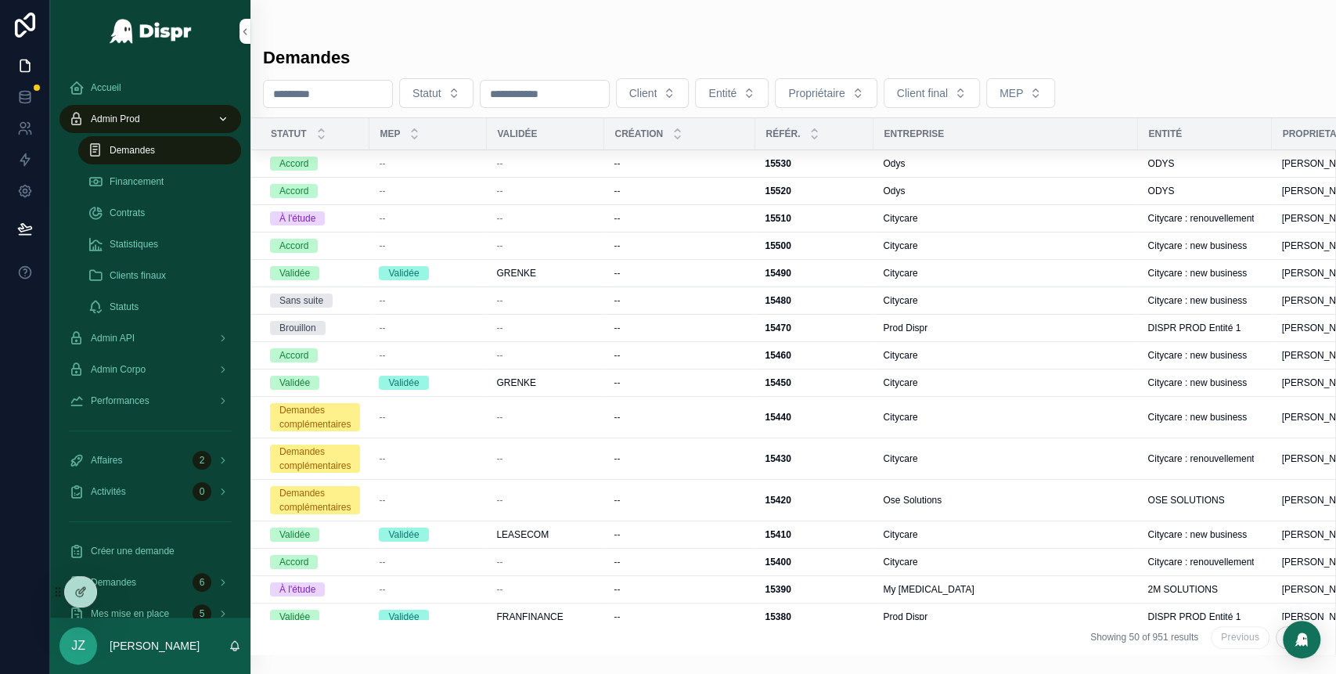
click at [140, 153] on span "Demandes" at bounding box center [132, 150] width 45 height 13
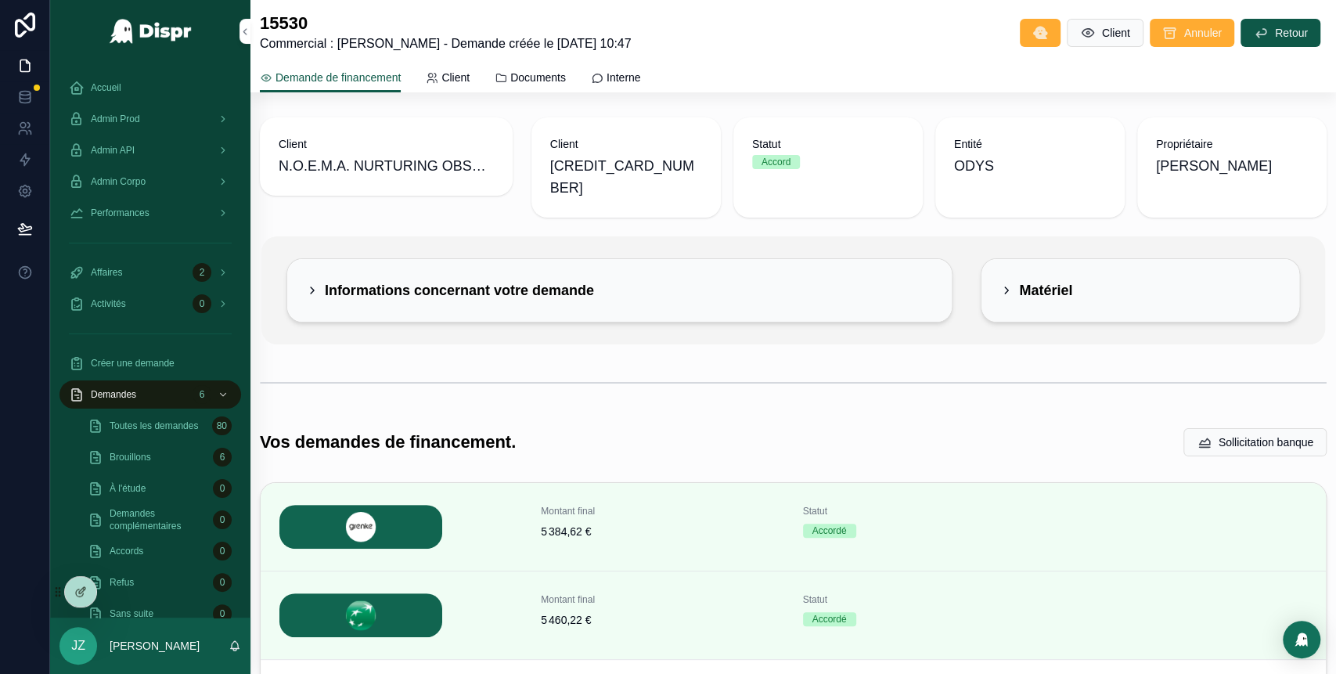
scroll to position [164, 0]
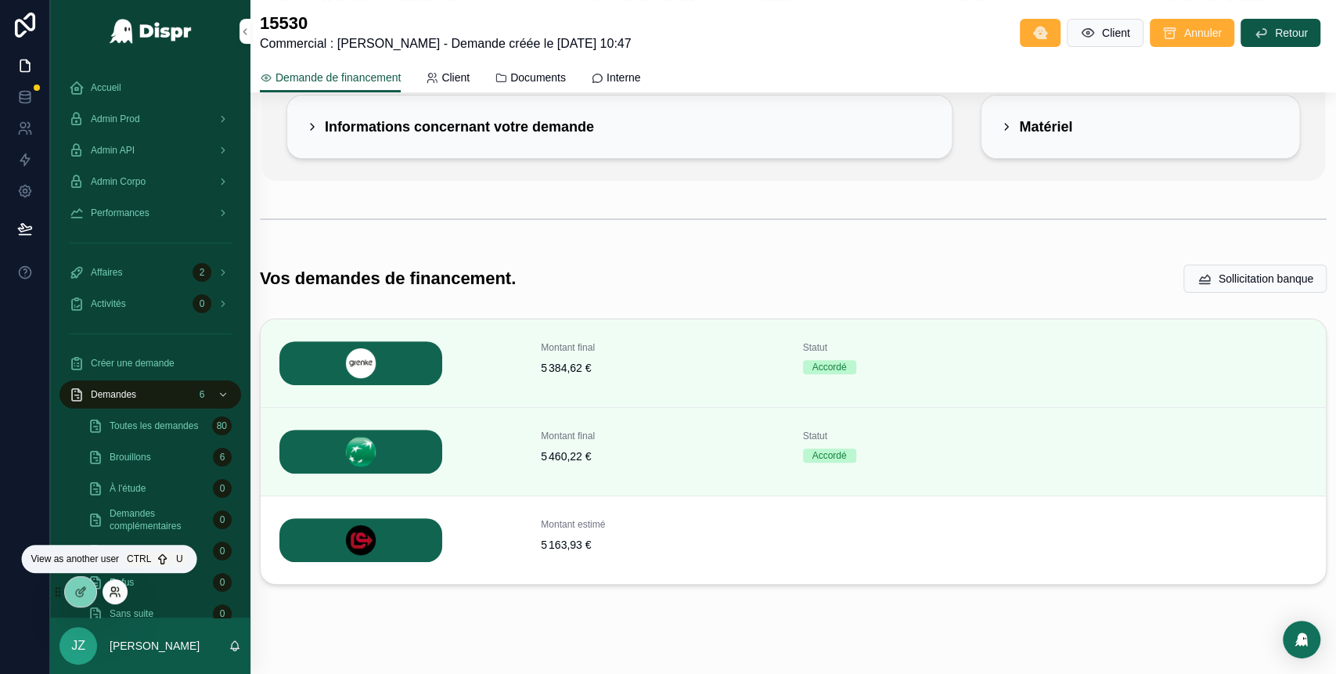
click at [116, 590] on icon at bounding box center [115, 592] width 13 height 13
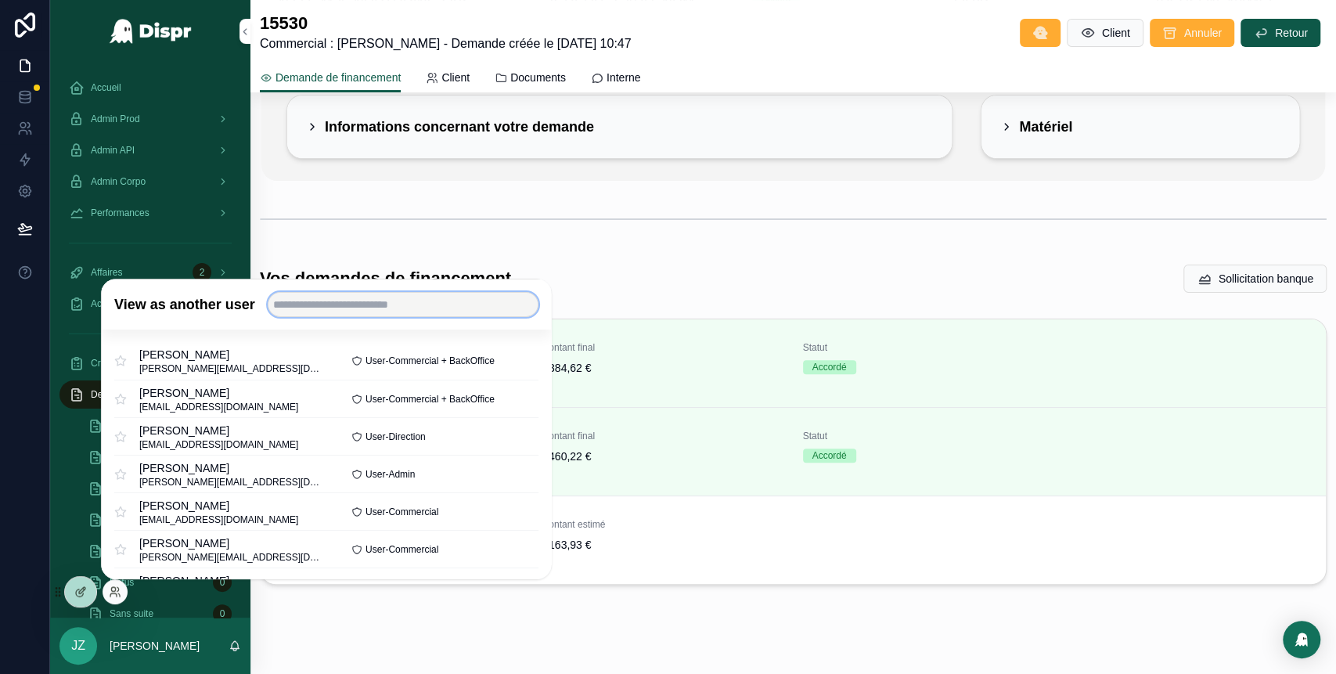
click at [330, 304] on input "text" at bounding box center [403, 304] width 271 height 25
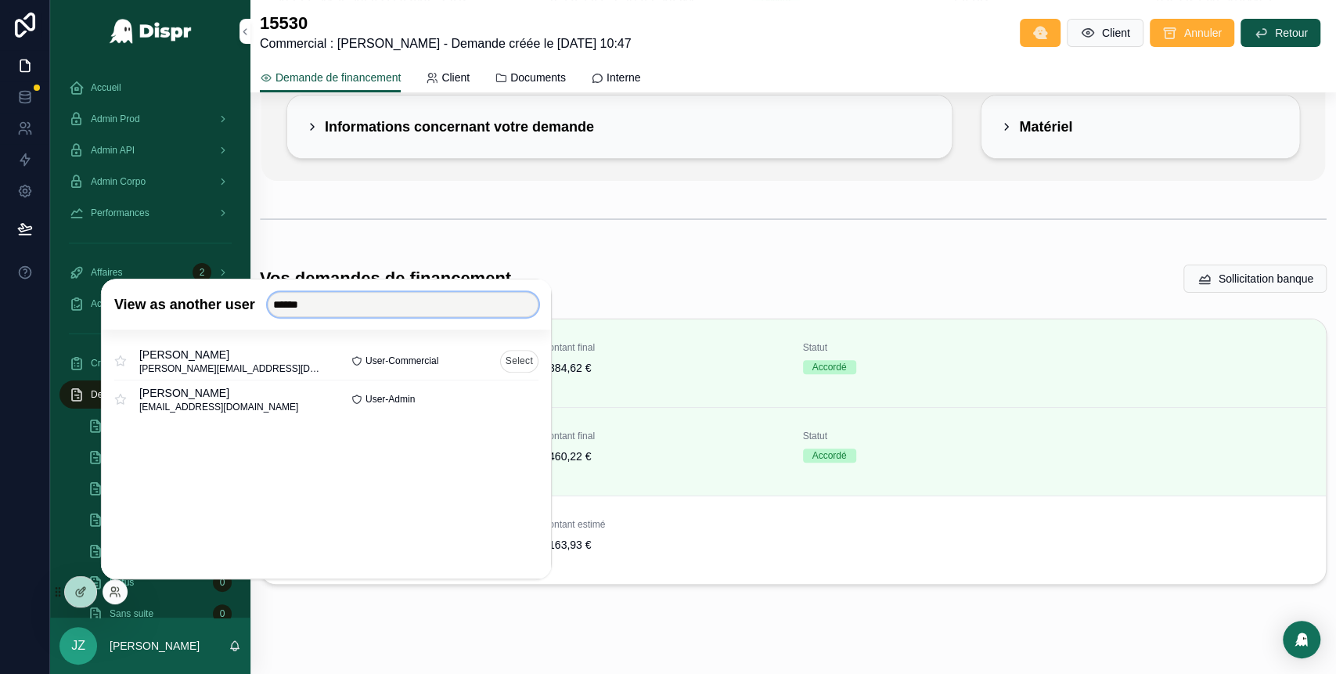
type input "******"
click at [511, 360] on button "Select" at bounding box center [519, 361] width 38 height 23
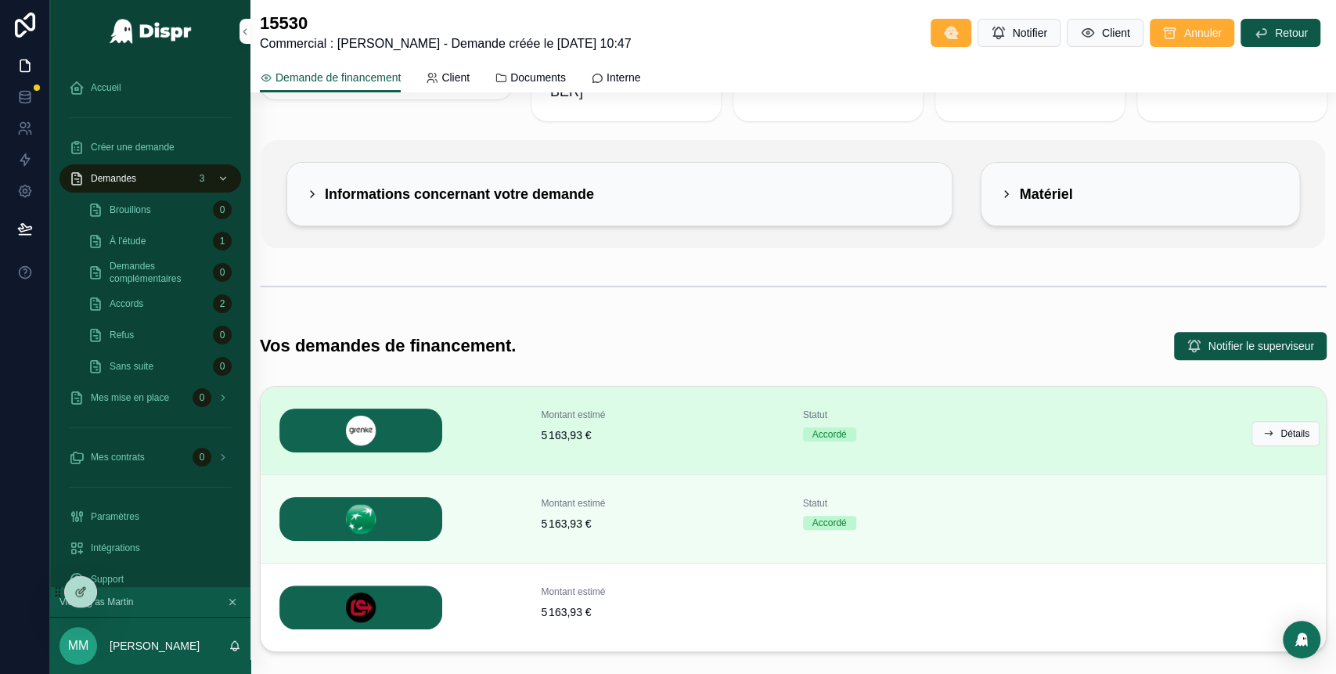
scroll to position [164, 0]
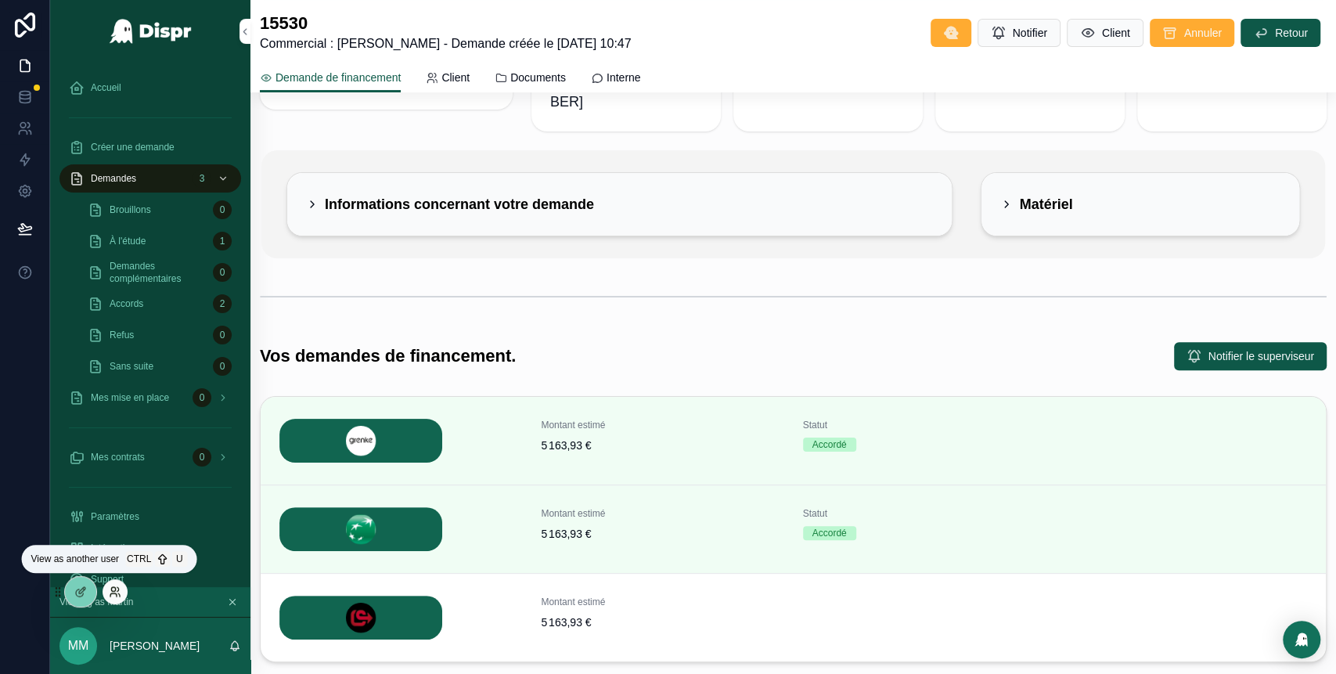
click at [113, 590] on icon at bounding box center [113, 589] width 4 height 4
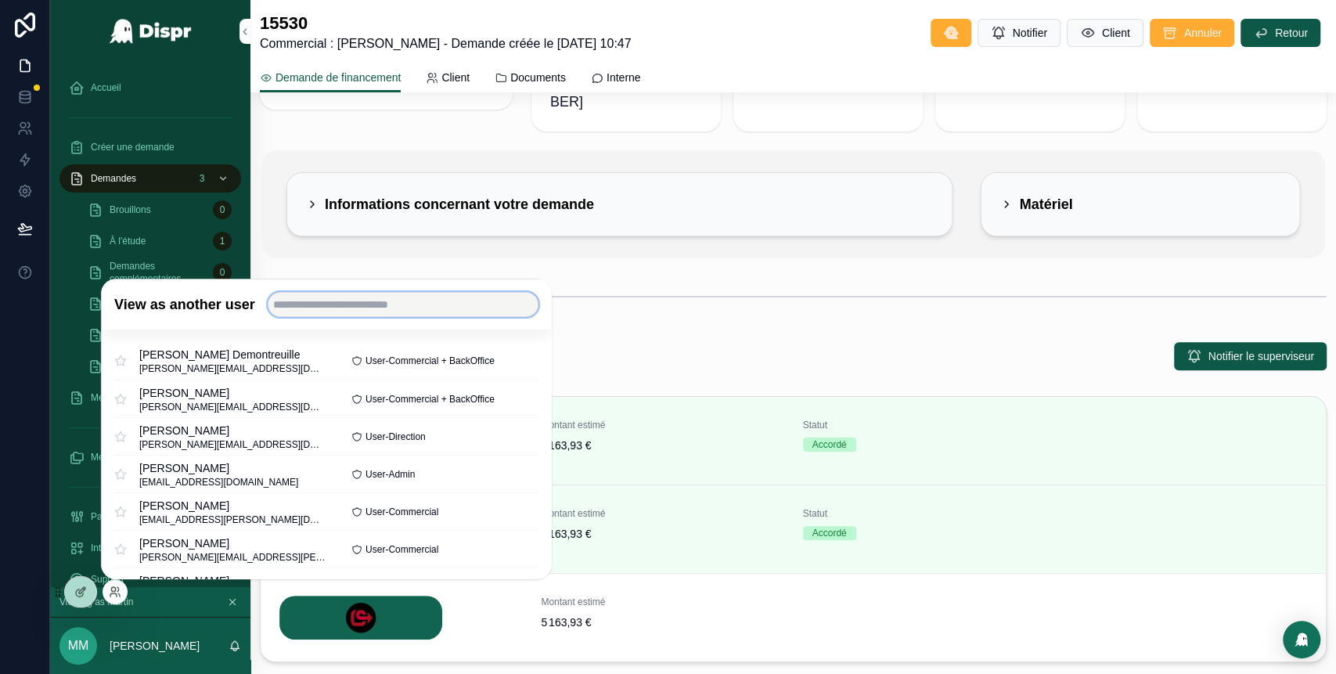
click at [342, 306] on input "text" at bounding box center [403, 304] width 271 height 25
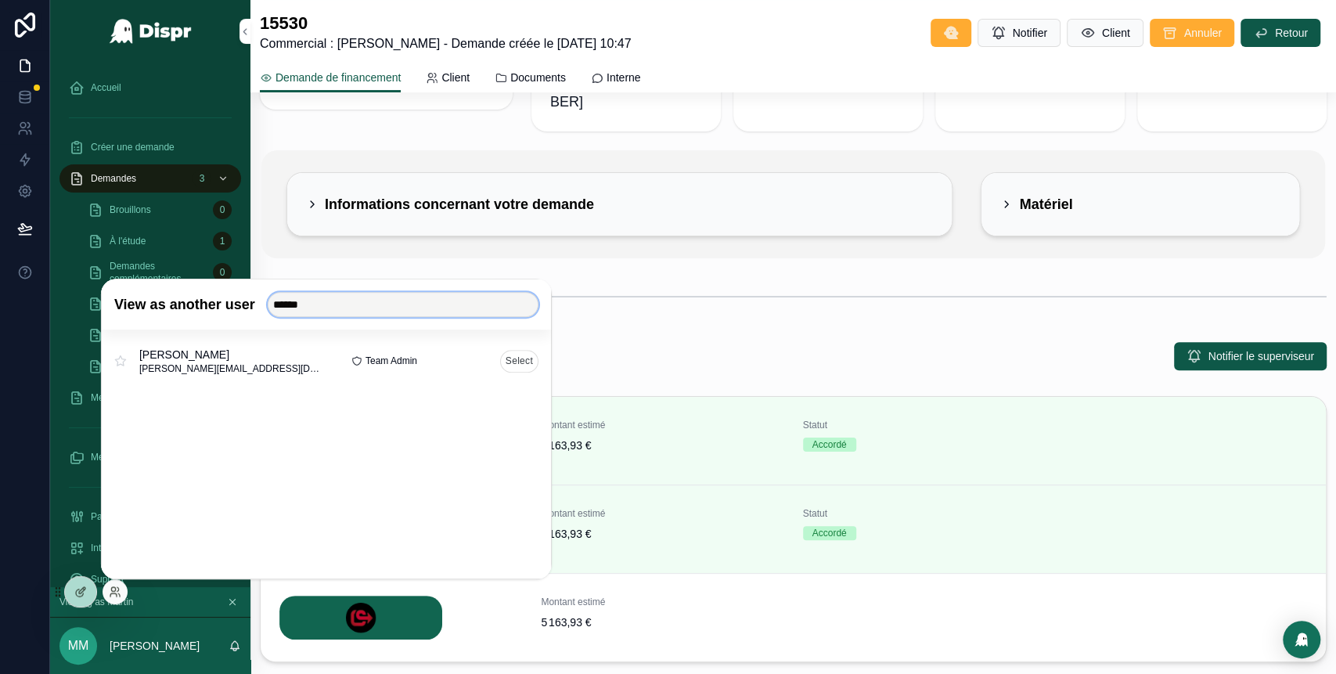
type input "******"
click at [526, 363] on button "Select" at bounding box center [519, 361] width 38 height 23
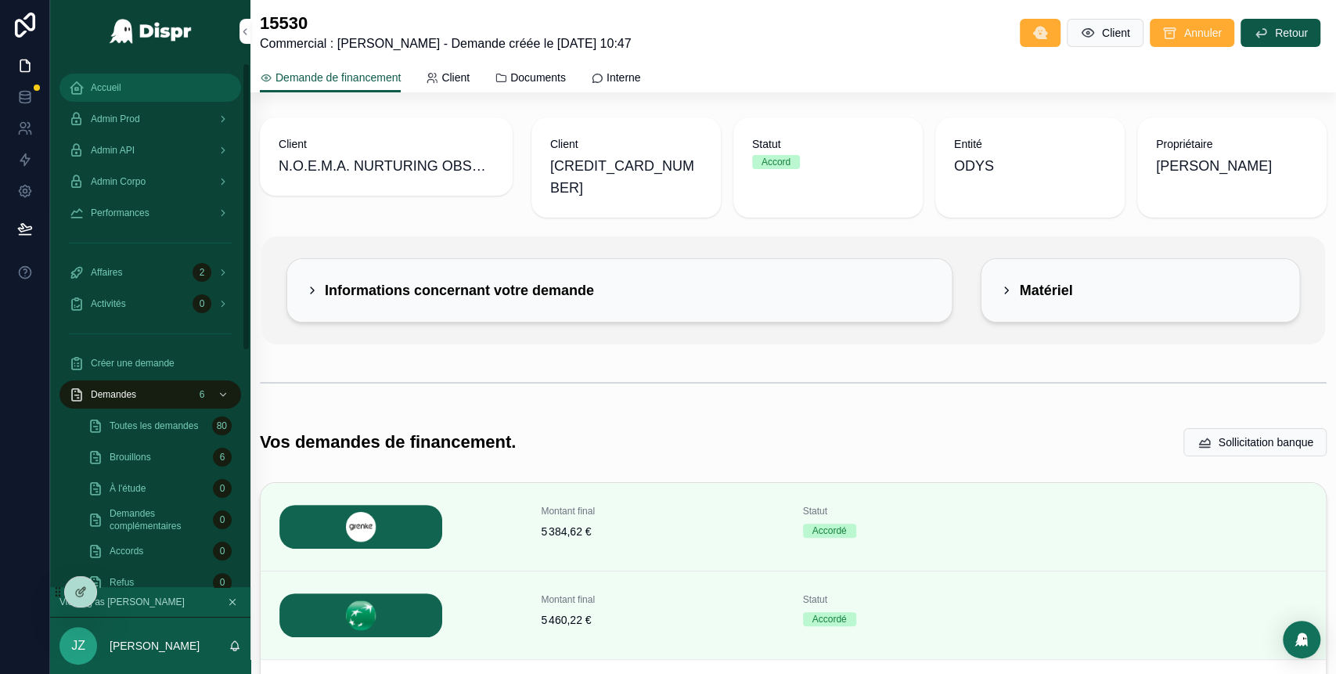
click at [116, 88] on span "Accueil" at bounding box center [106, 87] width 31 height 13
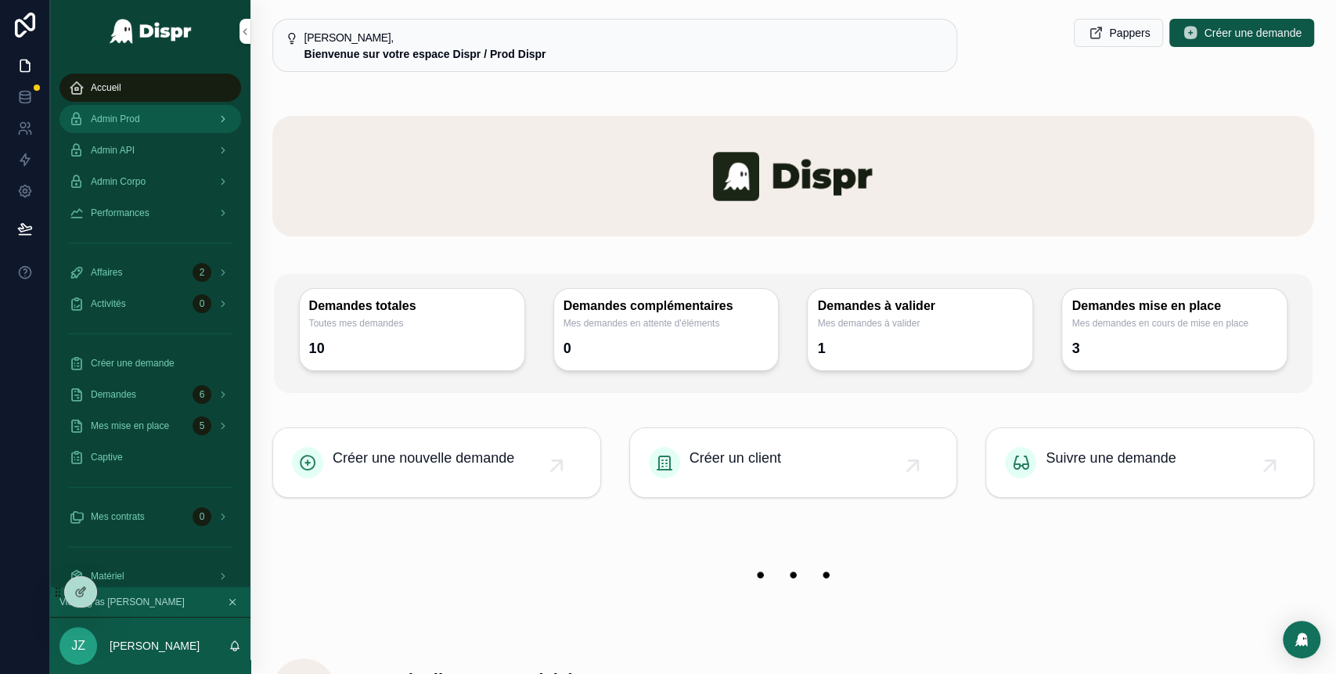
click at [140, 113] on span "Admin Prod" at bounding box center [115, 119] width 49 height 13
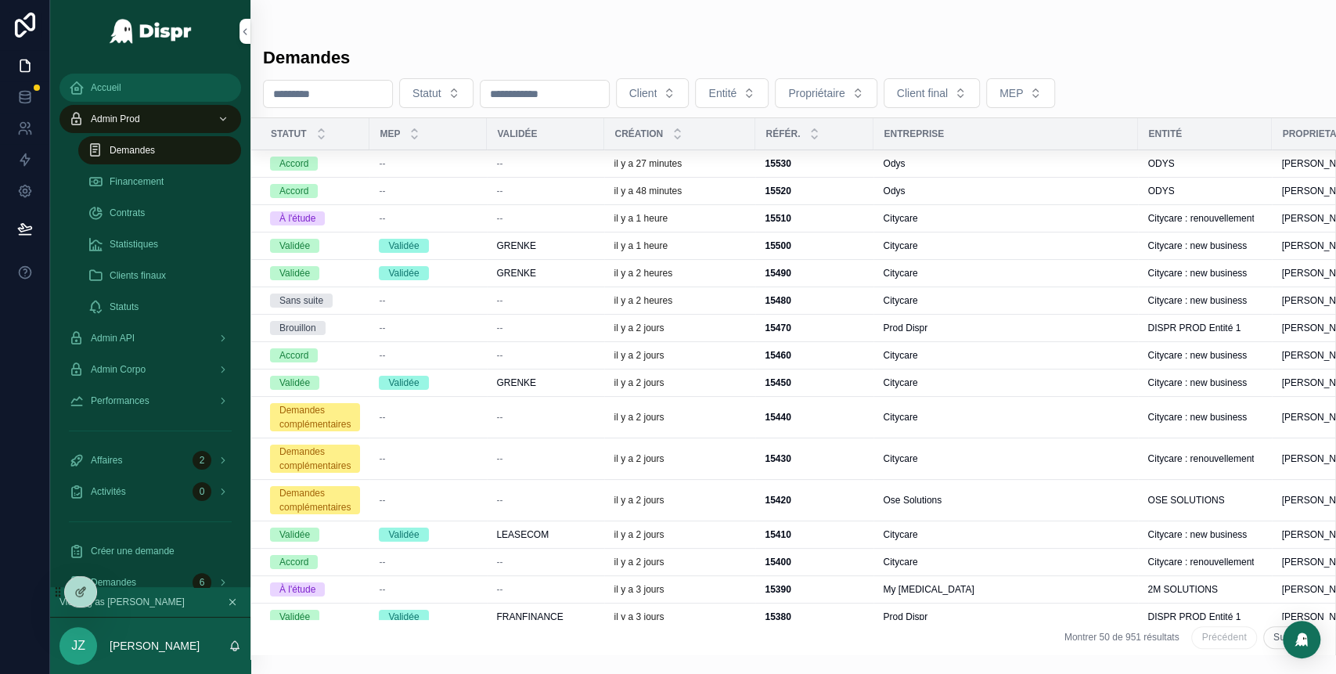
click at [119, 88] on span "Accueil" at bounding box center [106, 87] width 31 height 13
